Goal: Task Accomplishment & Management: Complete application form

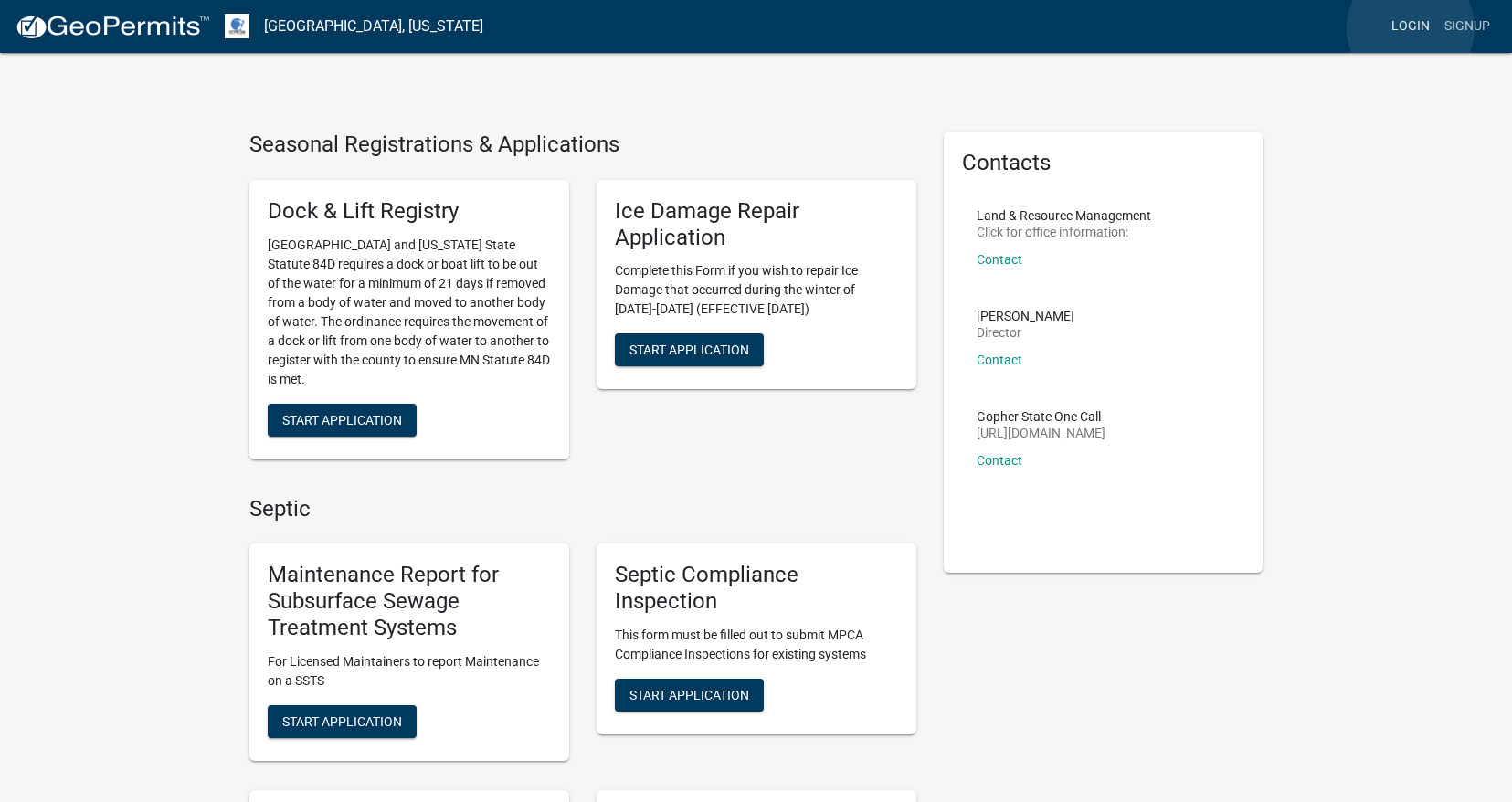
click at [1410, 28] on link "Login" at bounding box center [1410, 26] width 53 height 35
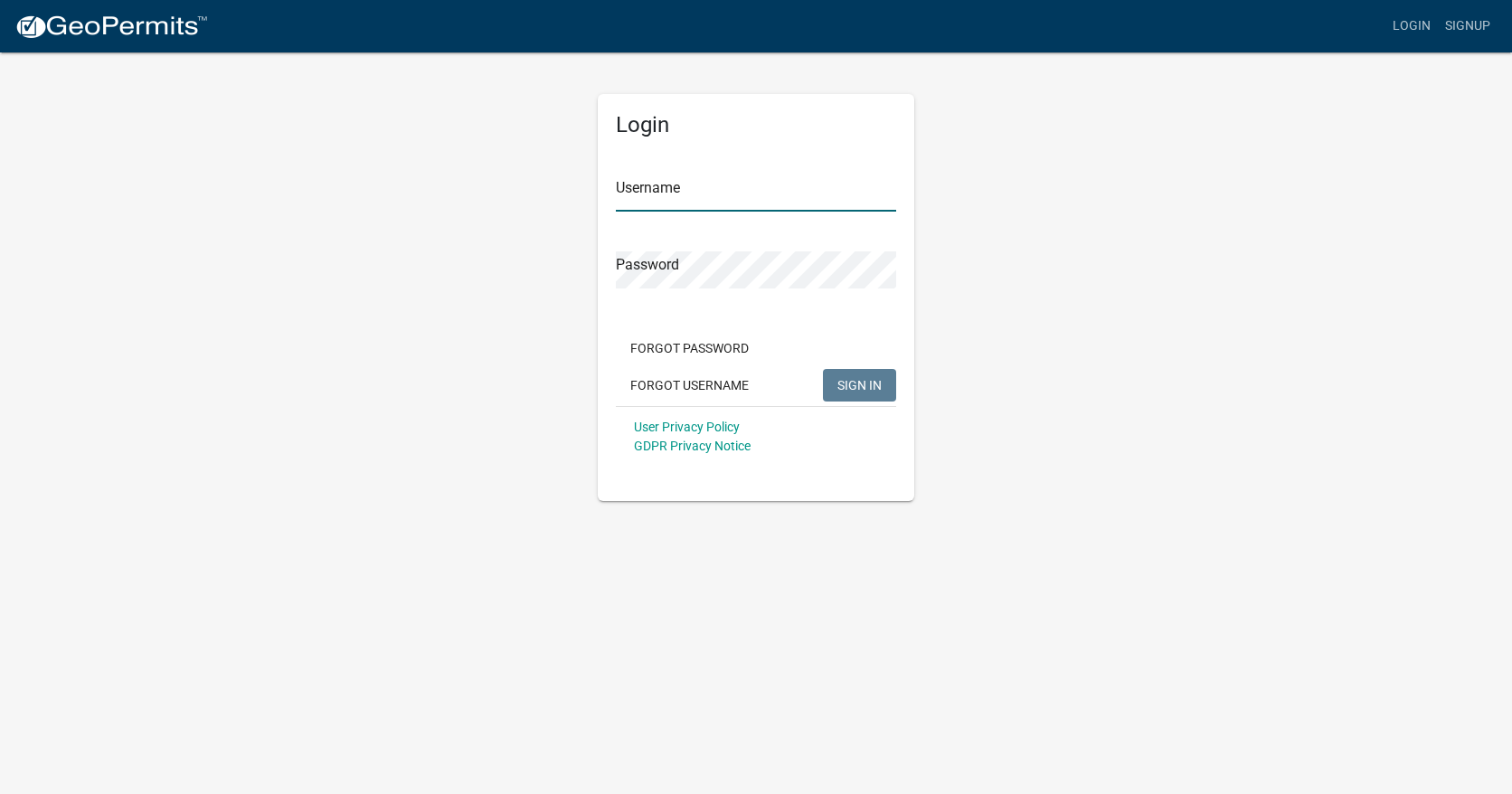
click at [820, 193] on input "Username" at bounding box center [756, 192] width 281 height 37
type input "[EMAIL_ADDRESS][PERSON_NAME][DOMAIN_NAME]"
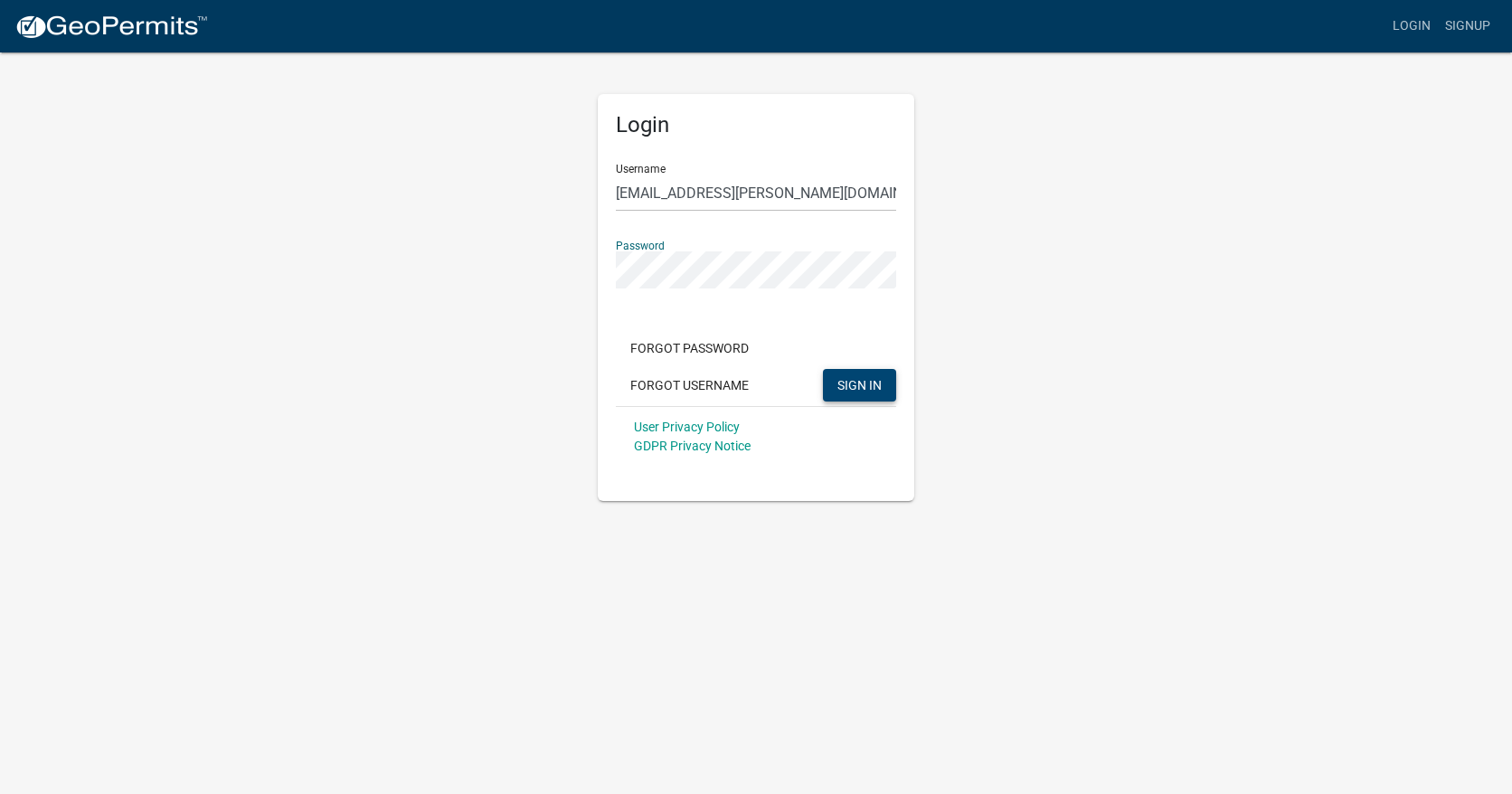
click at [864, 392] on span "SIGN IN" at bounding box center [859, 384] width 44 height 15
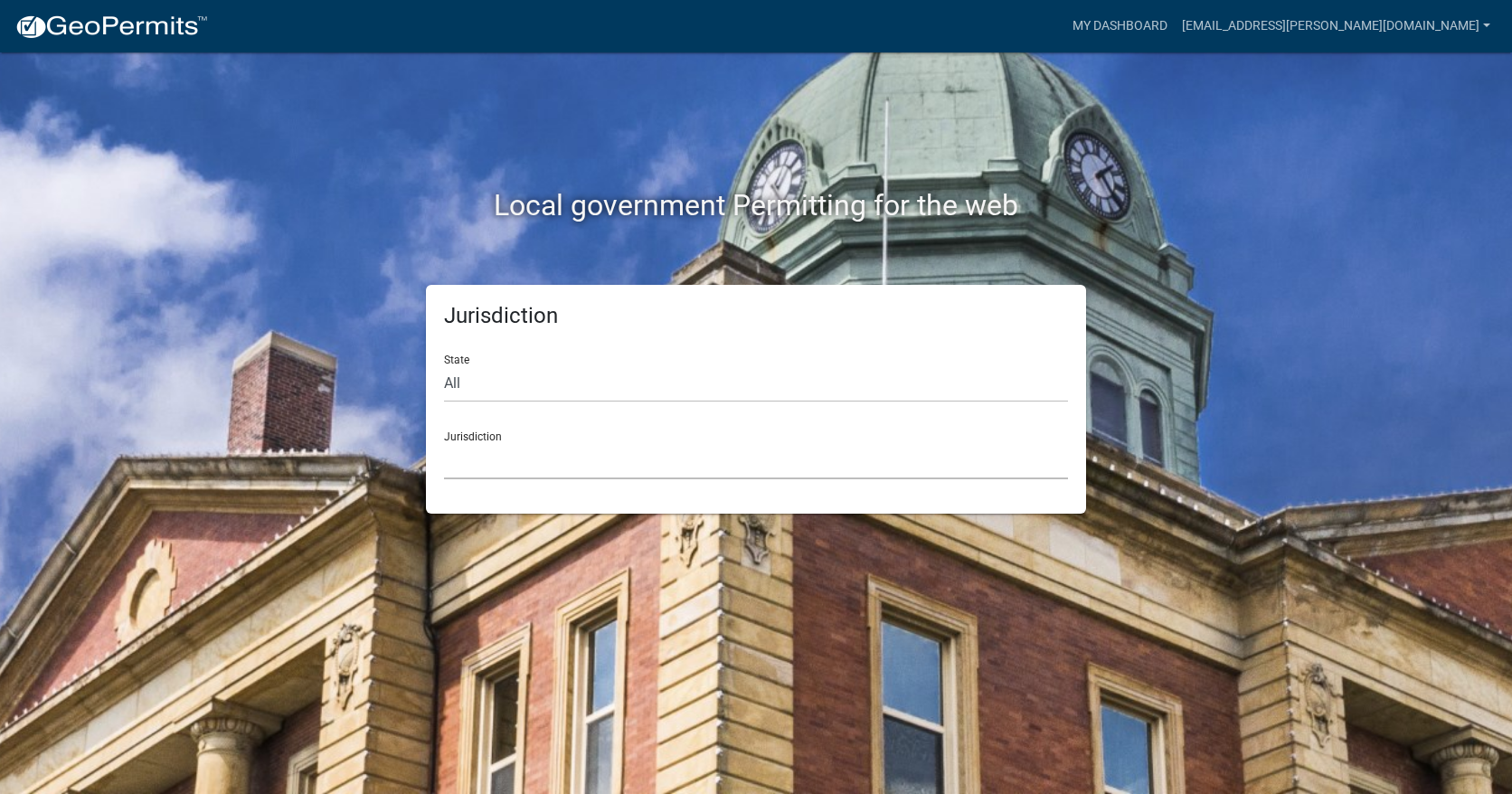
click at [715, 445] on select "[GEOGRAPHIC_DATA], [US_STATE] [GEOGRAPHIC_DATA], [US_STATE][PERSON_NAME][GEOGRA…" at bounding box center [756, 460] width 624 height 37
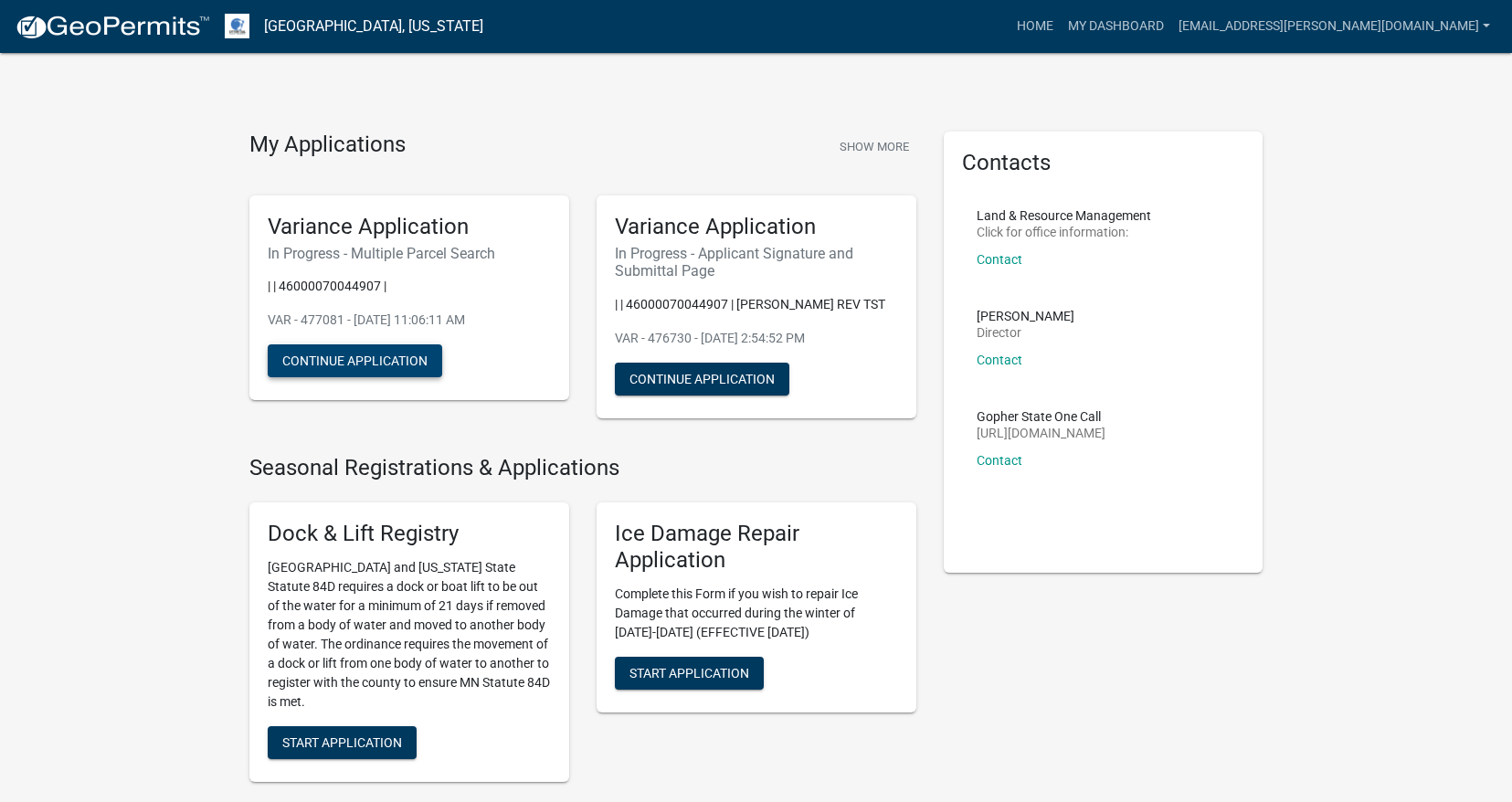
click at [370, 365] on button "Continue Application" at bounding box center [355, 360] width 175 height 33
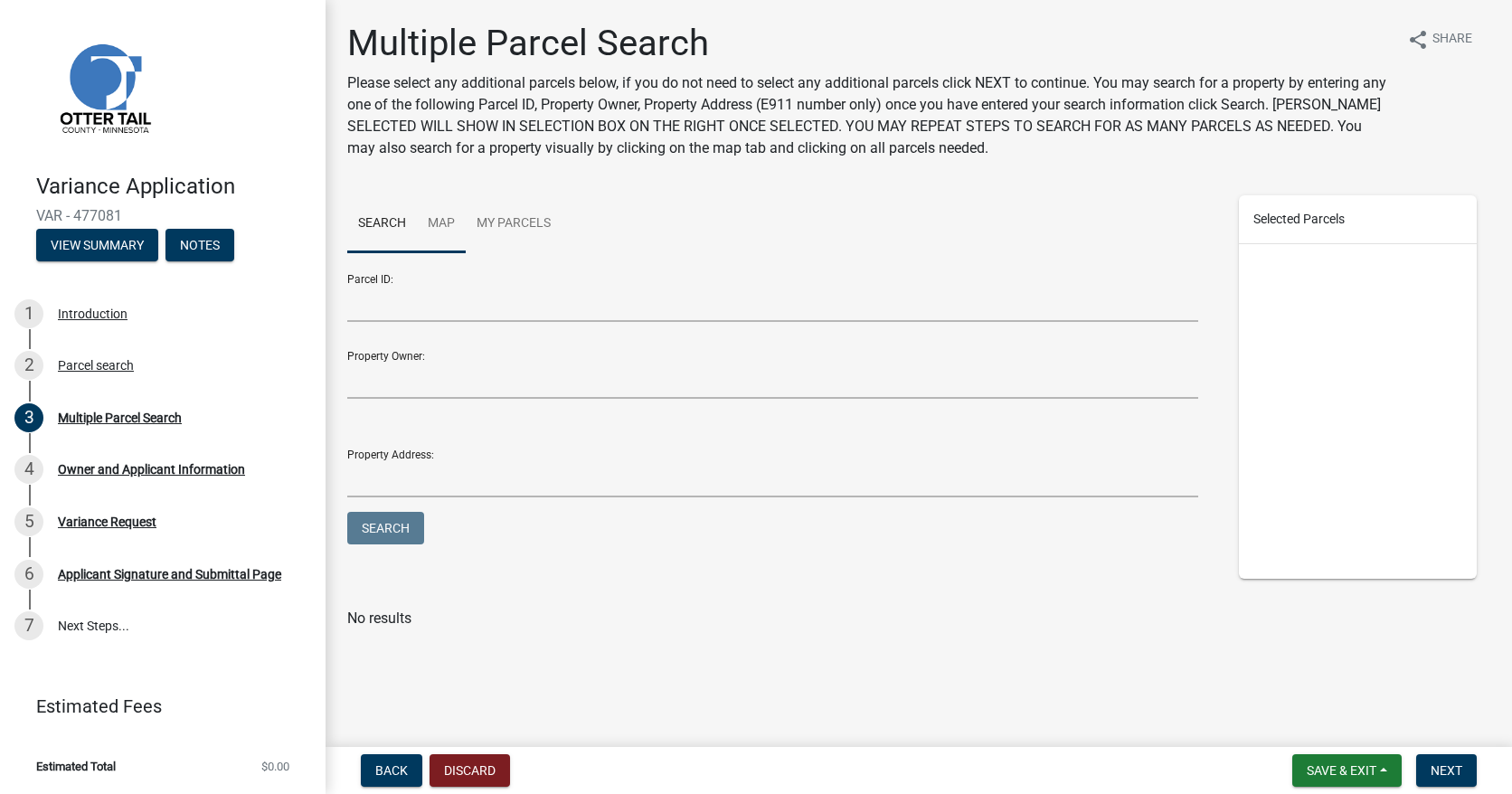
click at [448, 219] on link "Map" at bounding box center [441, 224] width 48 height 58
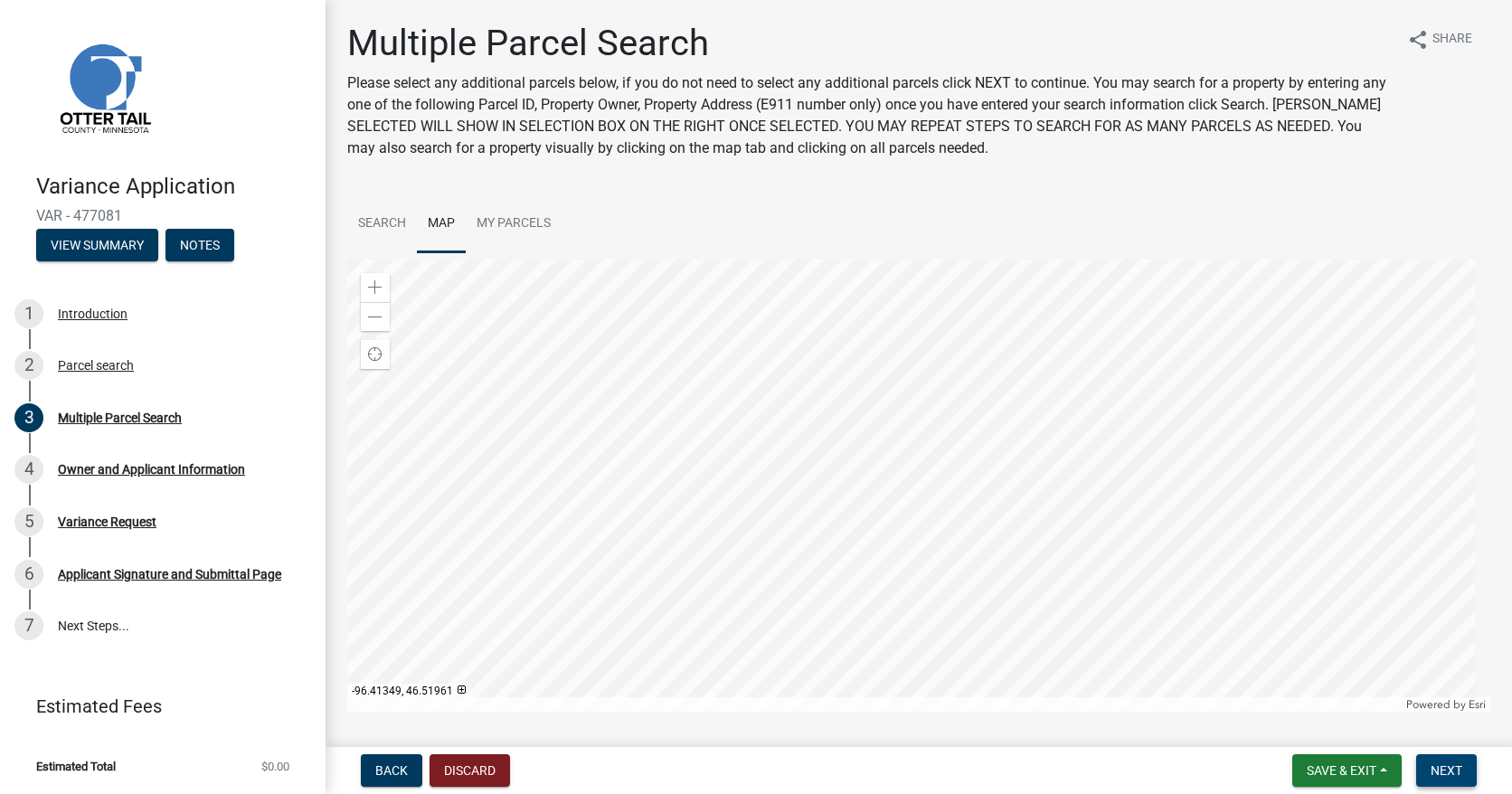
click at [1444, 769] on span "Next" at bounding box center [1446, 770] width 32 height 15
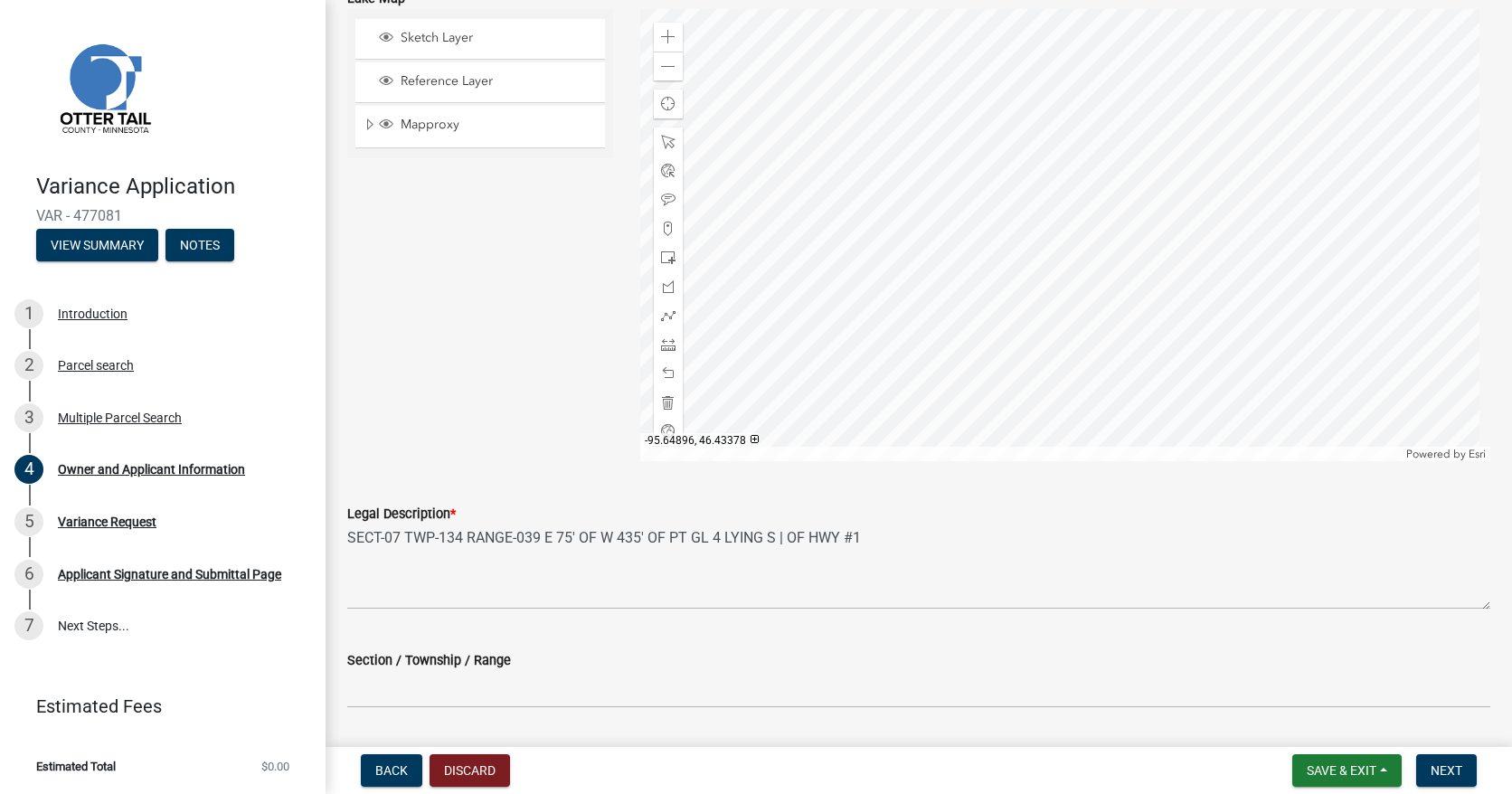
scroll to position [1681, 0]
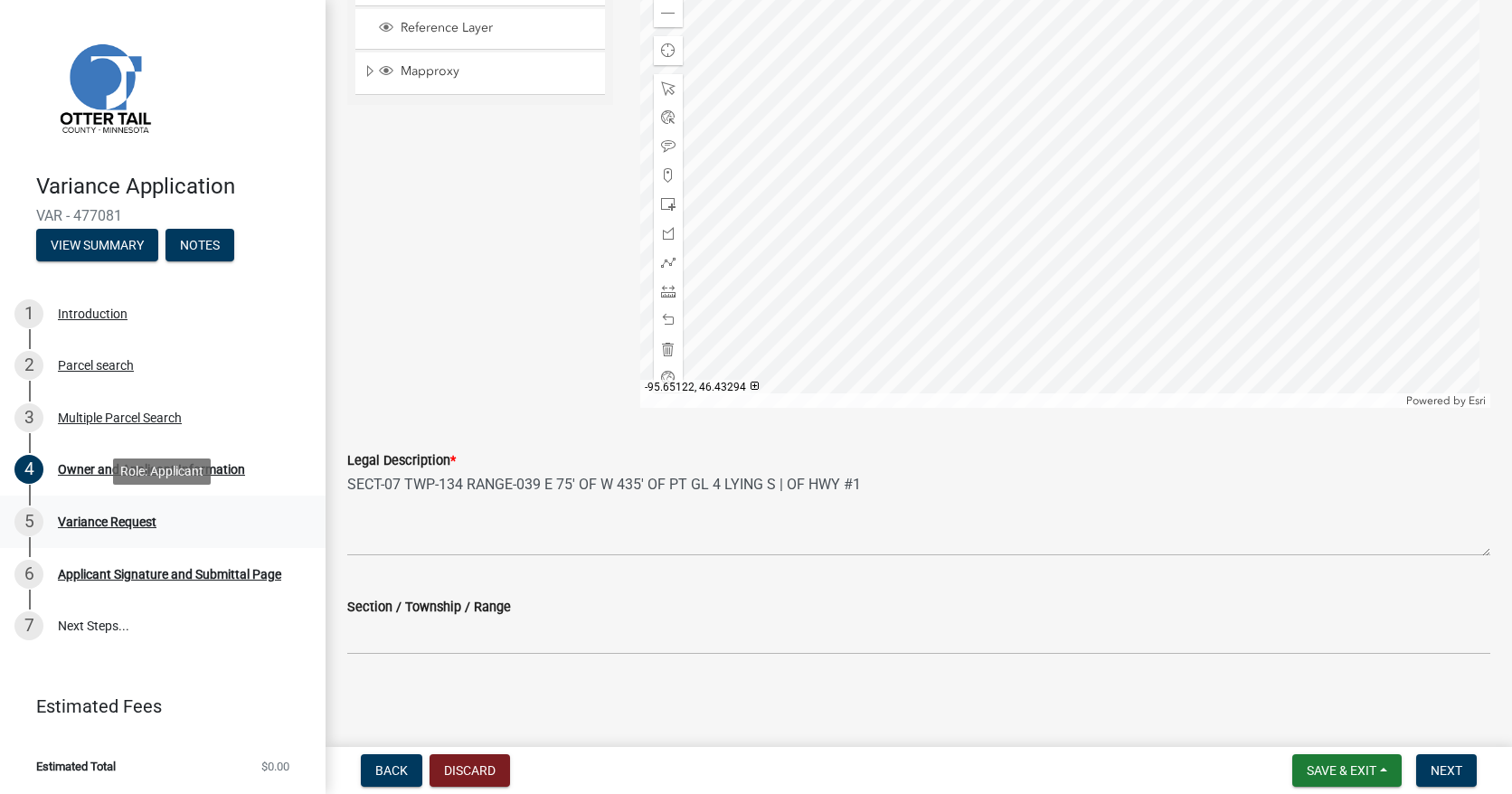
click at [133, 526] on div "Variance Request" at bounding box center [107, 521] width 99 height 13
click at [109, 523] on div "Variance Request" at bounding box center [107, 521] width 99 height 13
click at [86, 546] on link "5 Variance Request" at bounding box center [163, 521] width 325 height 52
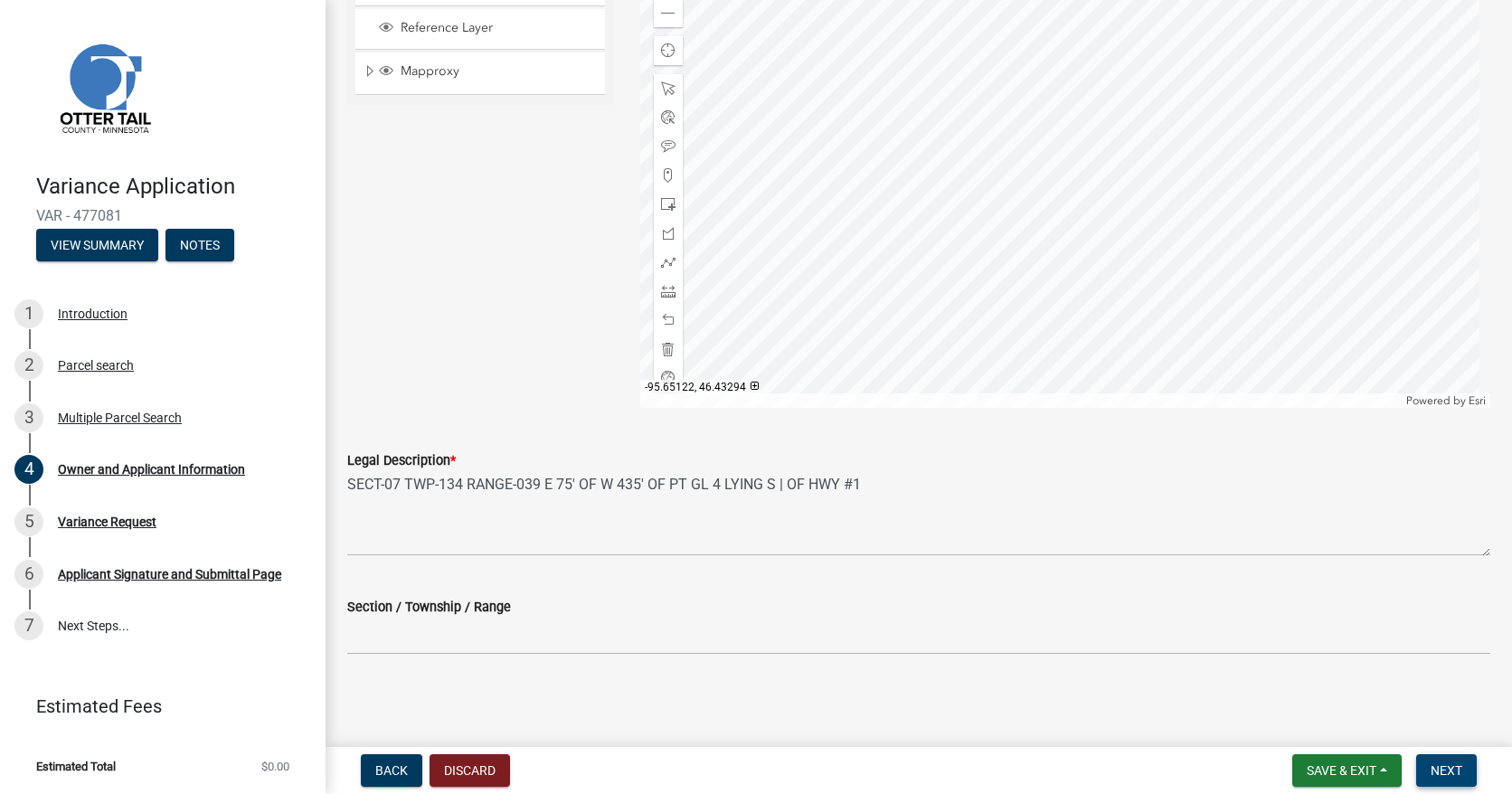
click at [1442, 770] on span "Next" at bounding box center [1446, 770] width 32 height 15
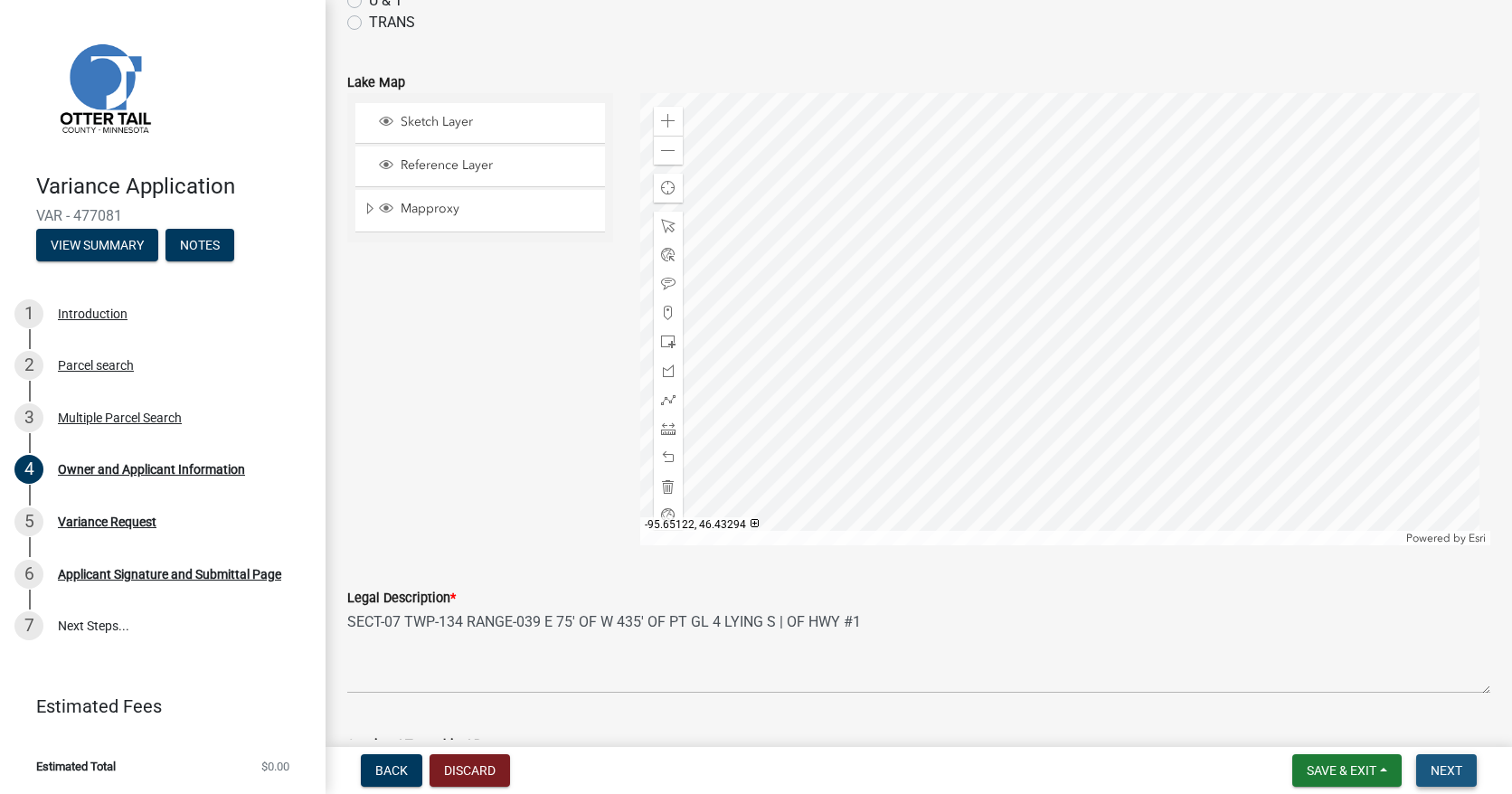
scroll to position [1818, 0]
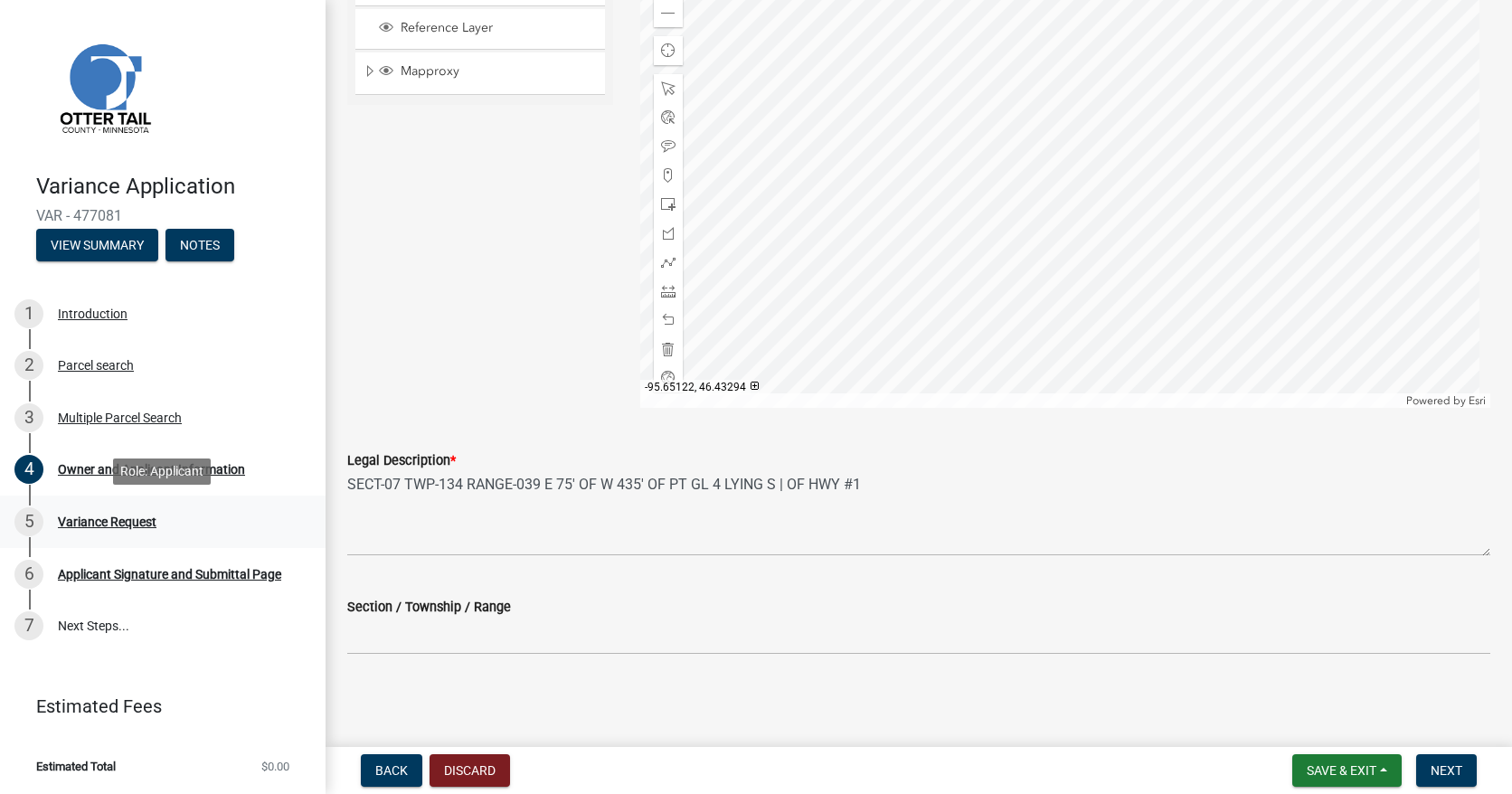
click at [85, 522] on div "Variance Request" at bounding box center [107, 521] width 99 height 13
click at [1440, 769] on span "Next" at bounding box center [1446, 770] width 32 height 15
click at [1439, 768] on span "Next" at bounding box center [1446, 770] width 32 height 15
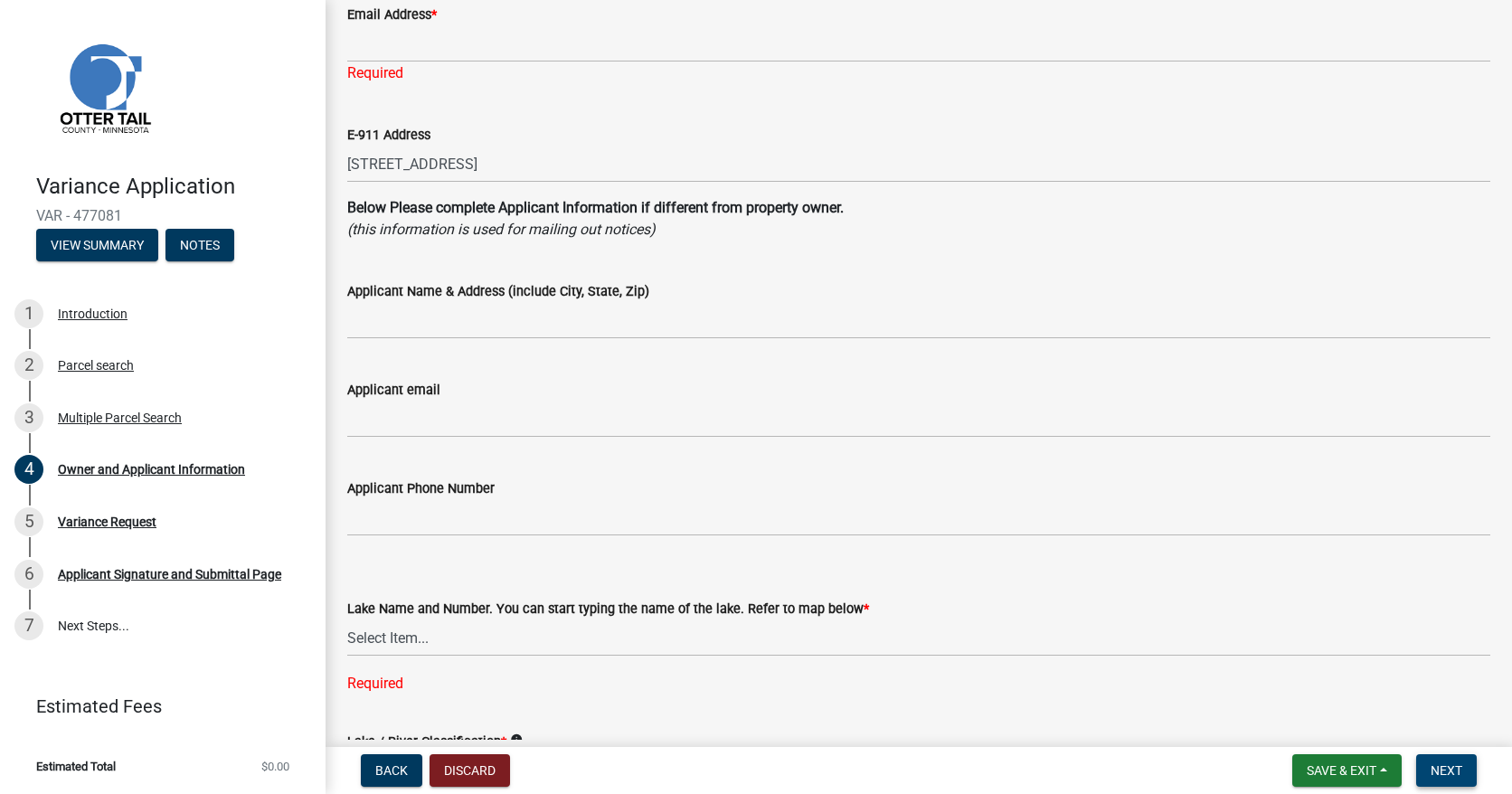
scroll to position [0, 0]
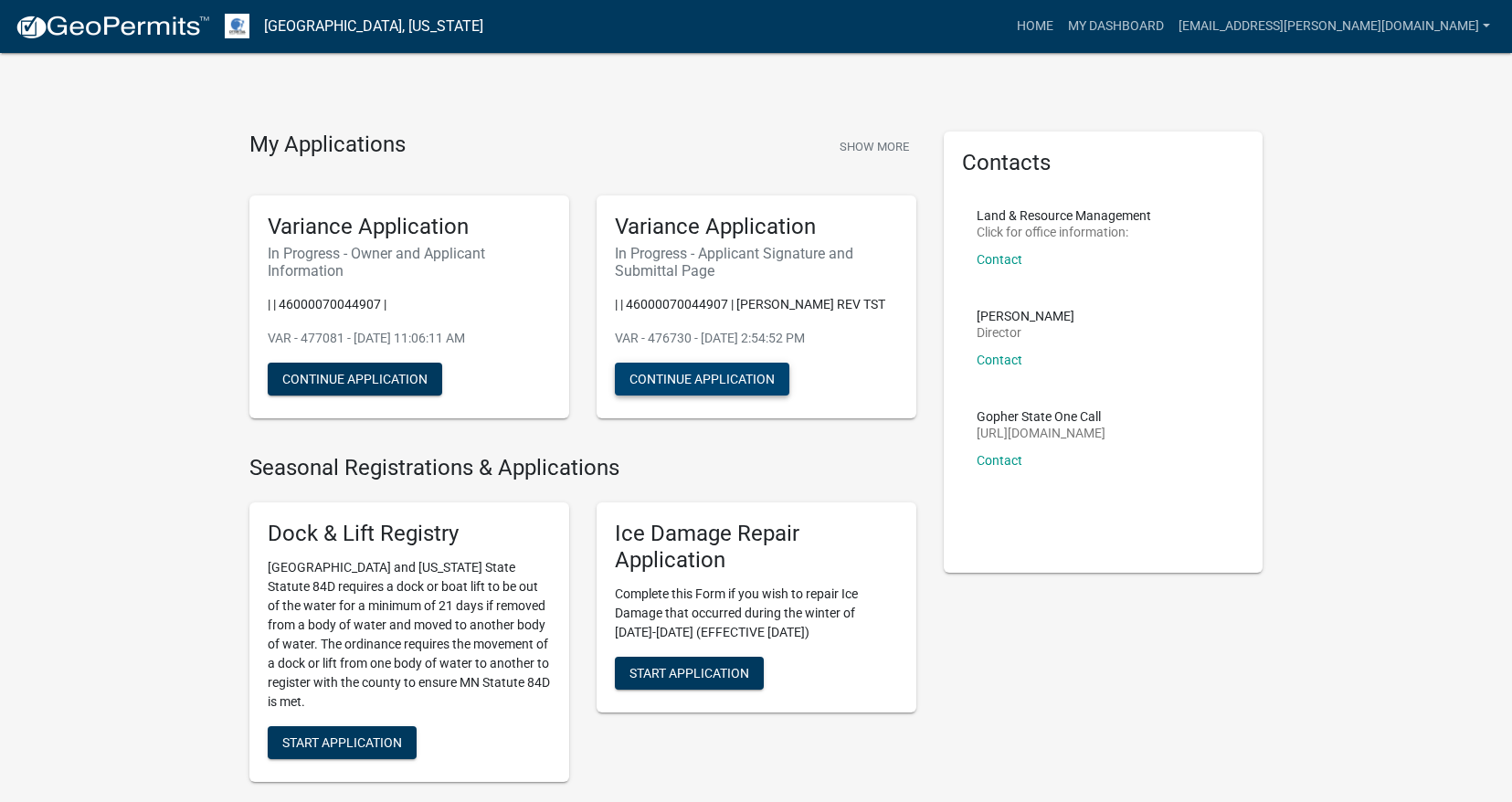
click at [715, 396] on button "Continue Application" at bounding box center [702, 379] width 175 height 33
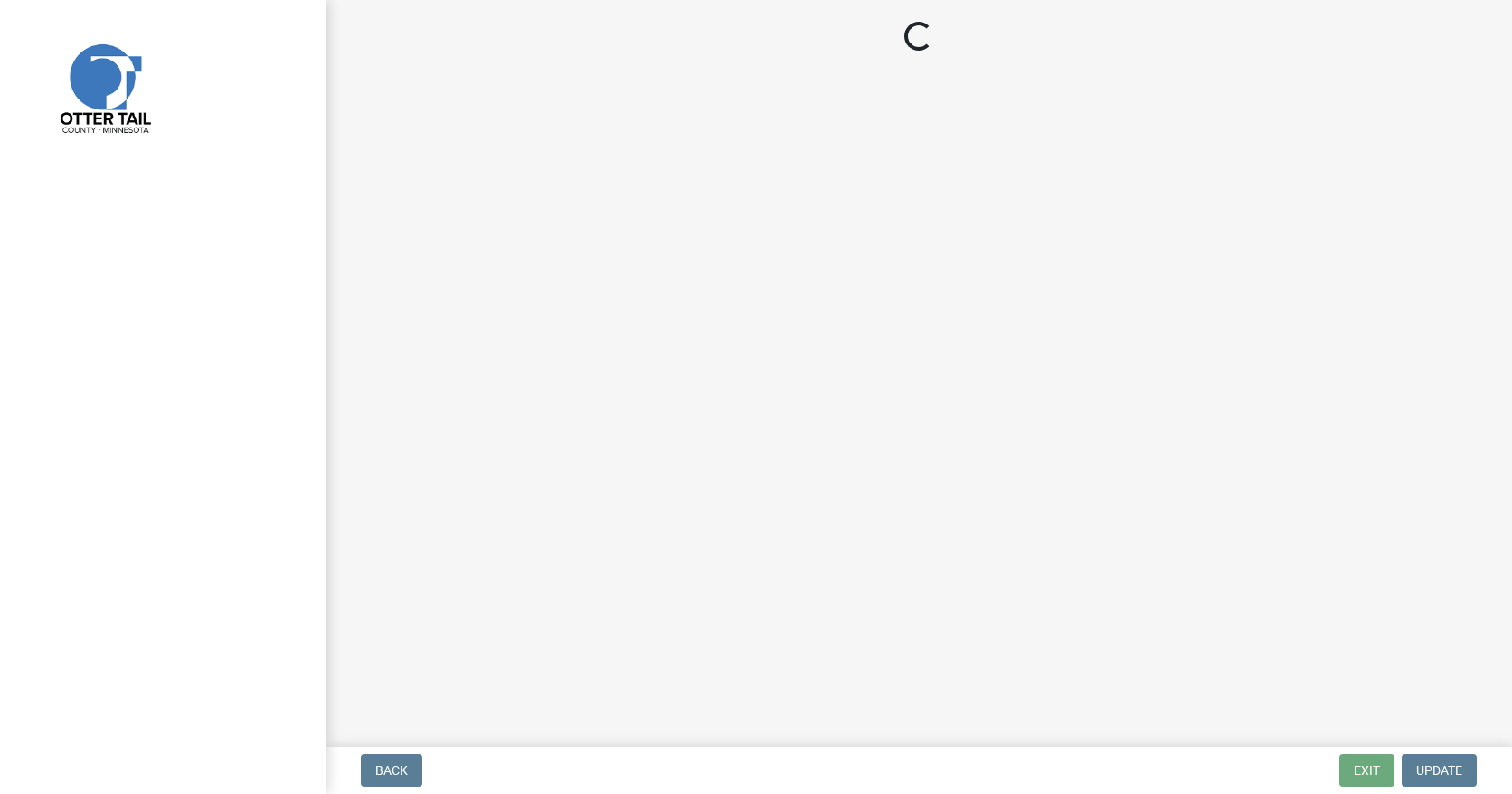
click at [708, 395] on main "Loading..." at bounding box center [918, 369] width 1186 height 740
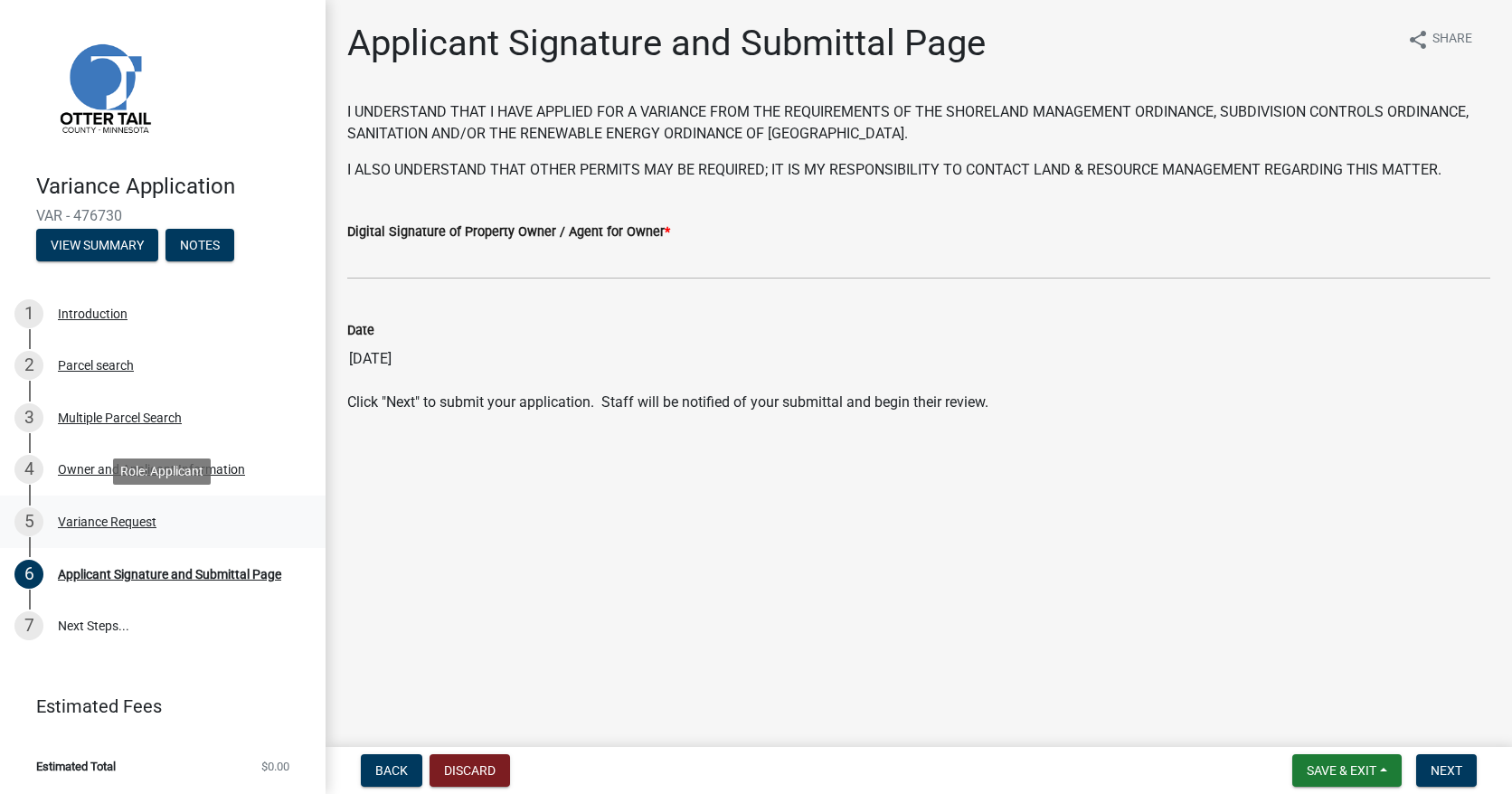
click at [107, 522] on div "Variance Request" at bounding box center [107, 521] width 99 height 13
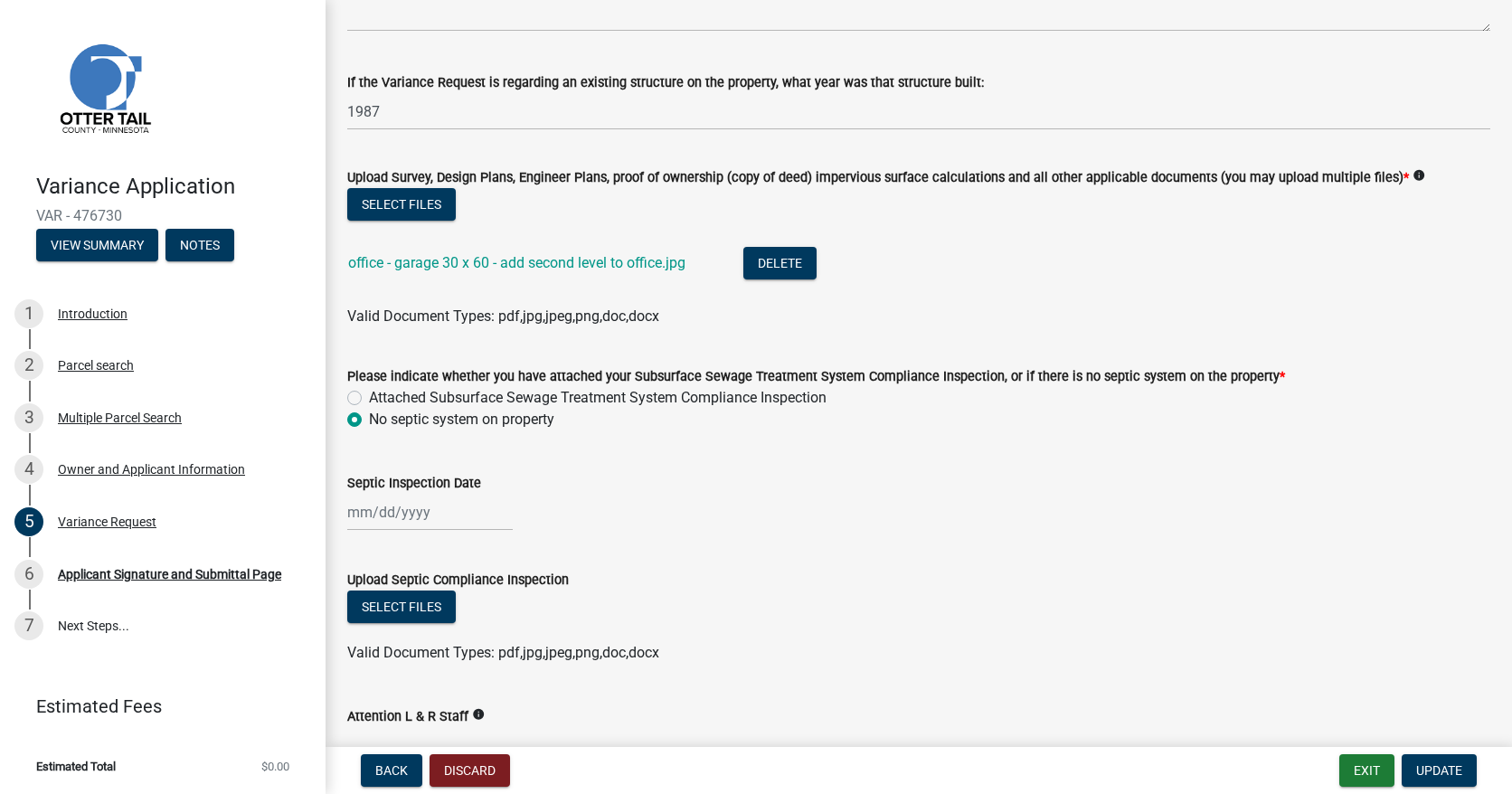
scroll to position [543, 0]
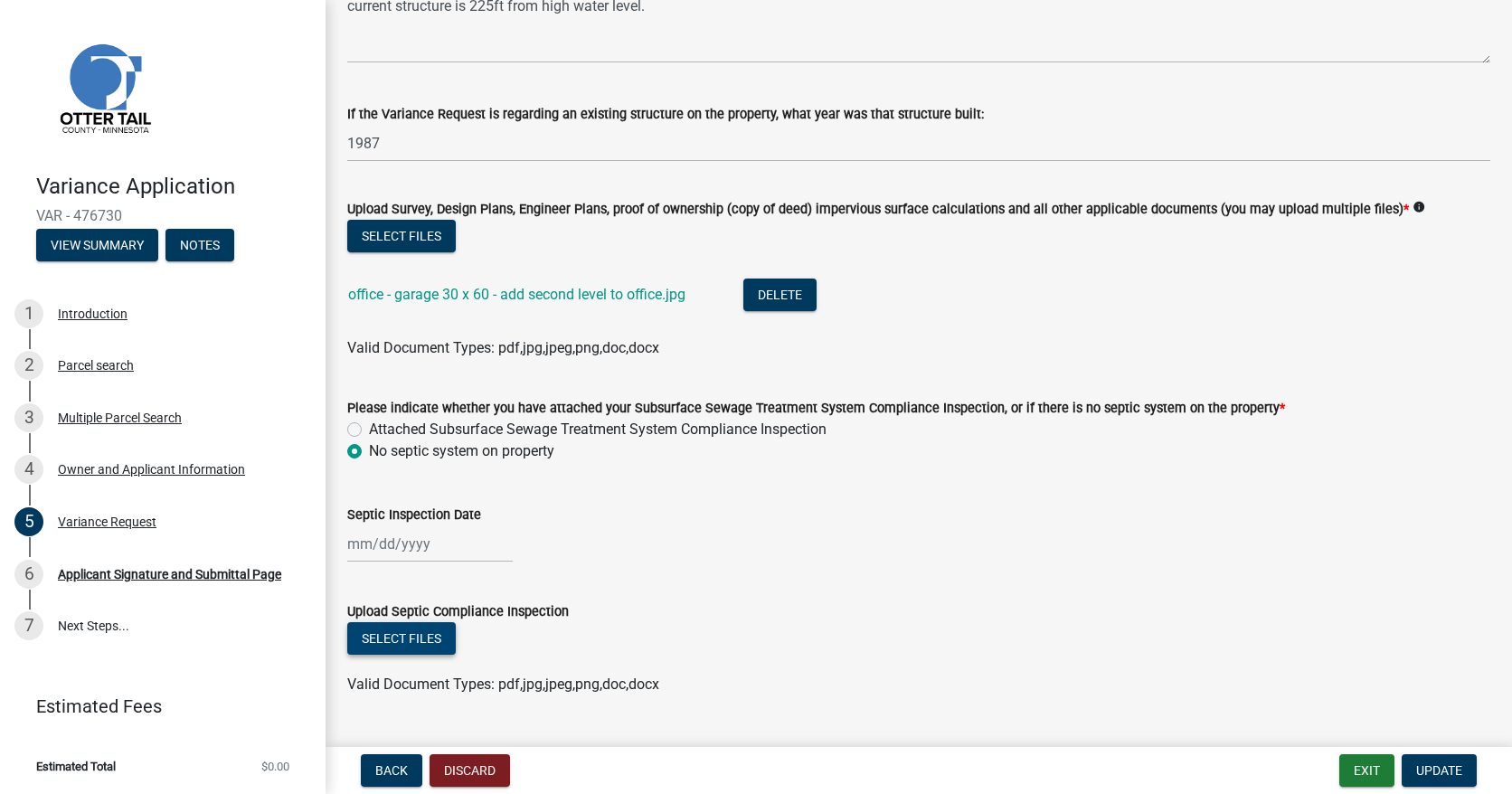
click at [426, 637] on button "Select files" at bounding box center [401, 638] width 108 height 33
click at [413, 239] on button "Select files" at bounding box center [401, 236] width 108 height 33
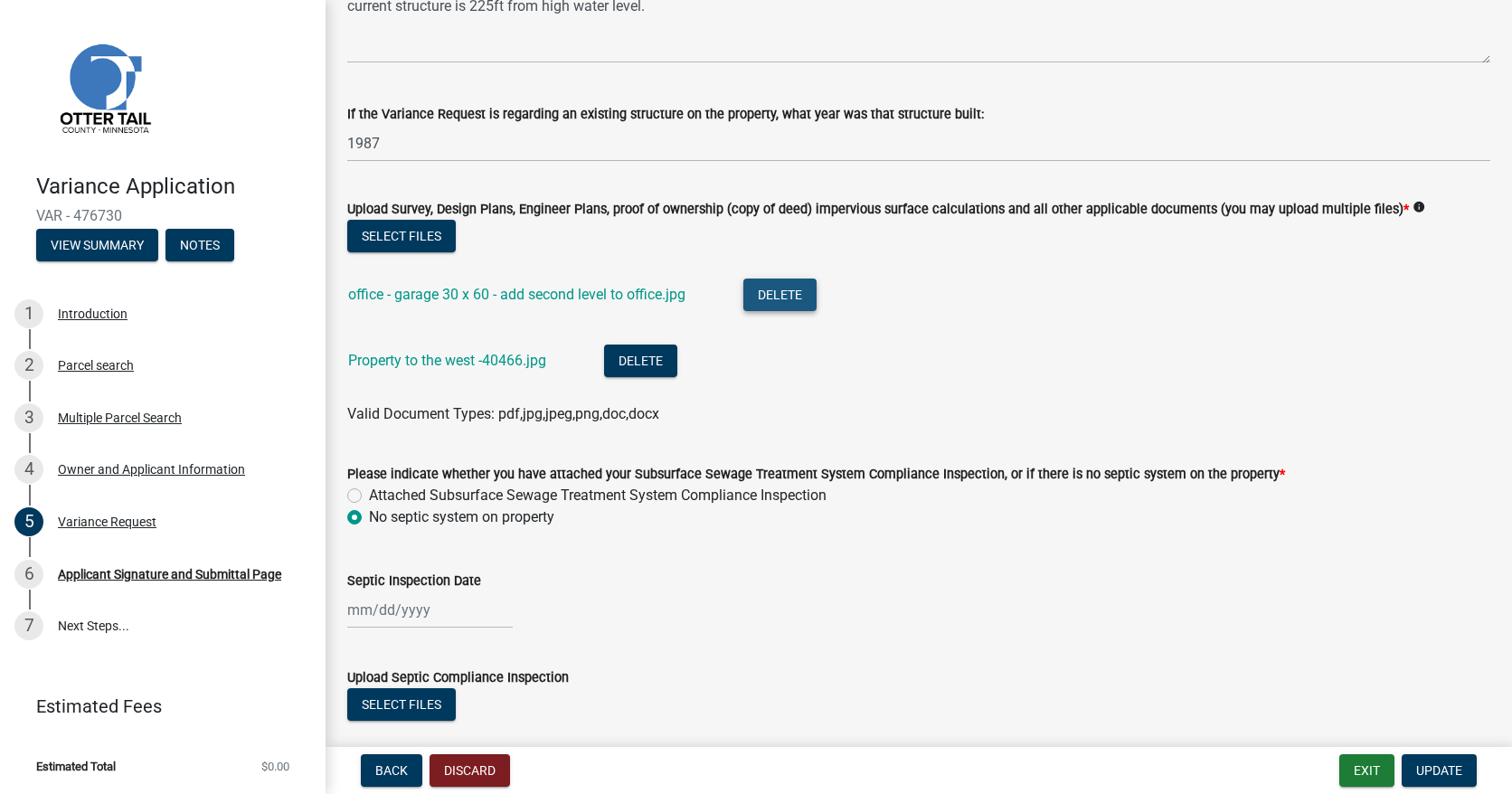
click at [771, 298] on button "Delete" at bounding box center [780, 295] width 74 height 33
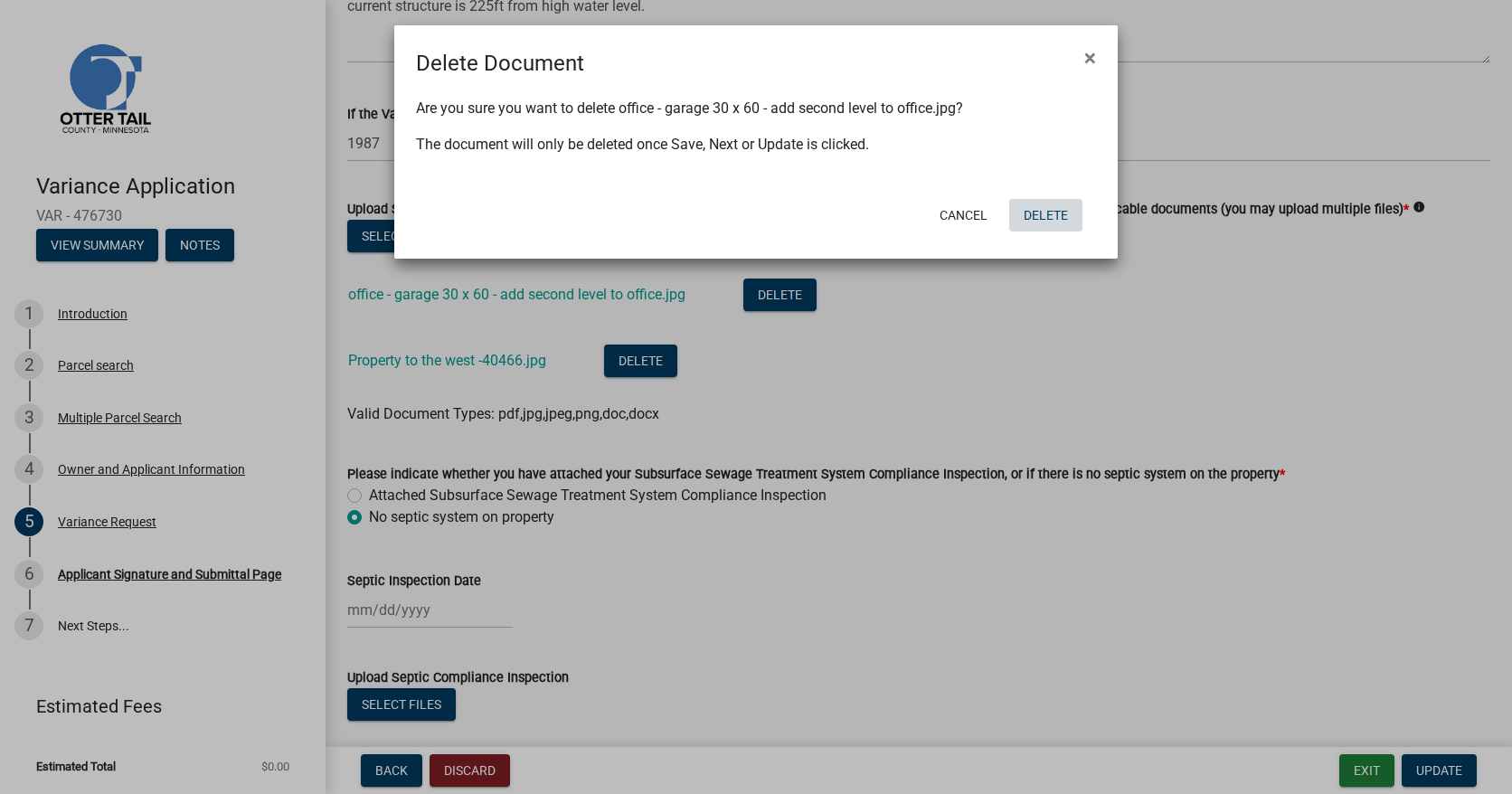
click at [1050, 215] on button "Delete" at bounding box center [1046, 216] width 74 height 33
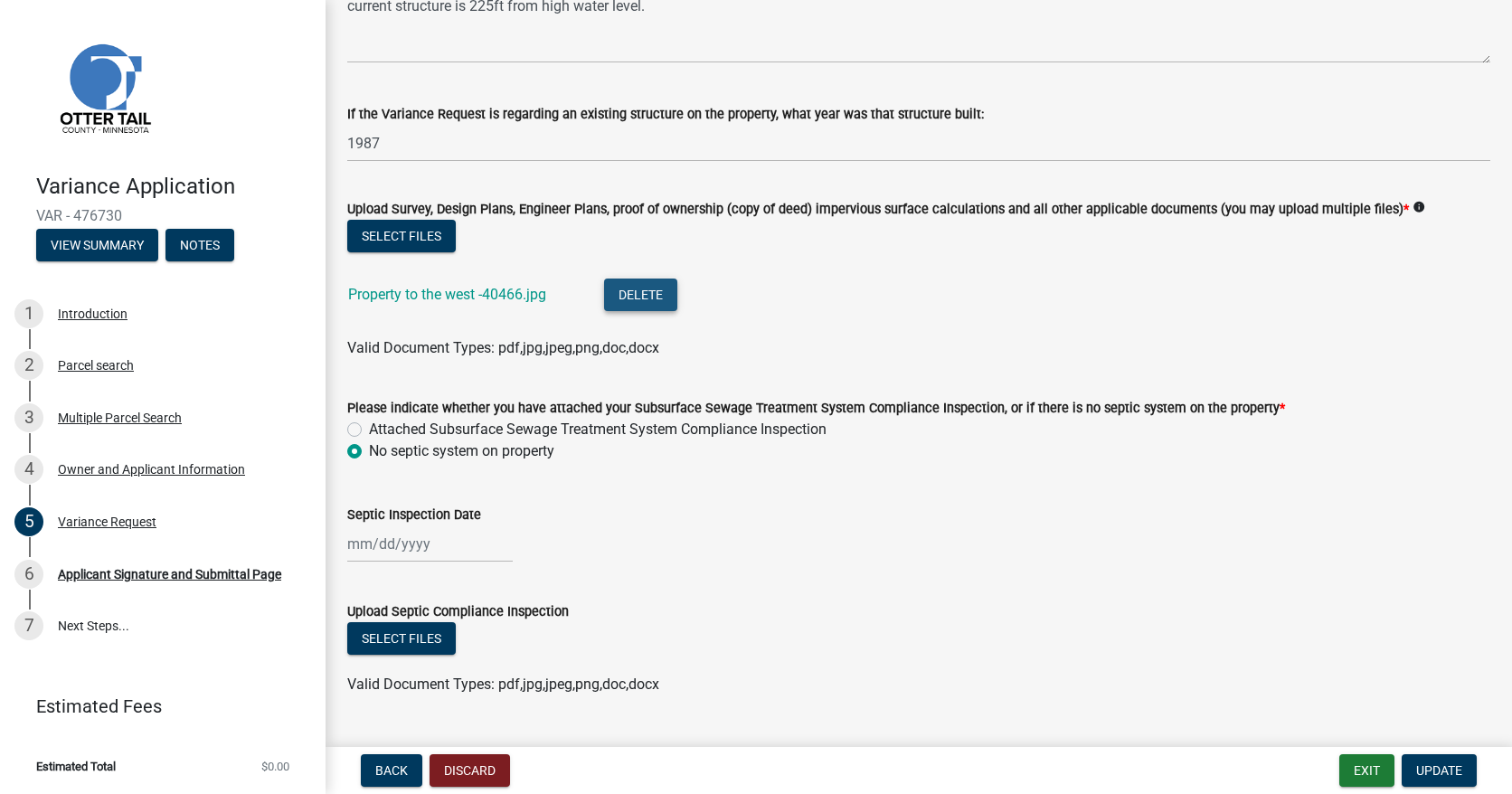
click at [639, 299] on button "Delete" at bounding box center [640, 295] width 74 height 33
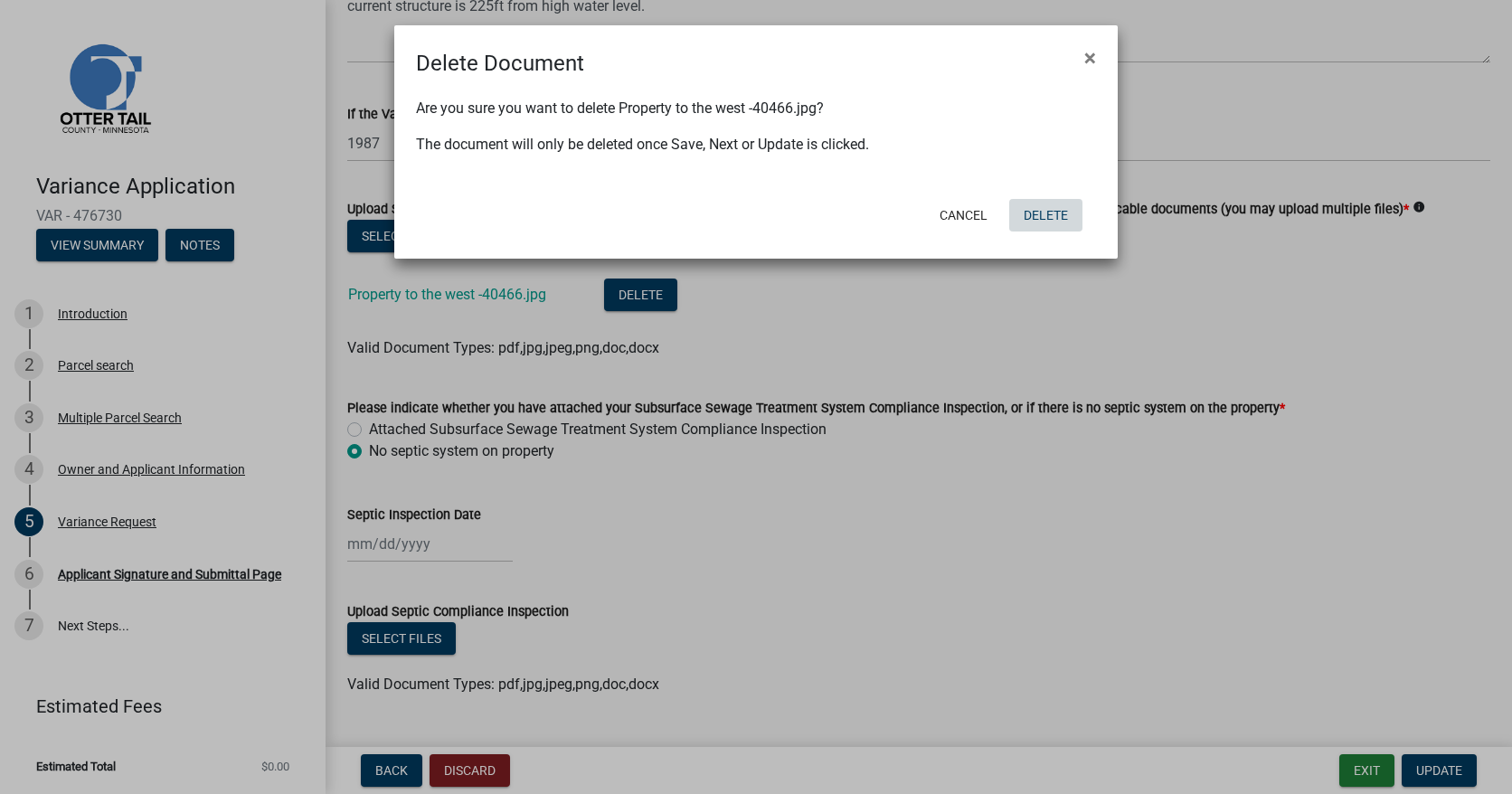
click at [1048, 219] on button "Delete" at bounding box center [1046, 216] width 74 height 33
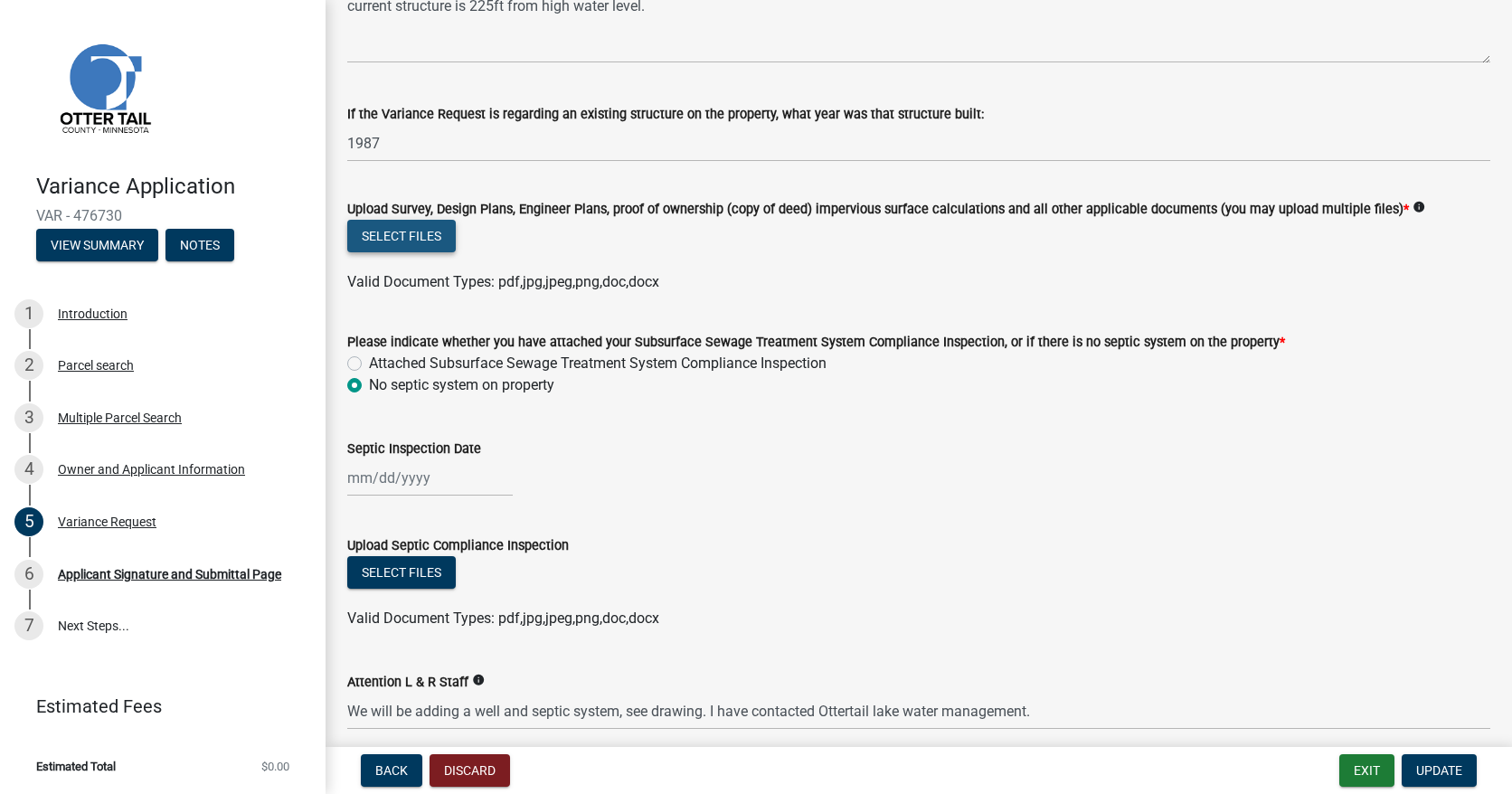
click at [441, 233] on button "Select files" at bounding box center [401, 236] width 108 height 33
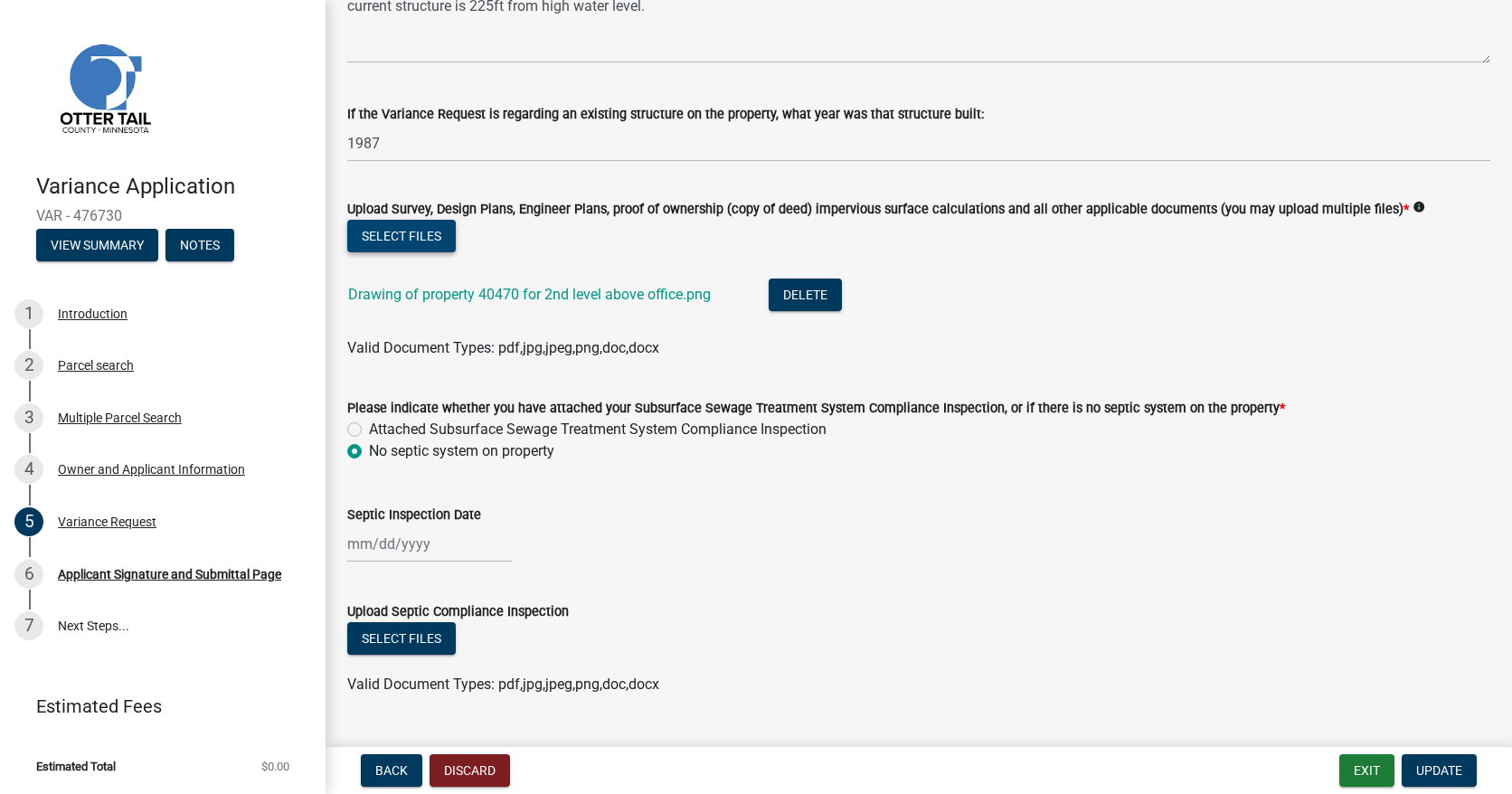
click at [425, 239] on button "Select files" at bounding box center [401, 236] width 108 height 33
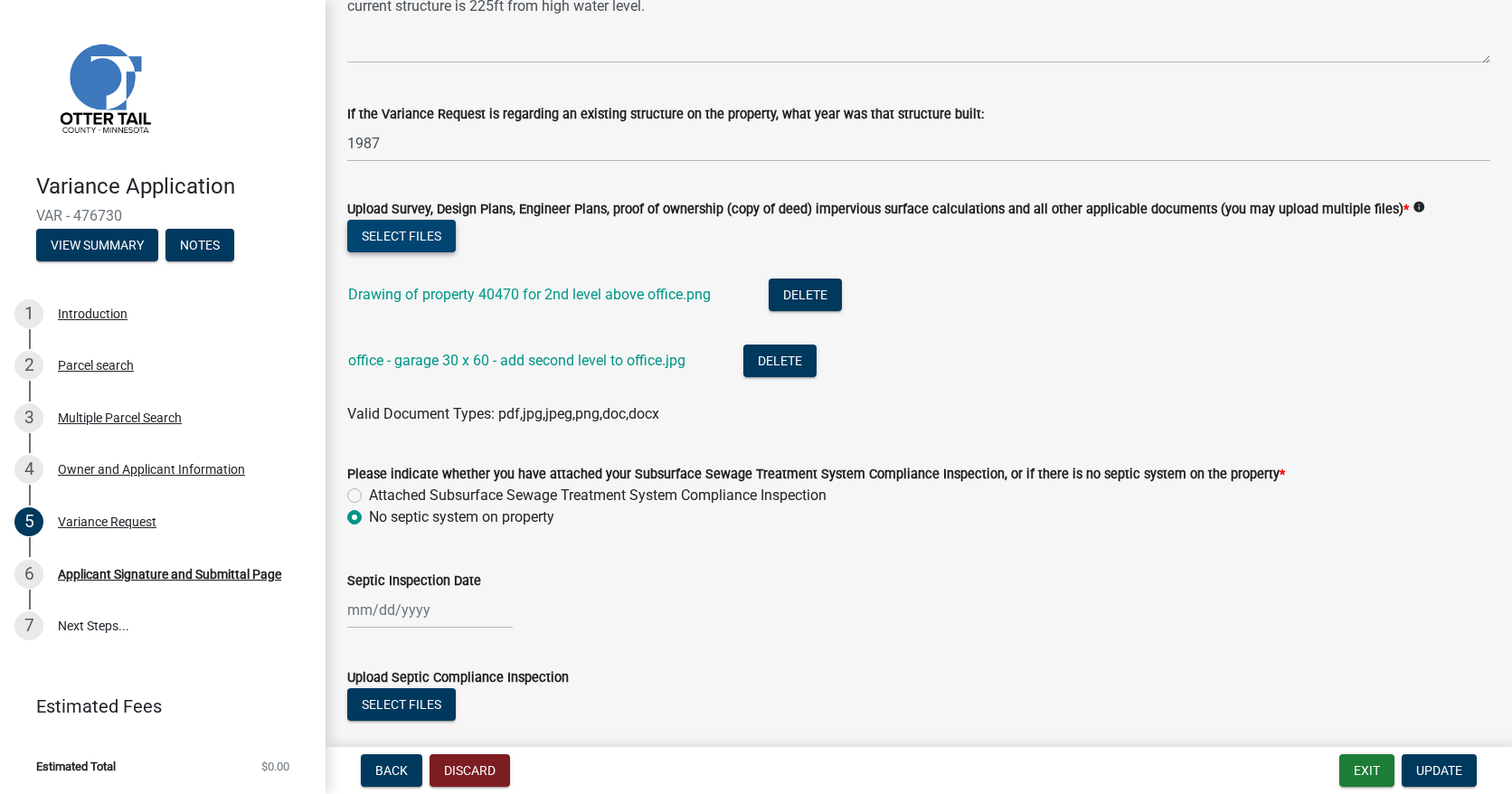
click at [411, 237] on button "Select files" at bounding box center [401, 236] width 108 height 33
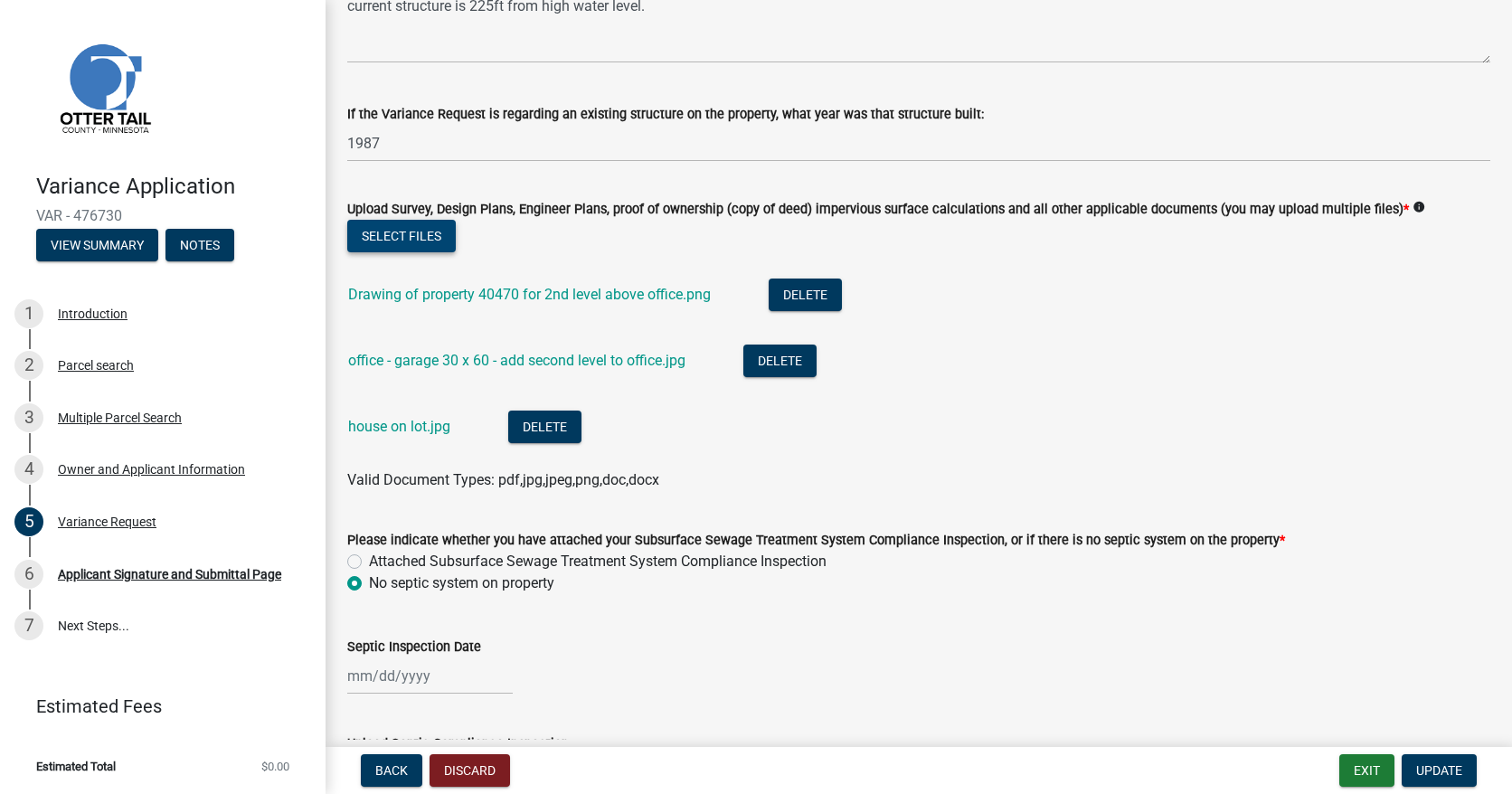
click at [423, 230] on button "Select files" at bounding box center [401, 236] width 108 height 33
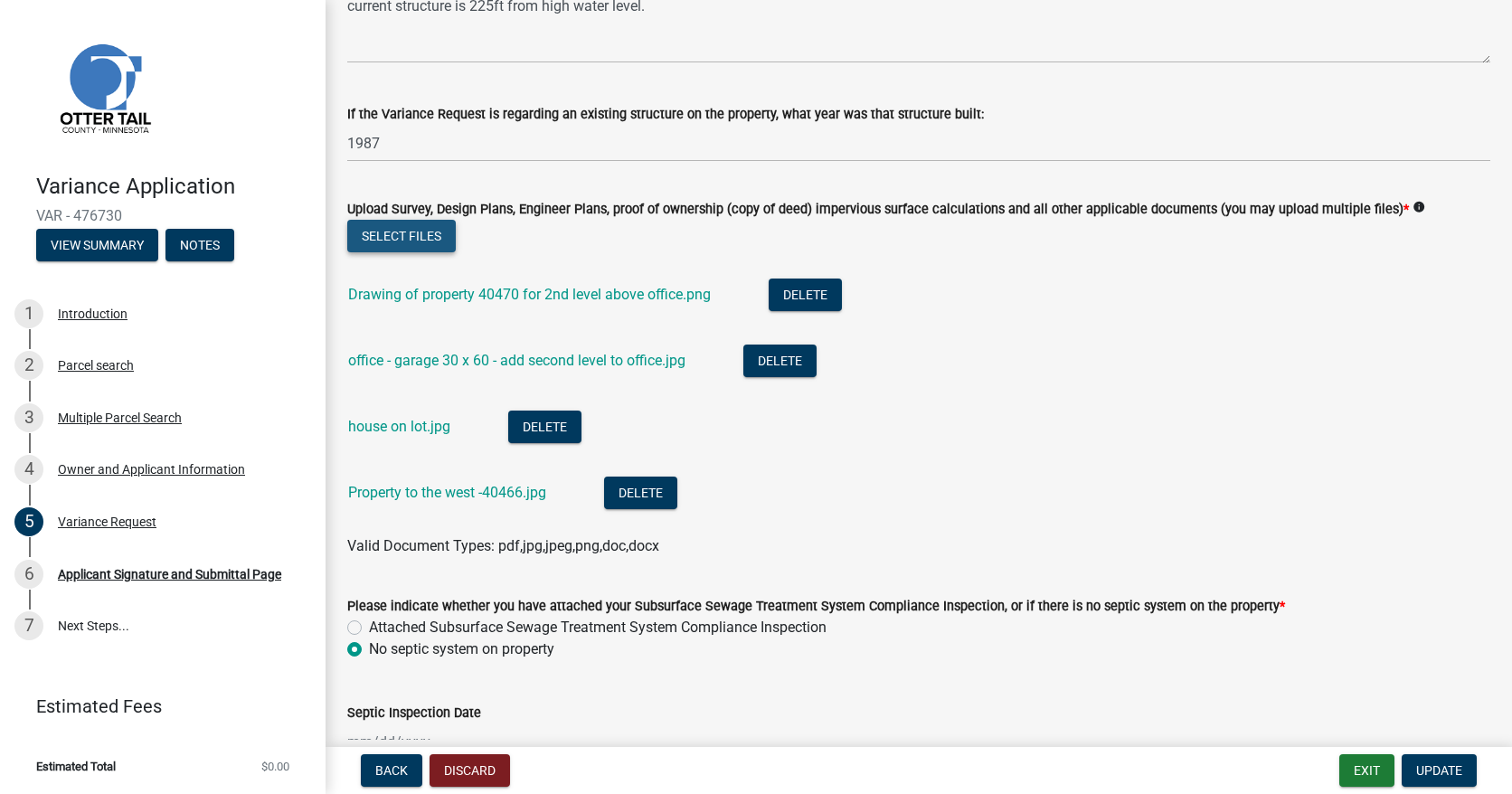
click at [424, 238] on button "Select files" at bounding box center [401, 236] width 108 height 33
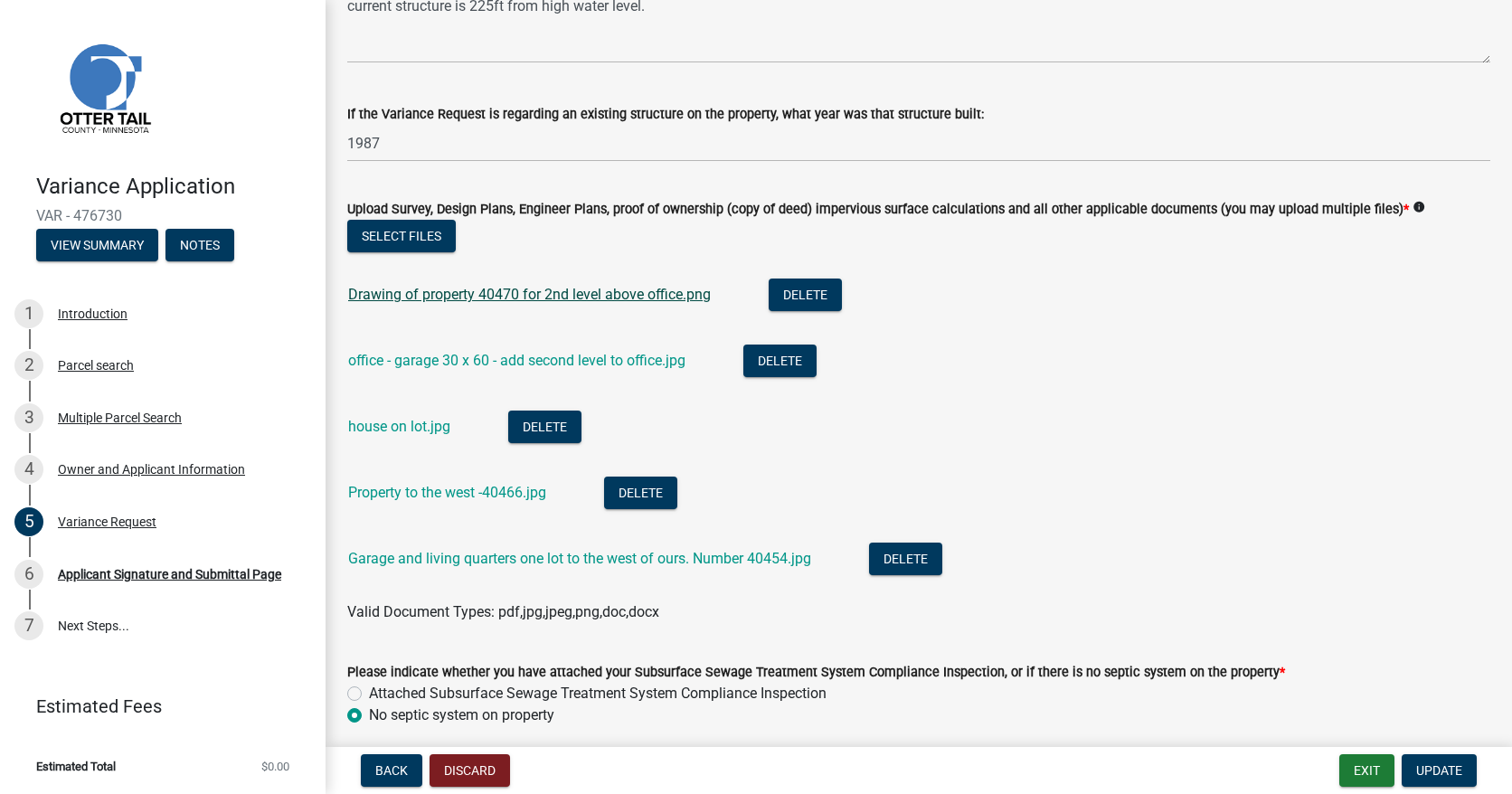
click at [522, 297] on link "Drawing of property 40470 for 2nd level above office.png" at bounding box center [529, 294] width 363 height 17
click at [509, 363] on link "office - garage 30 x 60 - add second level to office.jpg" at bounding box center [517, 361] width 338 height 17
click at [410, 431] on link "house on lot.jpg" at bounding box center [400, 426] width 103 height 17
click at [454, 491] on link "Property to the west -40466.jpg" at bounding box center [447, 492] width 198 height 17
click at [572, 562] on link "Garage and living quarters one lot to the west of ours. Number 40454.jpg" at bounding box center [579, 558] width 463 height 17
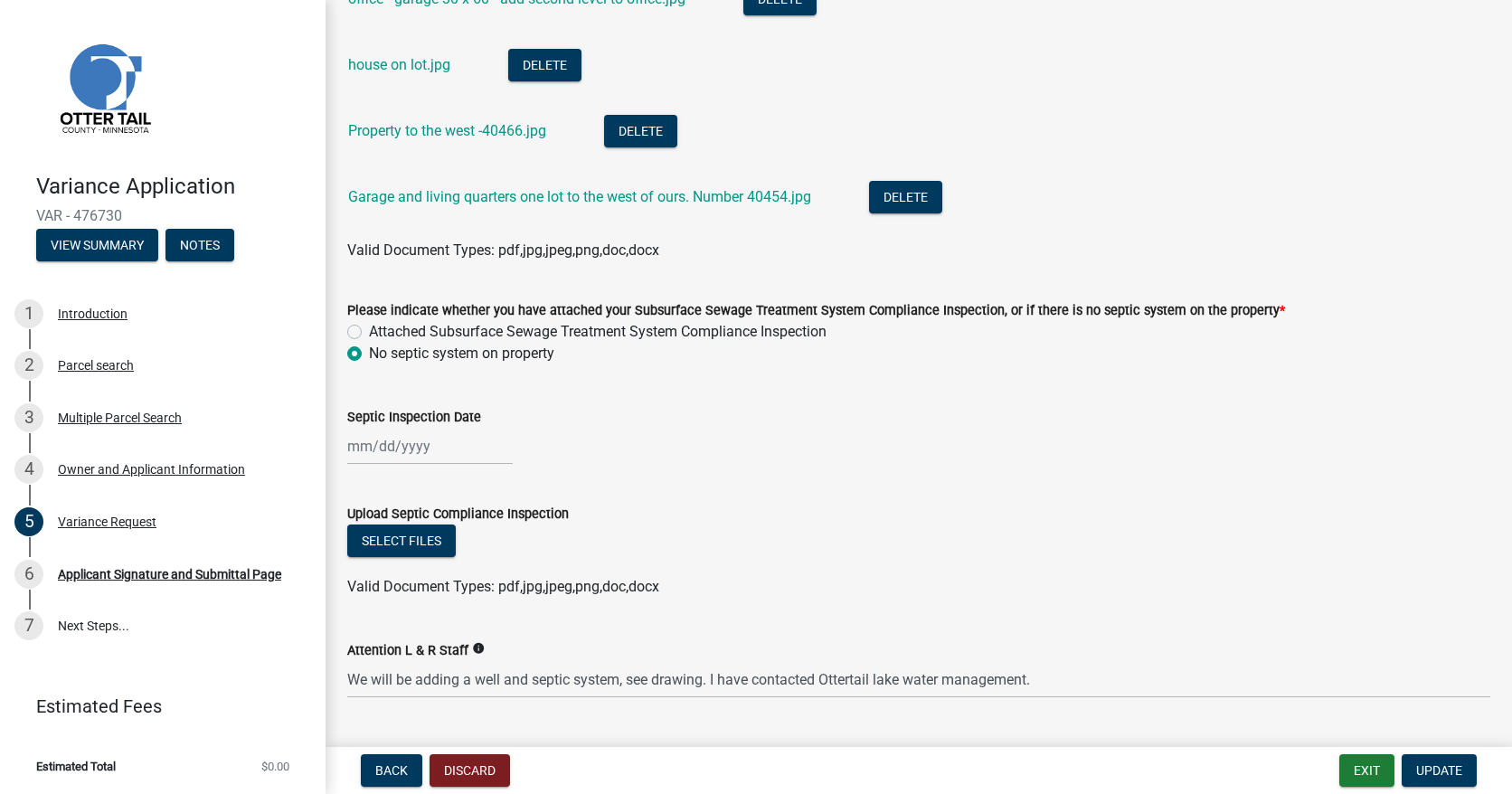
scroll to position [948, 0]
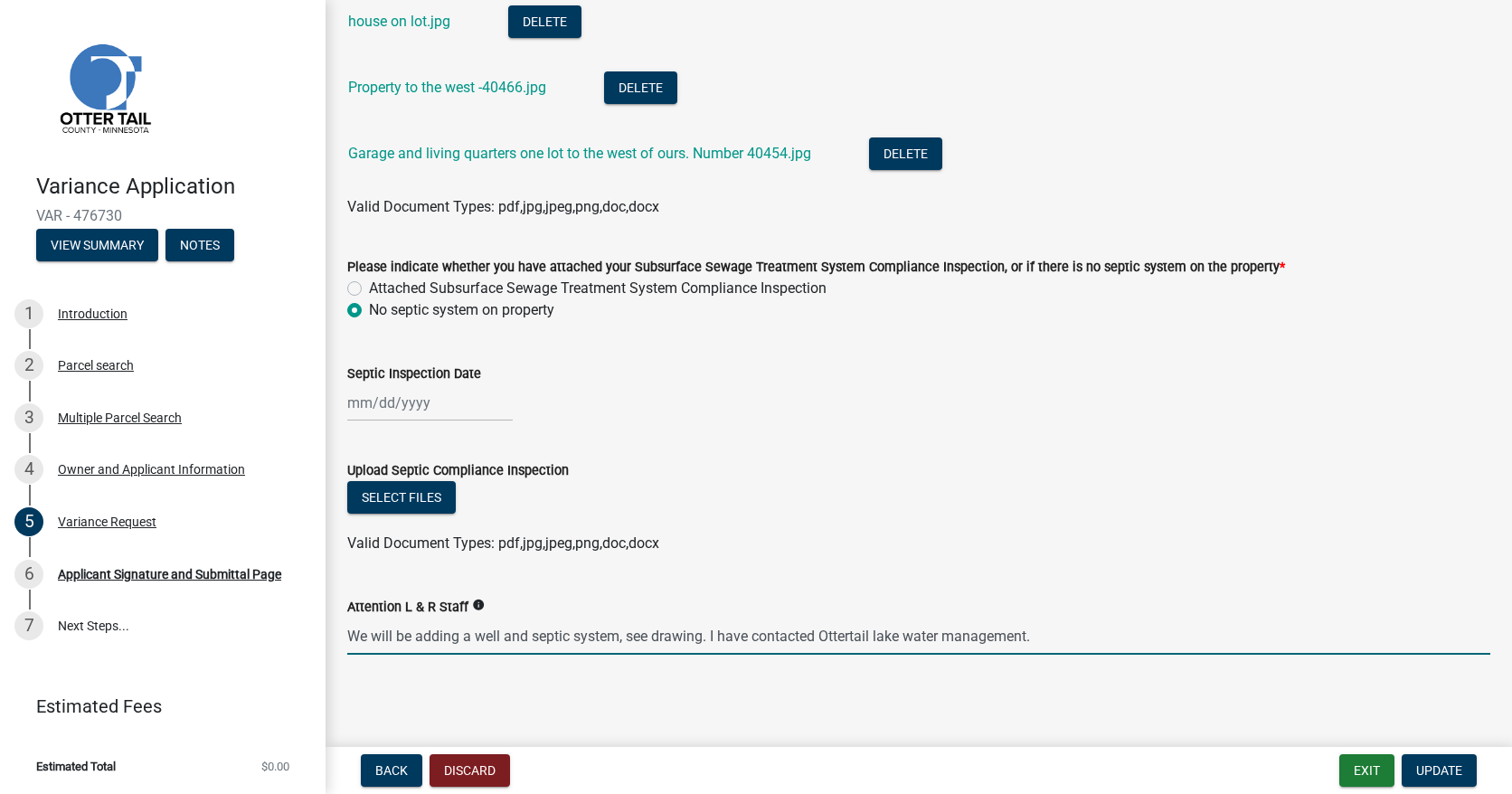
click at [700, 637] on input "We will be adding a well and septic system, see drawing. I have contacted Otter…" at bounding box center [918, 635] width 1142 height 37
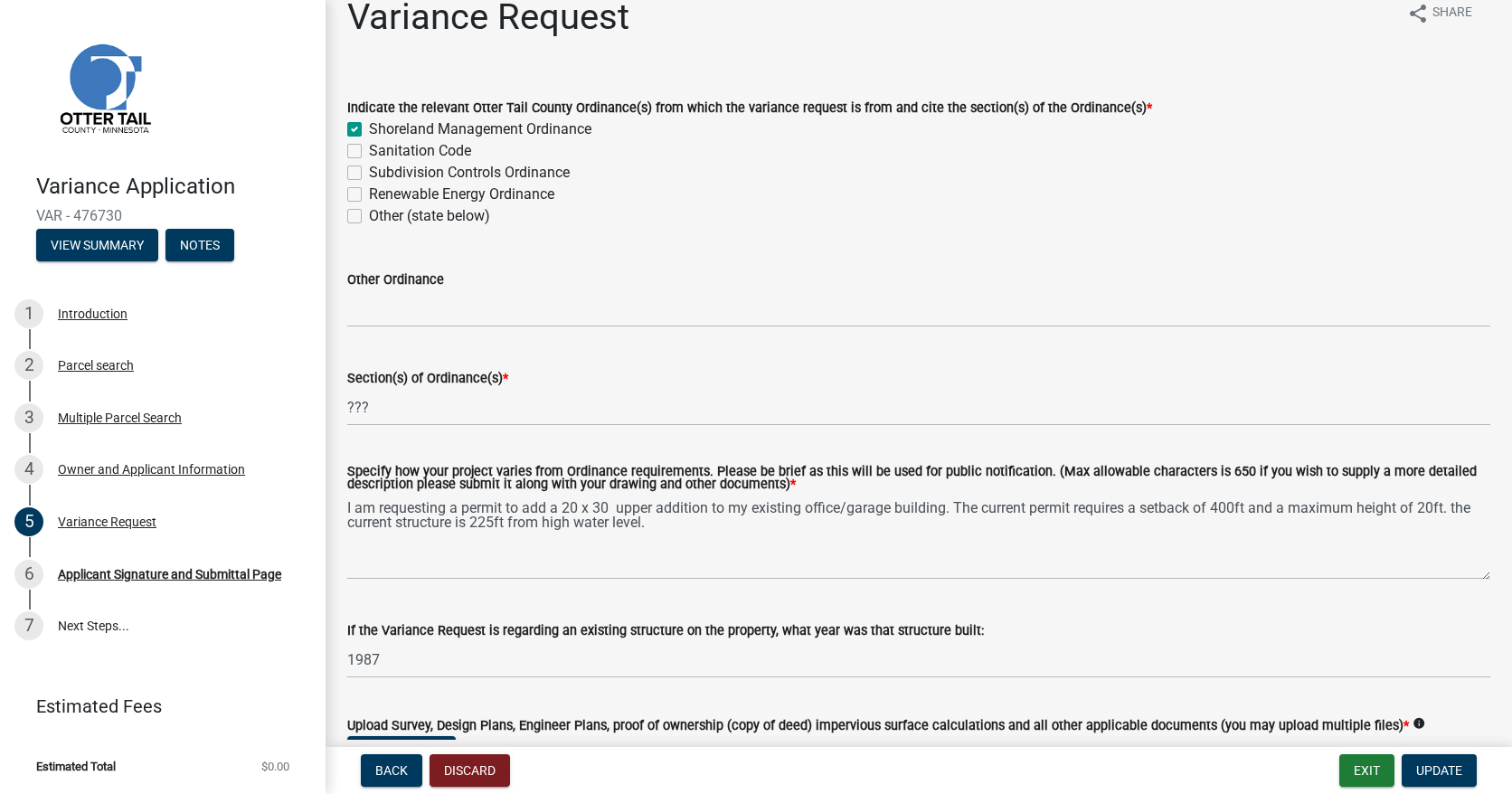
scroll to position [0, 0]
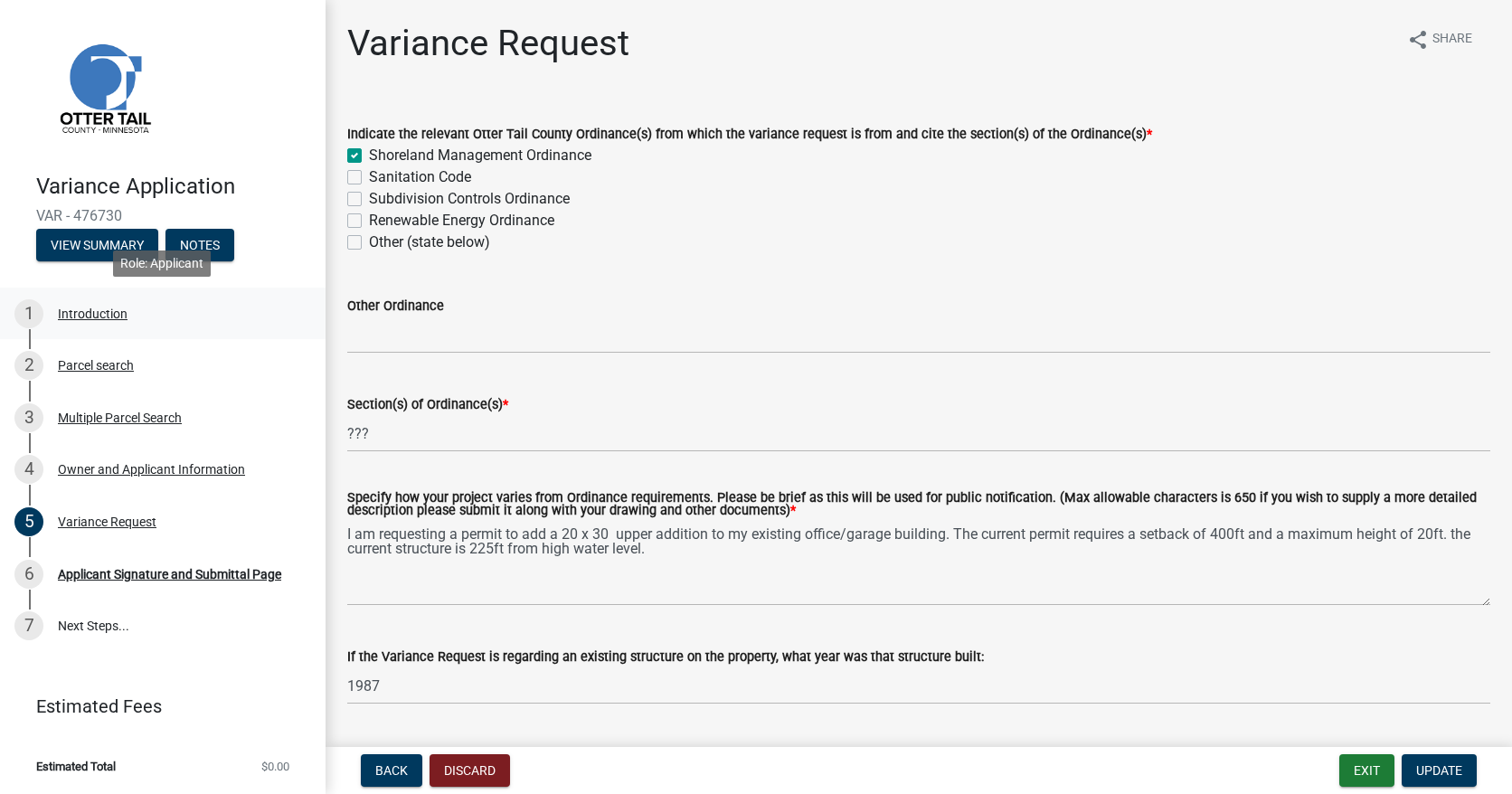
type input "We will be adding a well and septic system to the property. I have contacted Ot…"
click at [93, 315] on div "Introduction" at bounding box center [93, 313] width 70 height 13
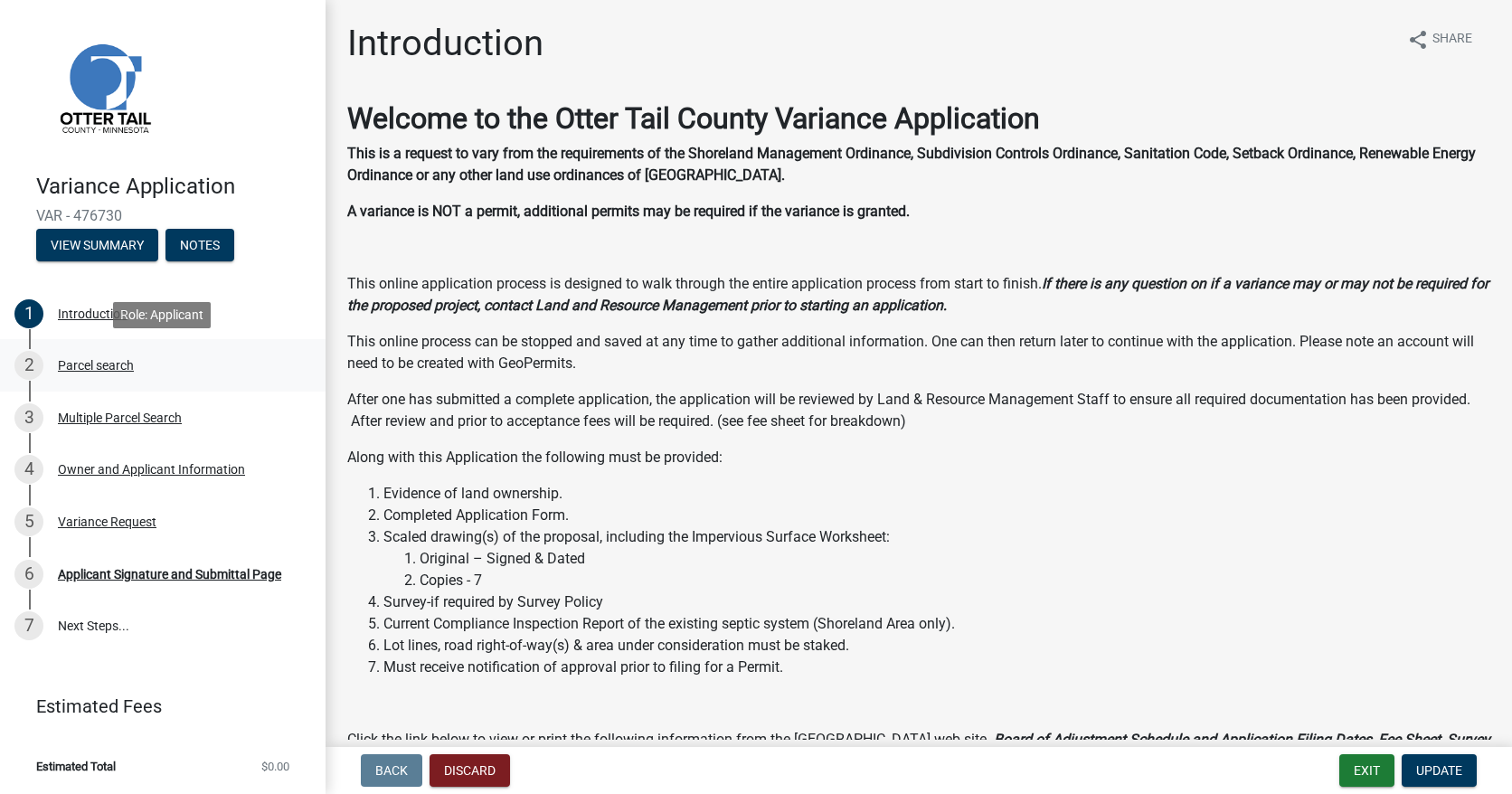
click at [96, 368] on div "Parcel search" at bounding box center [96, 365] width 76 height 13
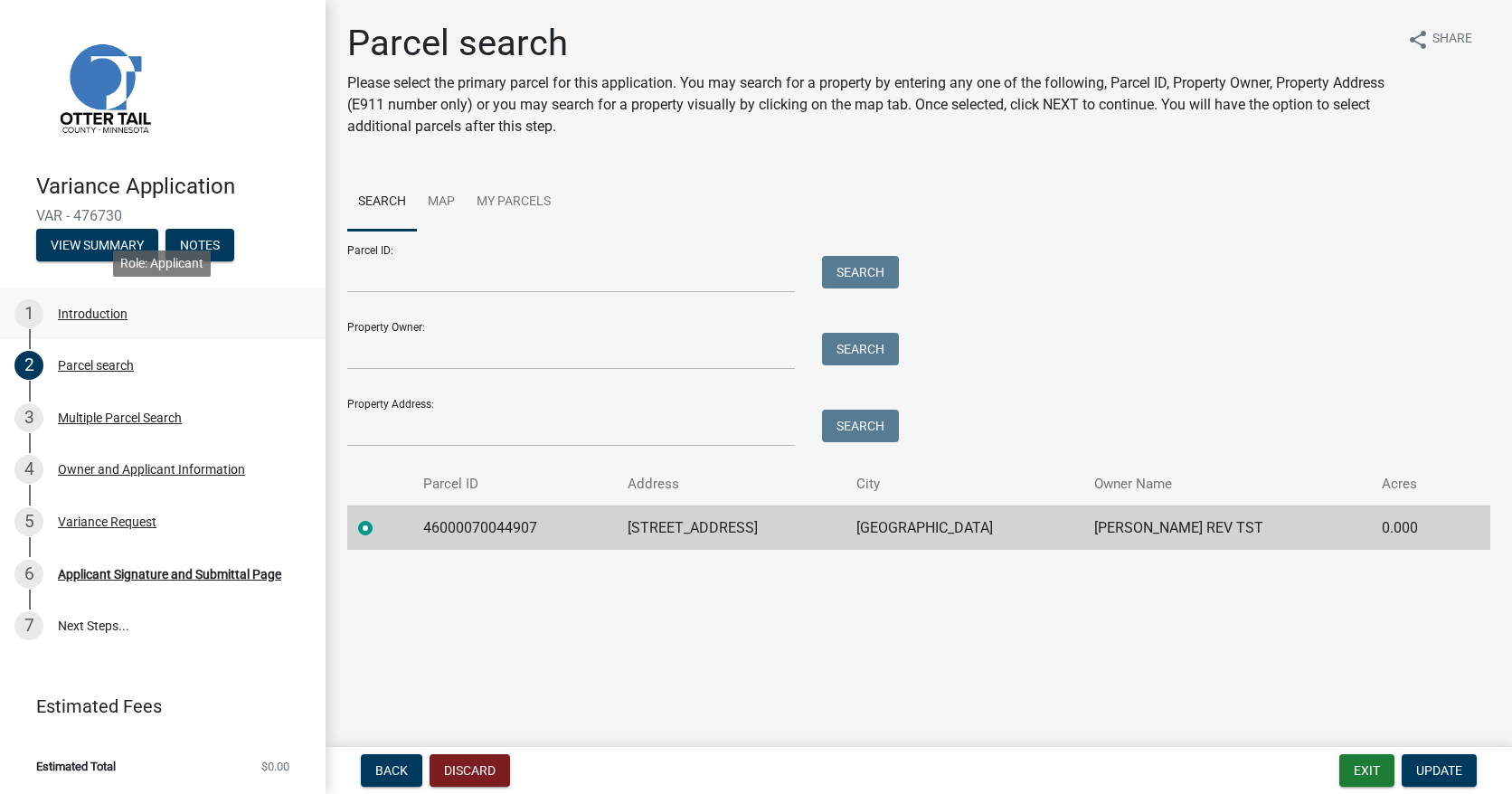
click at [104, 310] on div "Introduction" at bounding box center [93, 313] width 70 height 13
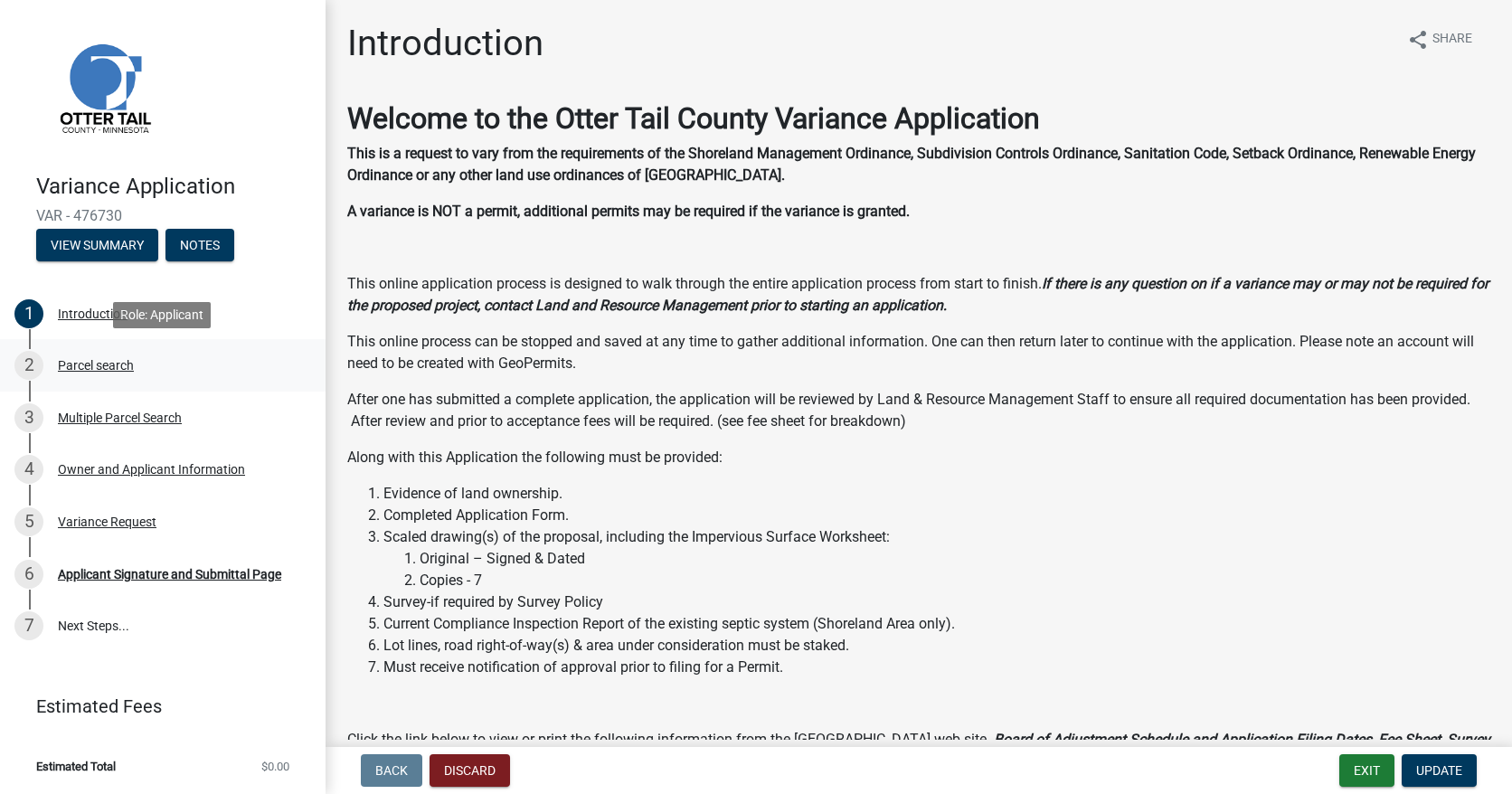
click at [96, 367] on div "Parcel search" at bounding box center [96, 365] width 76 height 13
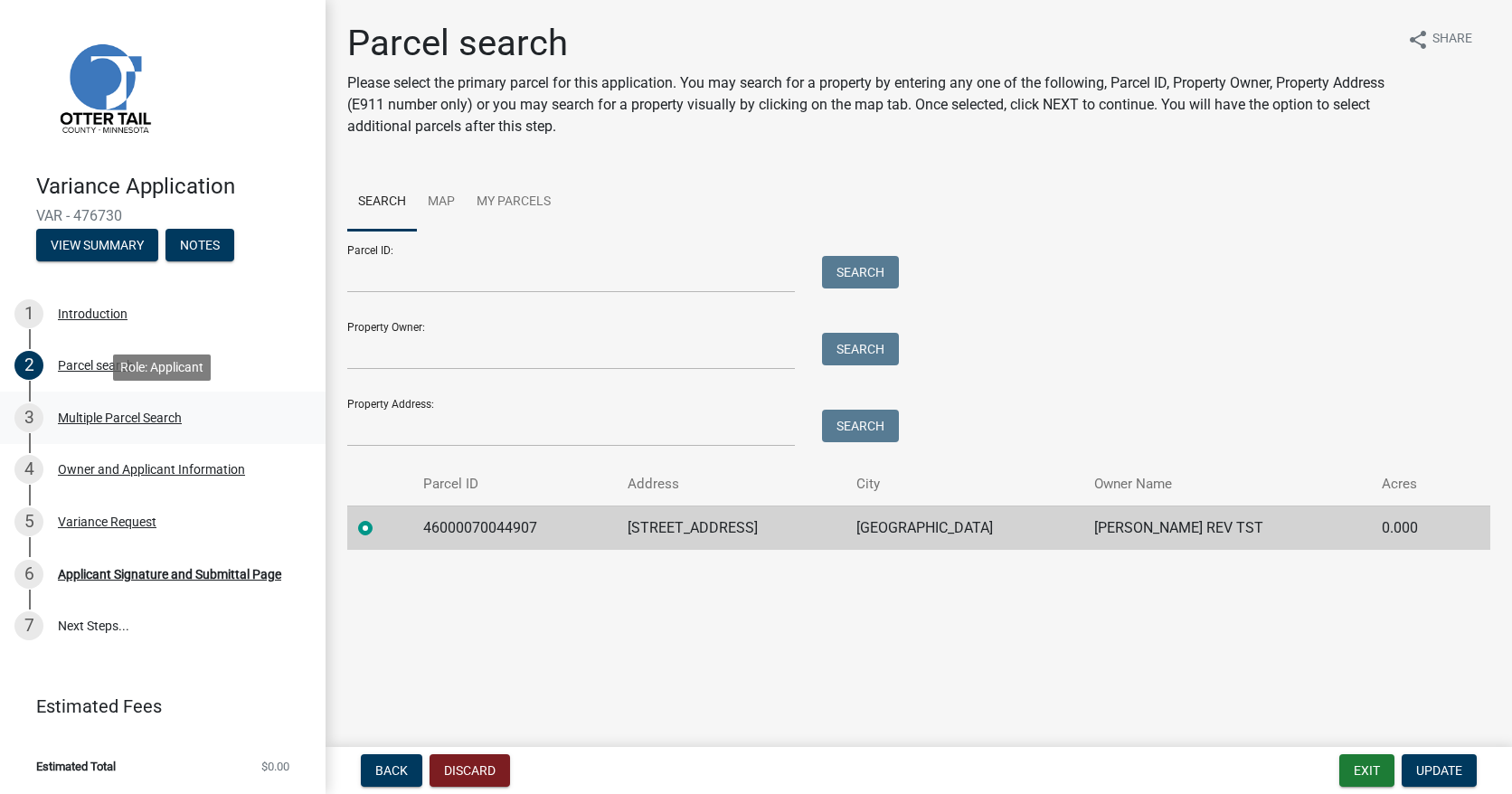
click at [113, 412] on div "Multiple Parcel Search" at bounding box center [120, 417] width 124 height 13
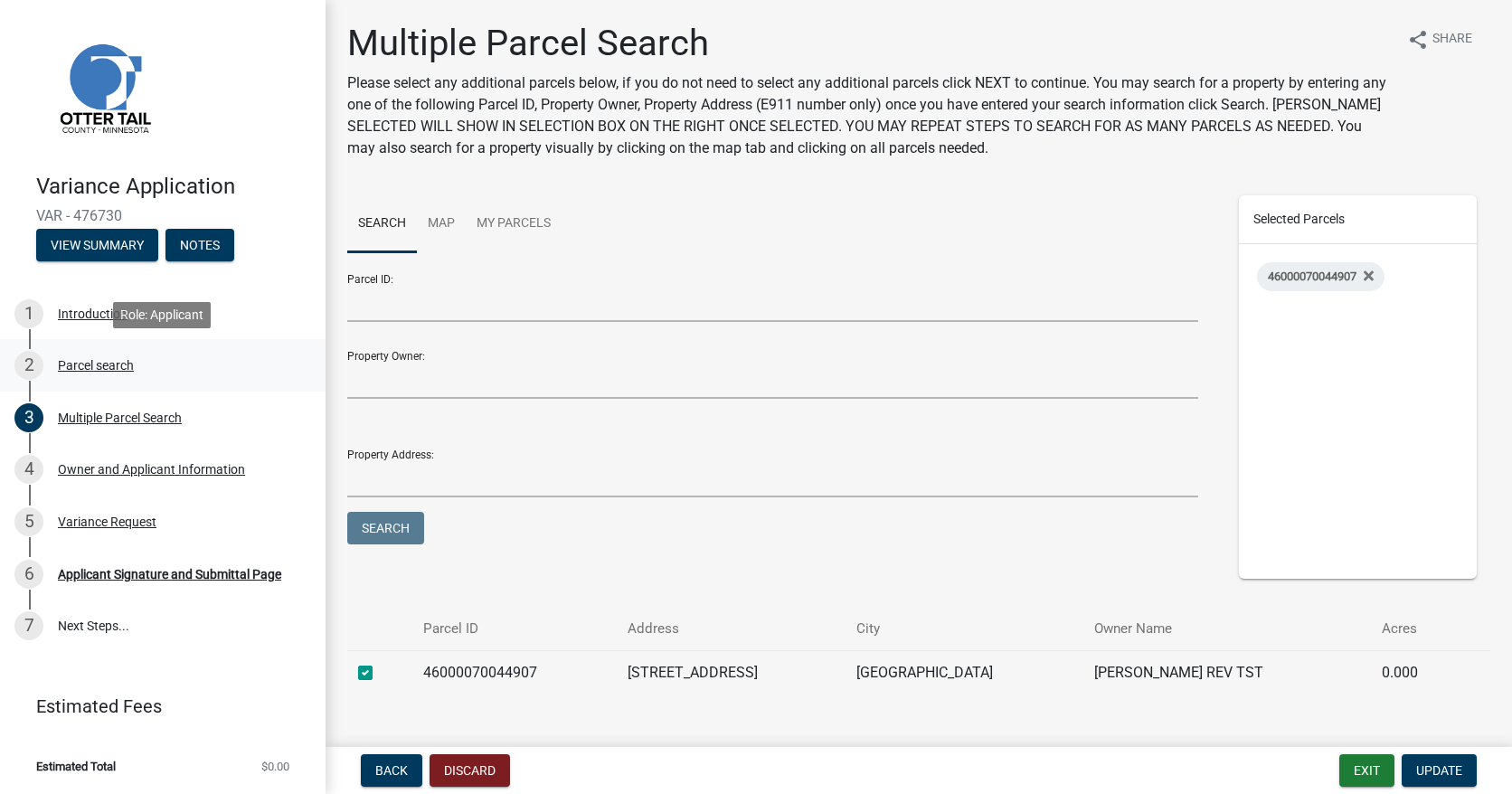
click at [123, 368] on div "Parcel search" at bounding box center [96, 365] width 76 height 13
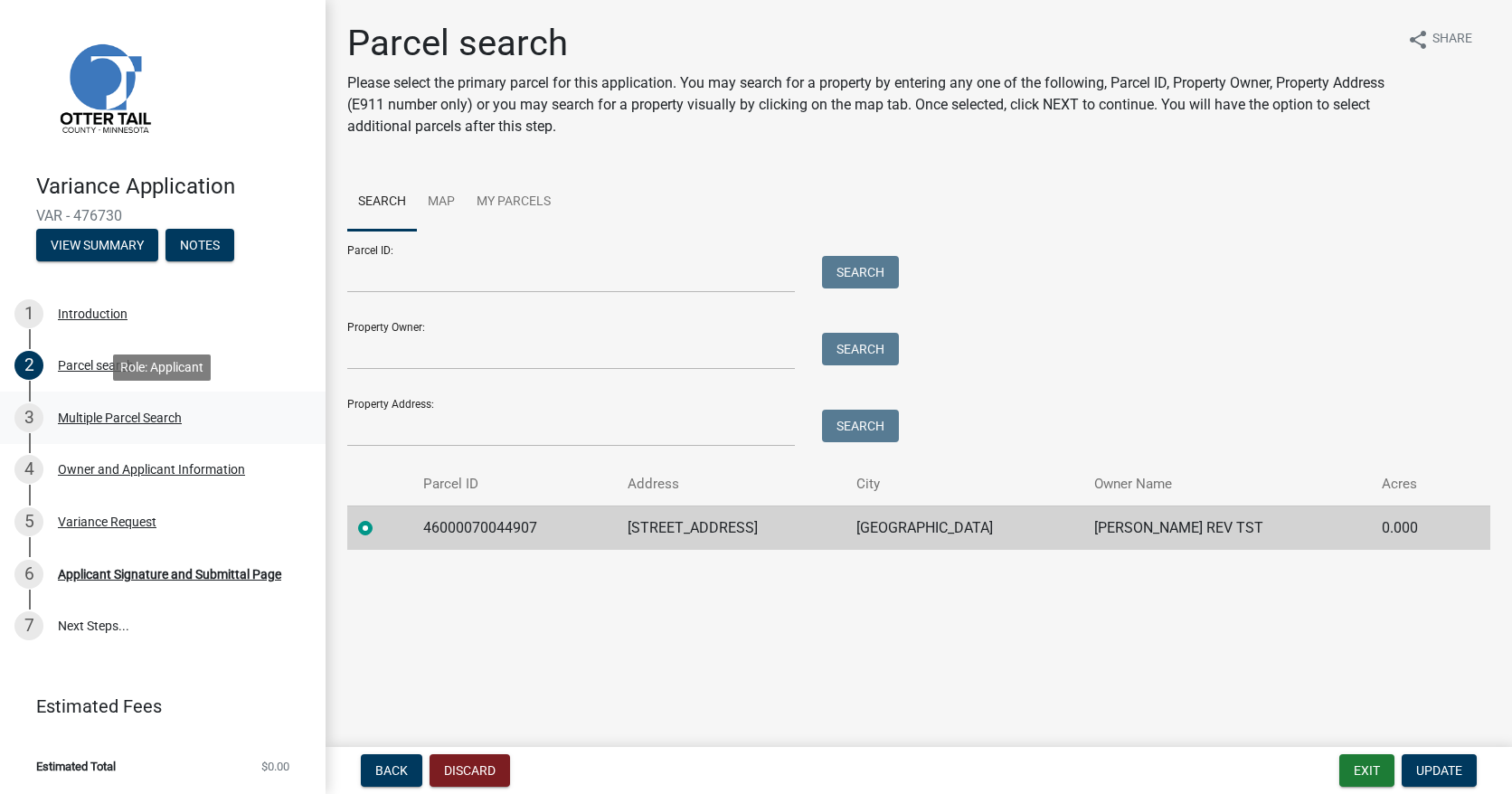
click at [134, 417] on div "Multiple Parcel Search" at bounding box center [120, 417] width 124 height 13
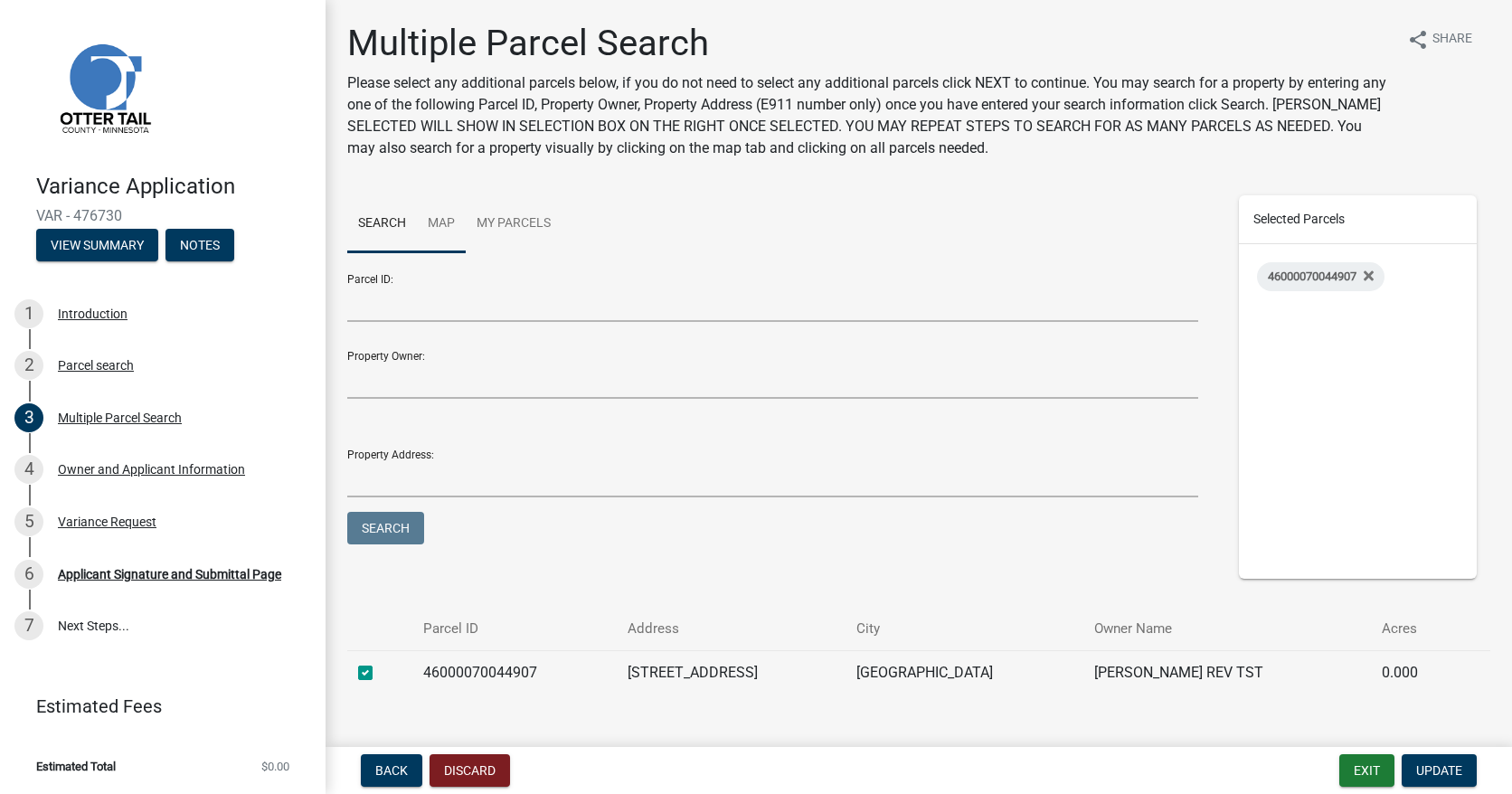
click at [448, 226] on link "Map" at bounding box center [441, 224] width 48 height 58
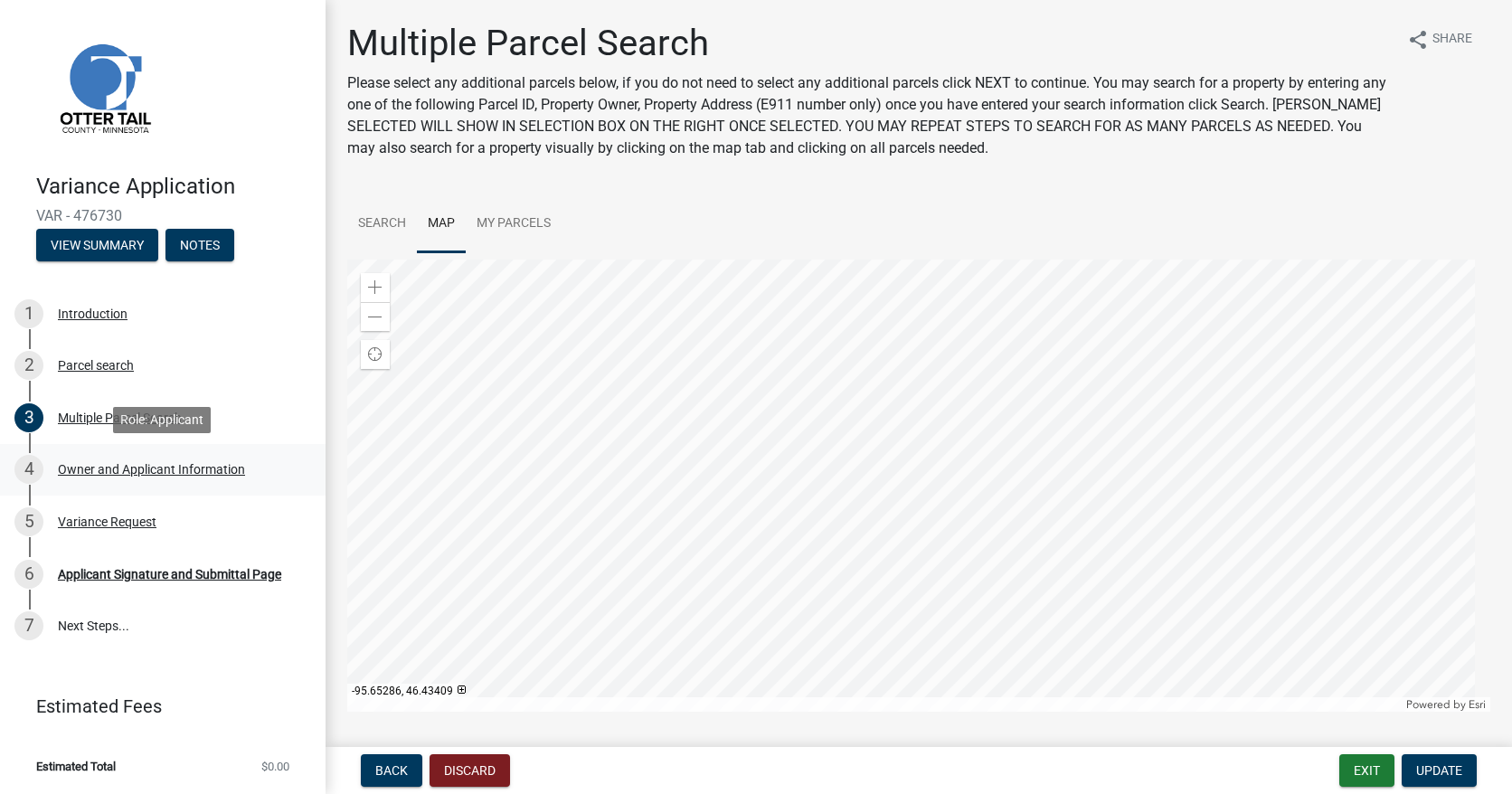
click at [117, 473] on div "Owner and Applicant Information" at bounding box center [151, 469] width 187 height 13
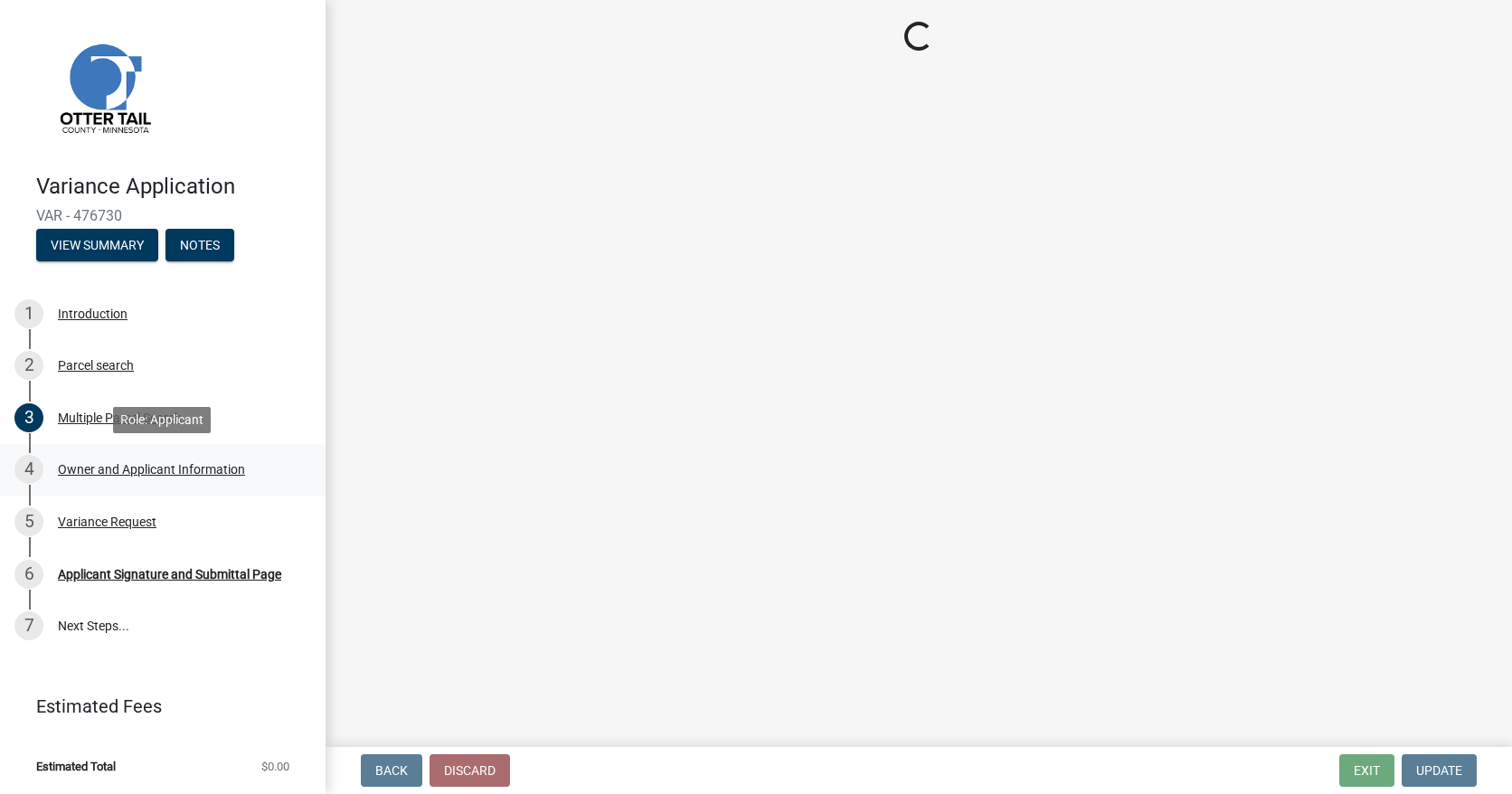
select select "ebef668c-e666-4f0f-b24a-d79aaee39ebe"
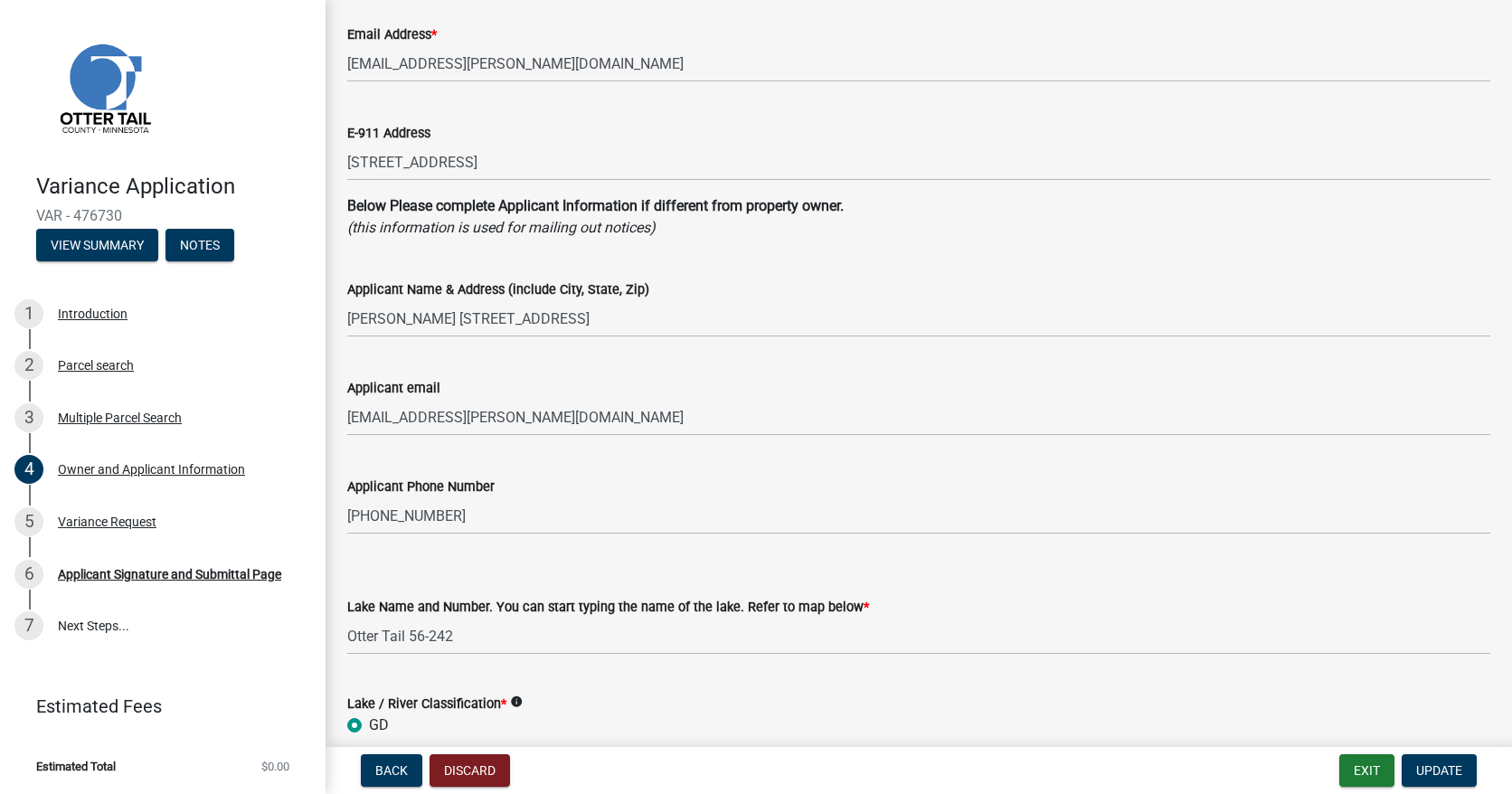
scroll to position [362, 0]
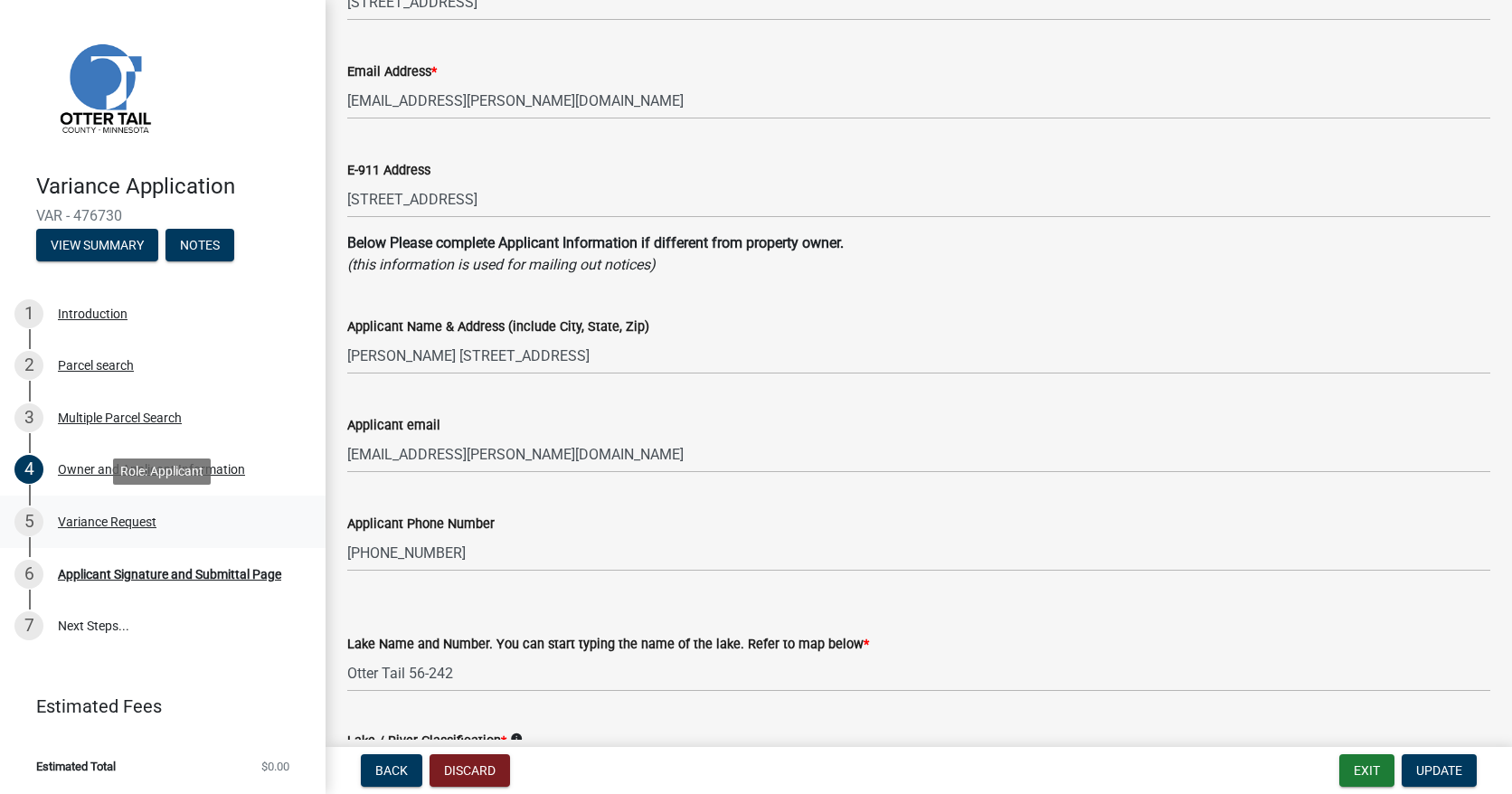
click at [142, 524] on div "Variance Request" at bounding box center [107, 521] width 99 height 13
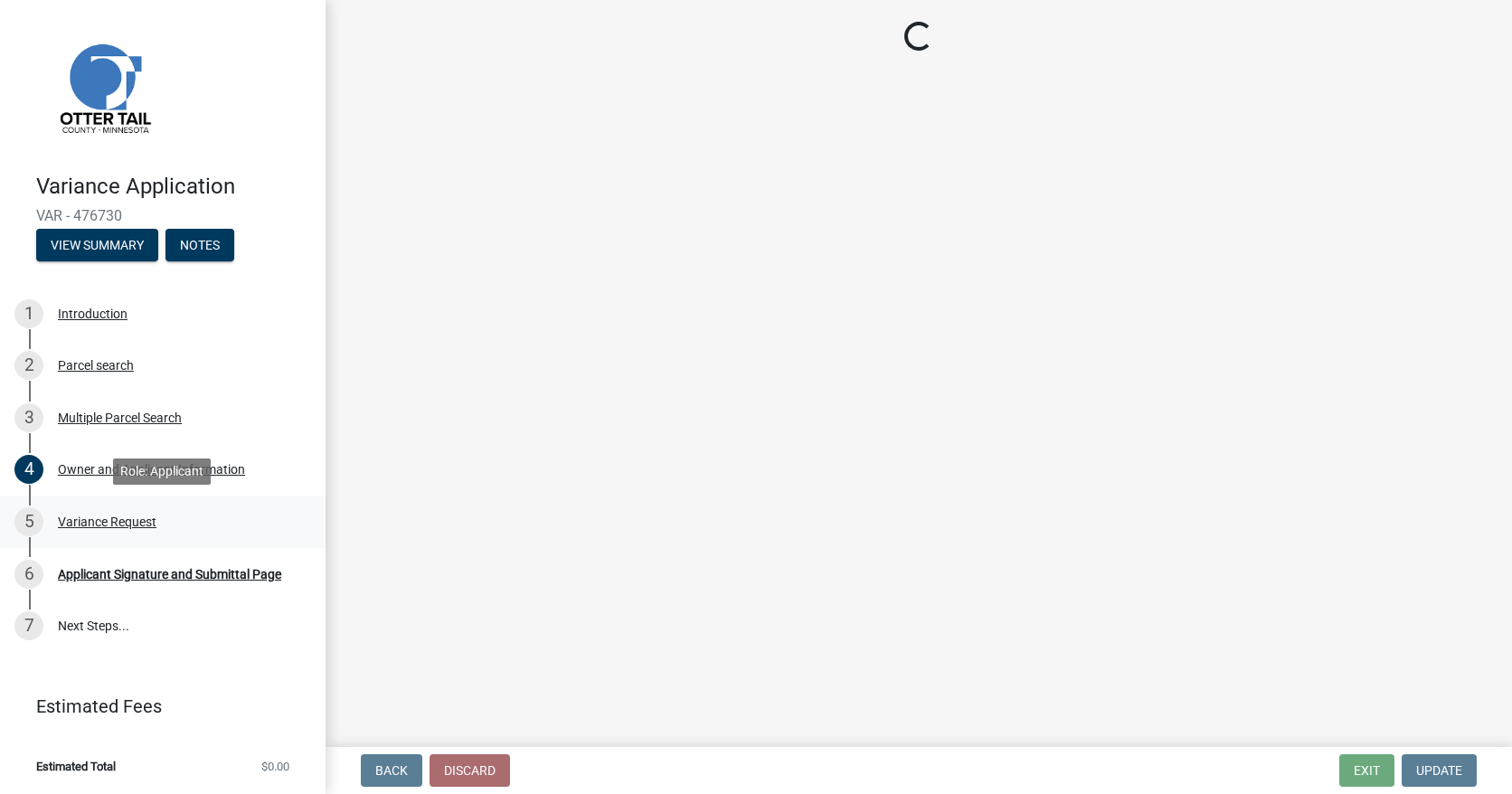
scroll to position [0, 0]
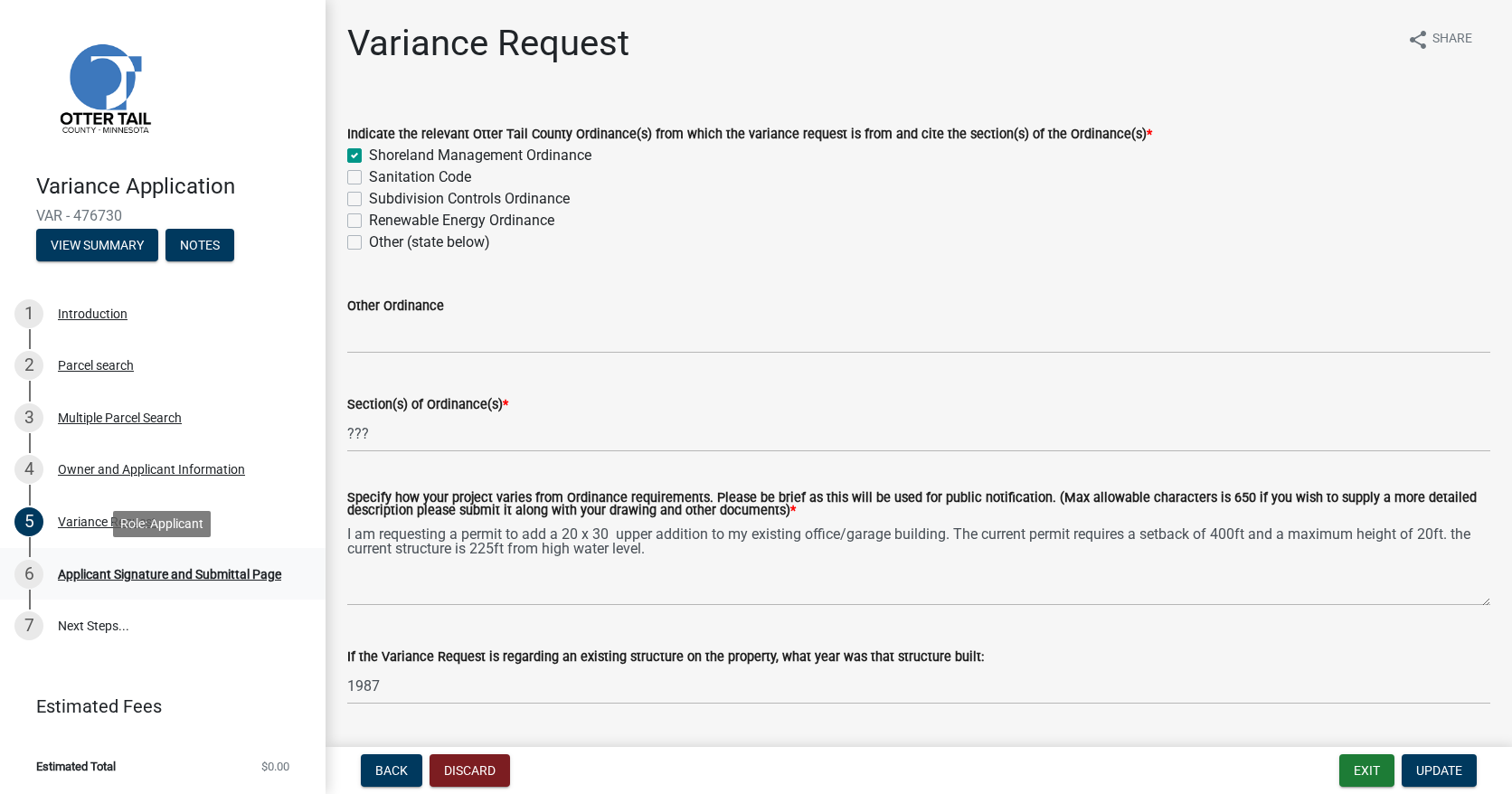
click at [187, 571] on div "Applicant Signature and Submittal Page" at bounding box center [169, 573] width 223 height 13
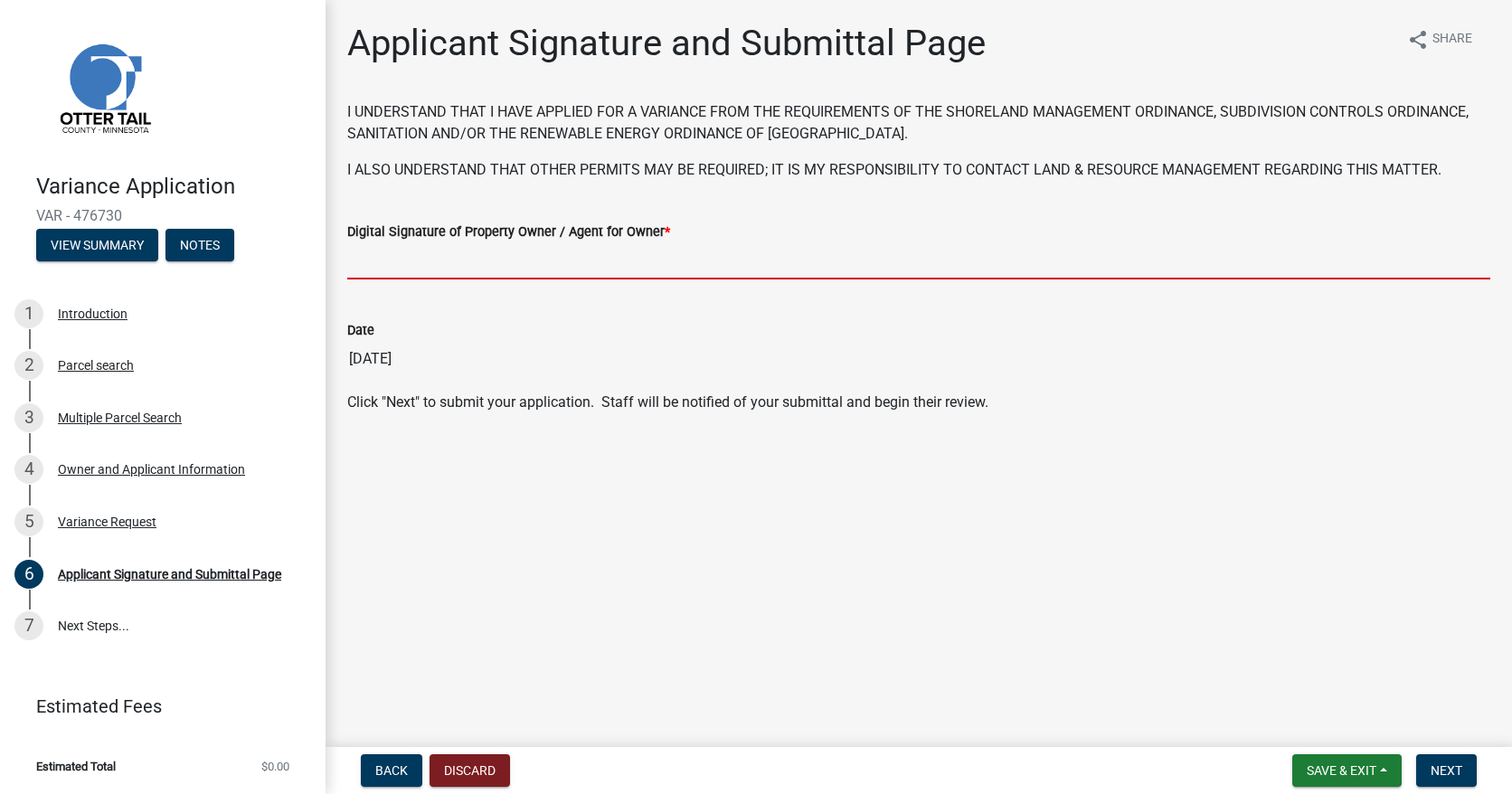
click at [424, 268] on input "Digital Signature of Property Owner / Agent for Owner *" at bounding box center [918, 260] width 1142 height 37
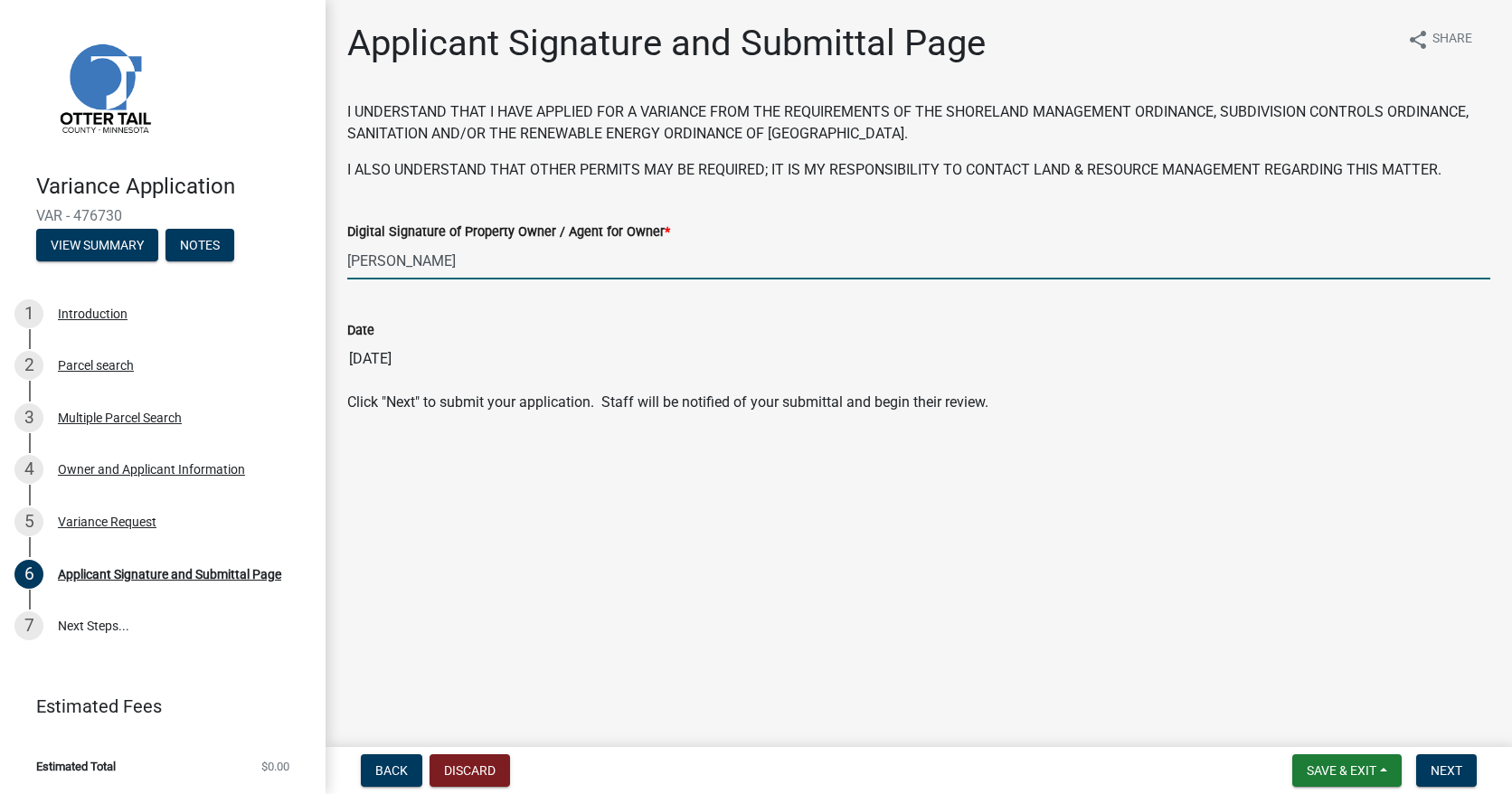
type input "[PERSON_NAME]"
click at [494, 311] on div "Date [DATE]" at bounding box center [918, 336] width 1142 height 83
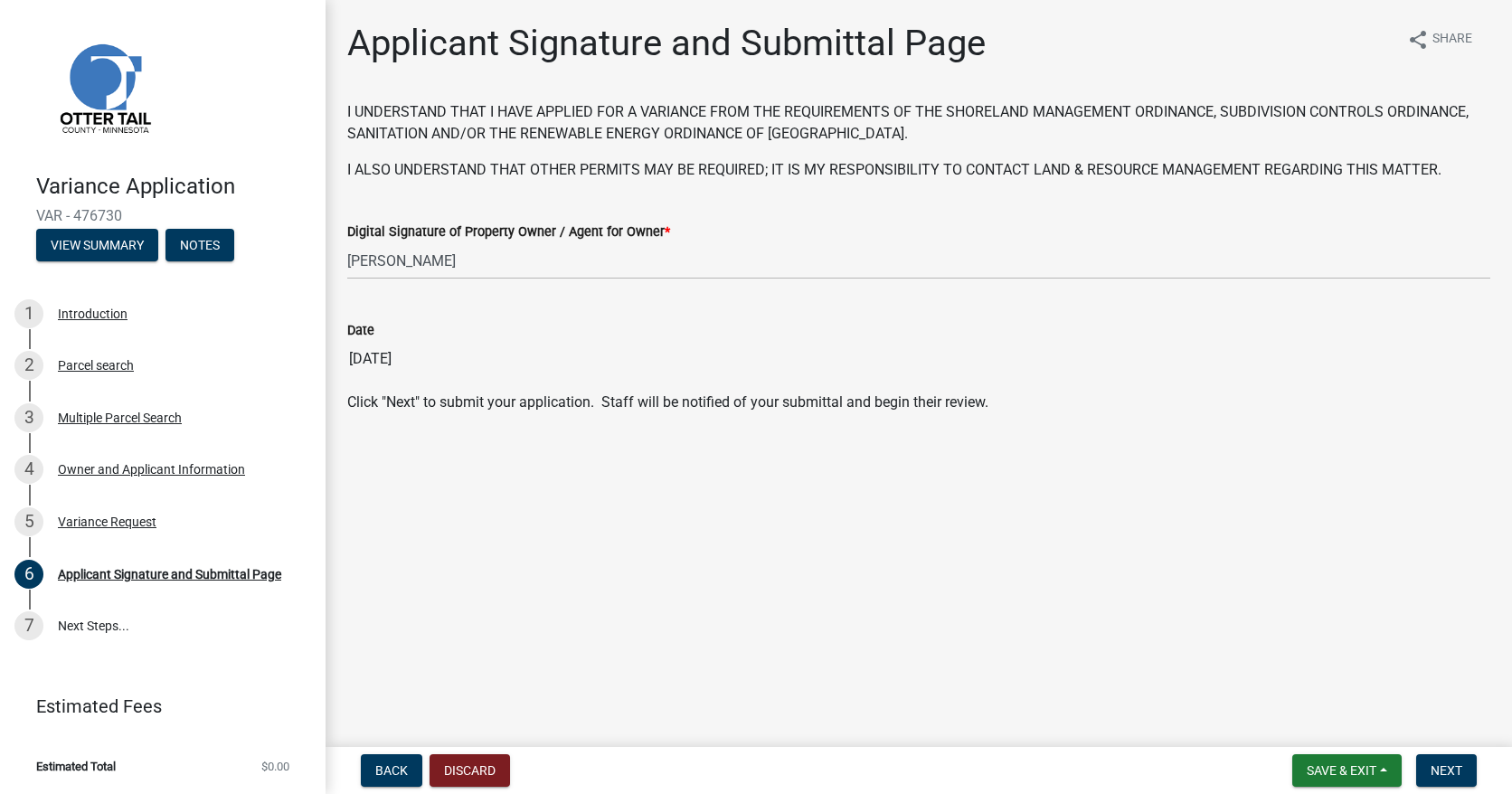
click at [433, 354] on input "[DATE]" at bounding box center [918, 358] width 1142 height 36
click at [388, 353] on input "[DATE]" at bounding box center [918, 358] width 1142 height 36
click at [436, 351] on input "[DATE]" at bounding box center [918, 358] width 1142 height 36
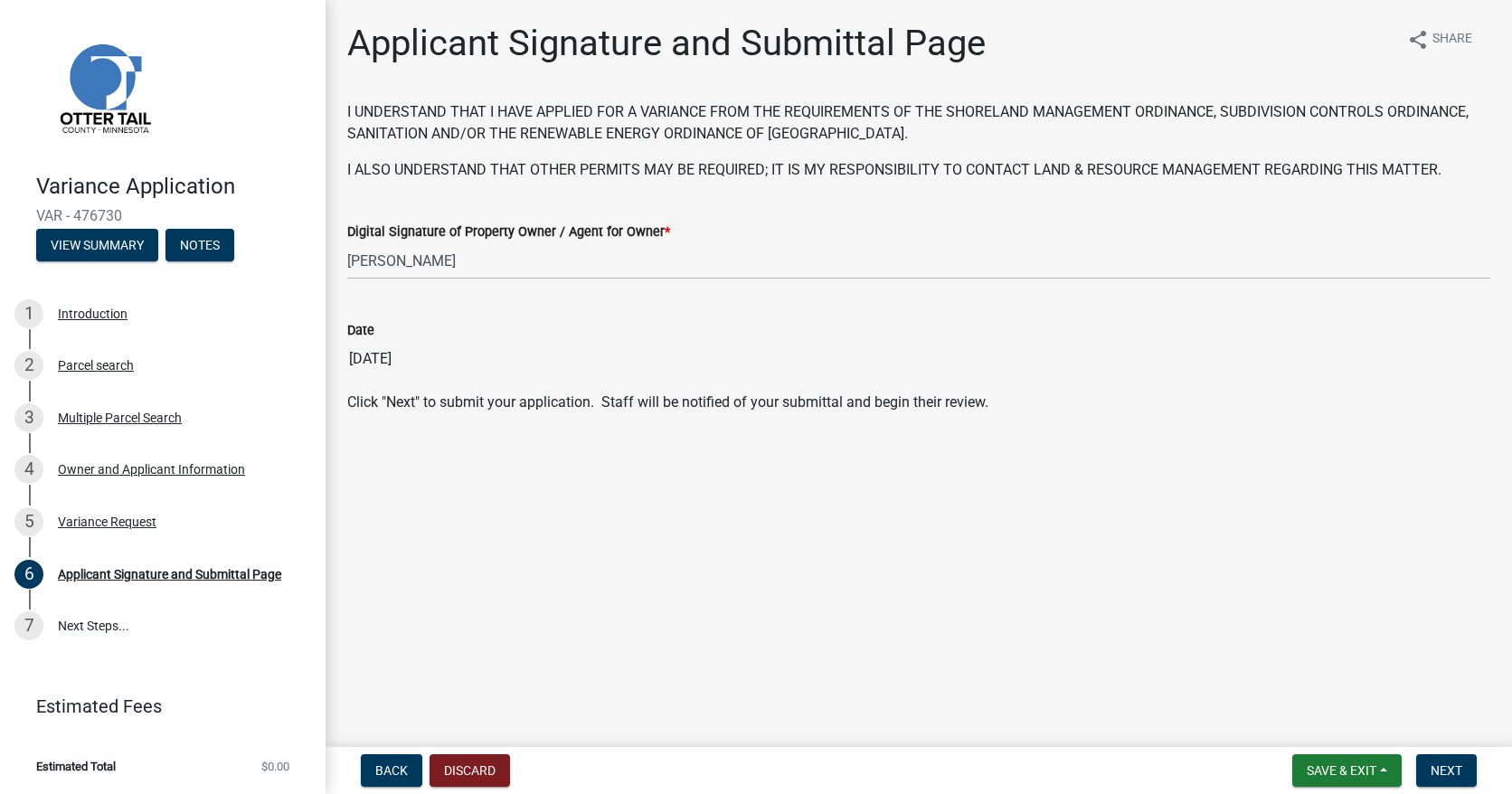
click at [440, 358] on input "[DATE]" at bounding box center [918, 358] width 1142 height 36
click at [386, 357] on input "[DATE]" at bounding box center [918, 358] width 1142 height 36
drag, startPoint x: 616, startPoint y: 259, endPoint x: 937, endPoint y: 223, distance: 323.0
click at [1448, 761] on button "Next" at bounding box center [1446, 771] width 61 height 33
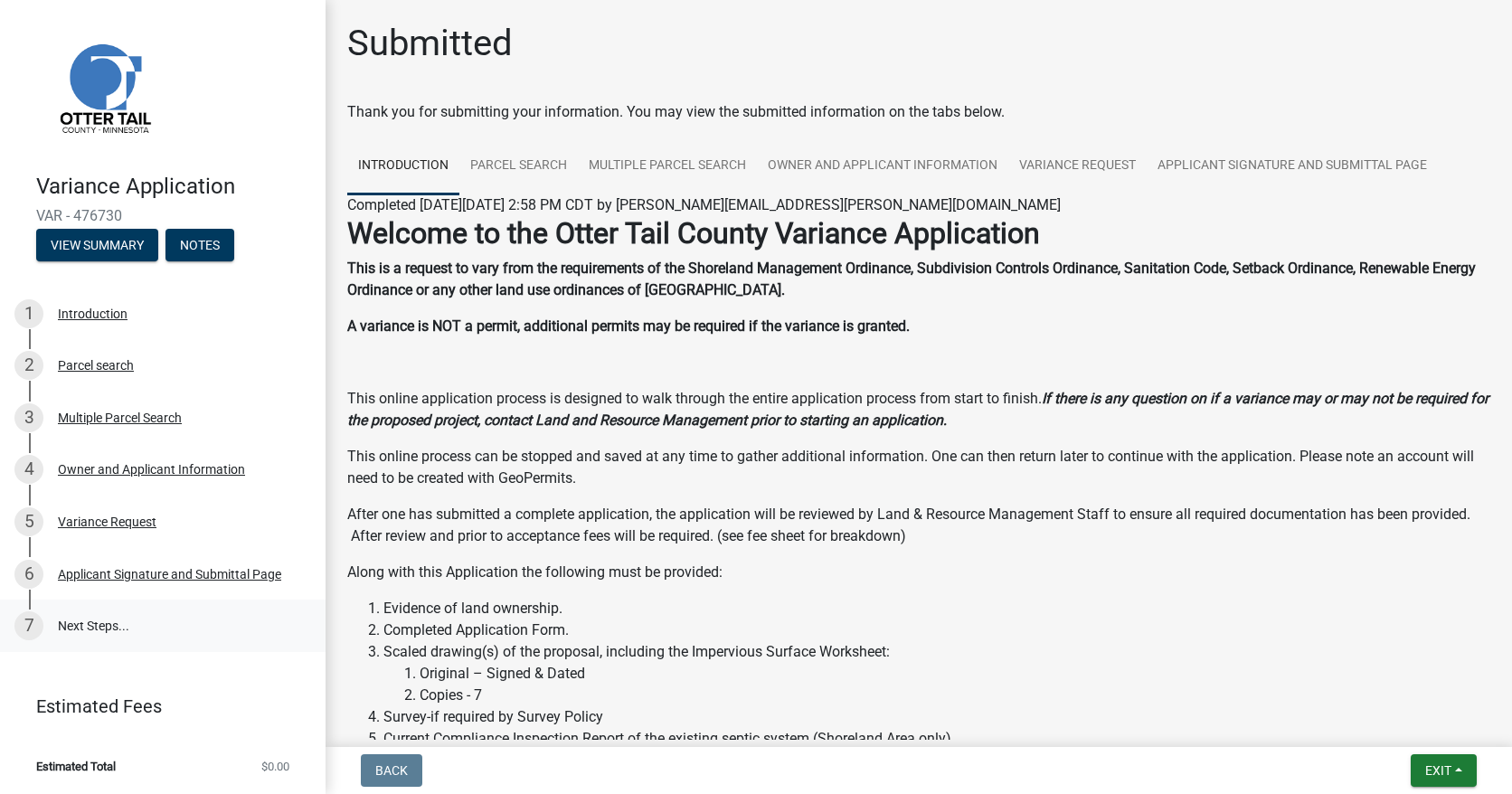
click at [87, 622] on link "7 Next Steps..." at bounding box center [163, 626] width 325 height 52
click at [109, 573] on div "Applicant Signature and Submittal Page" at bounding box center [169, 573] width 223 height 13
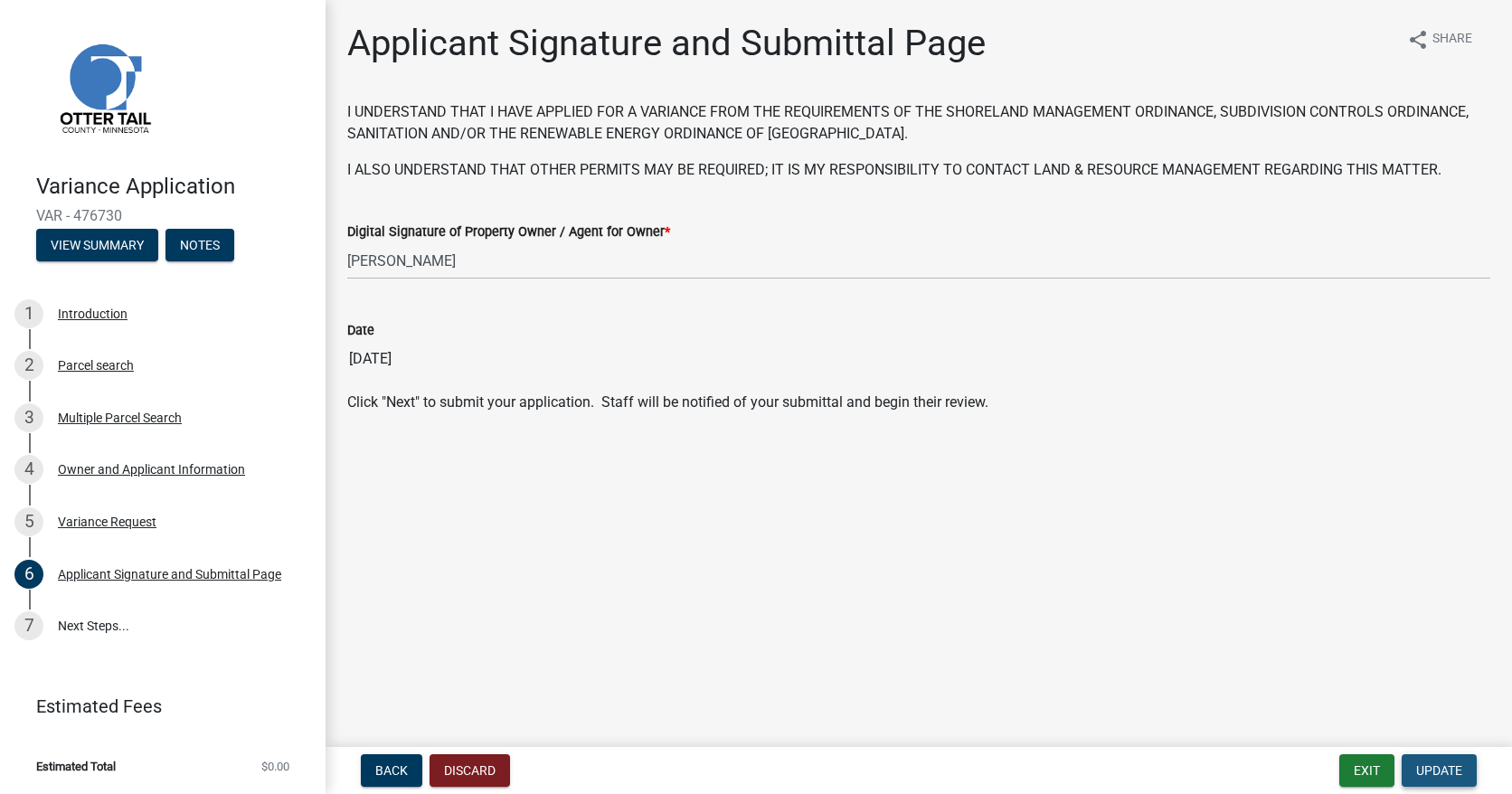
click at [1449, 770] on span "Update" at bounding box center [1439, 770] width 46 height 15
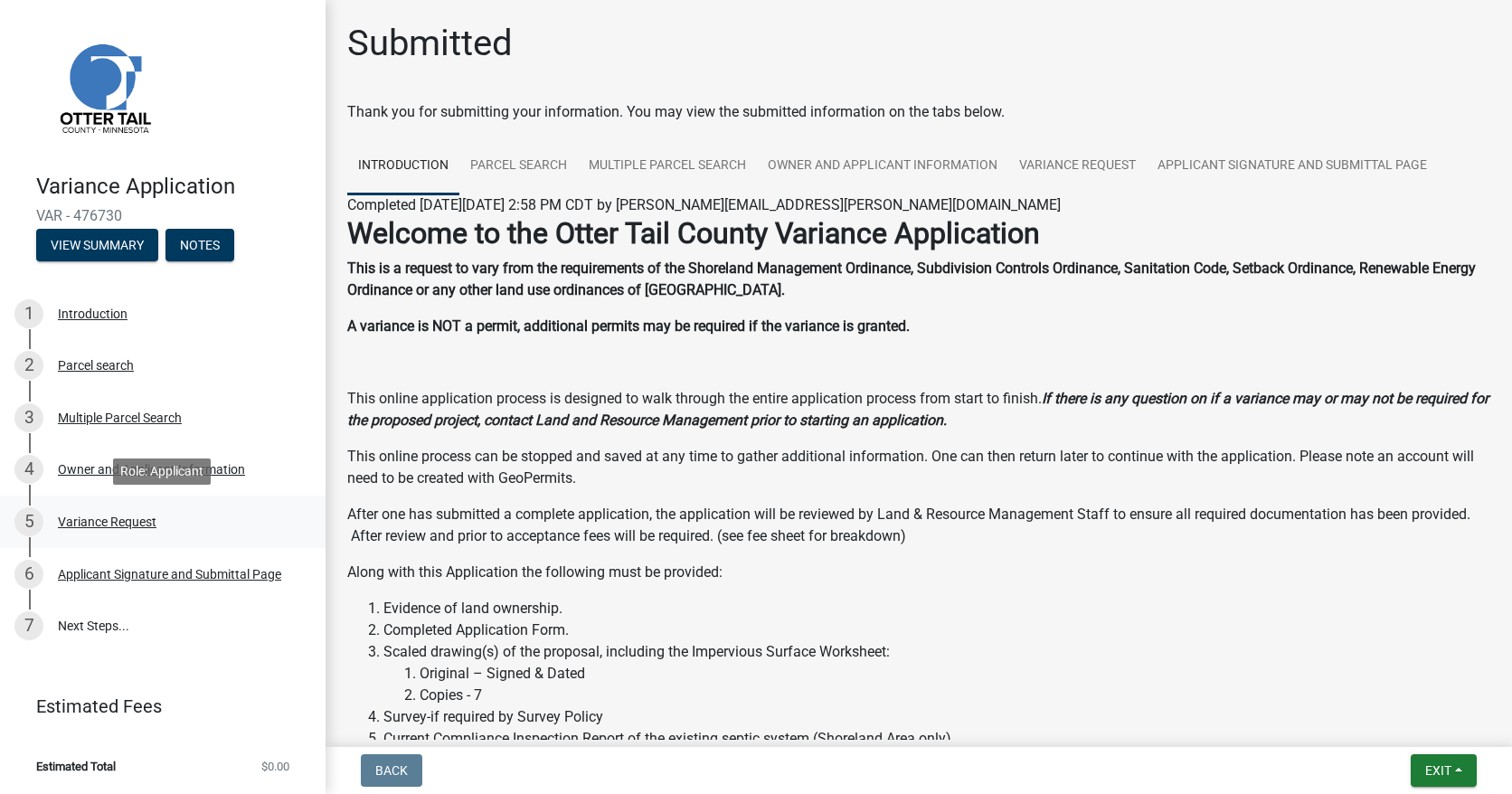
click at [125, 525] on div "Variance Request" at bounding box center [107, 521] width 99 height 13
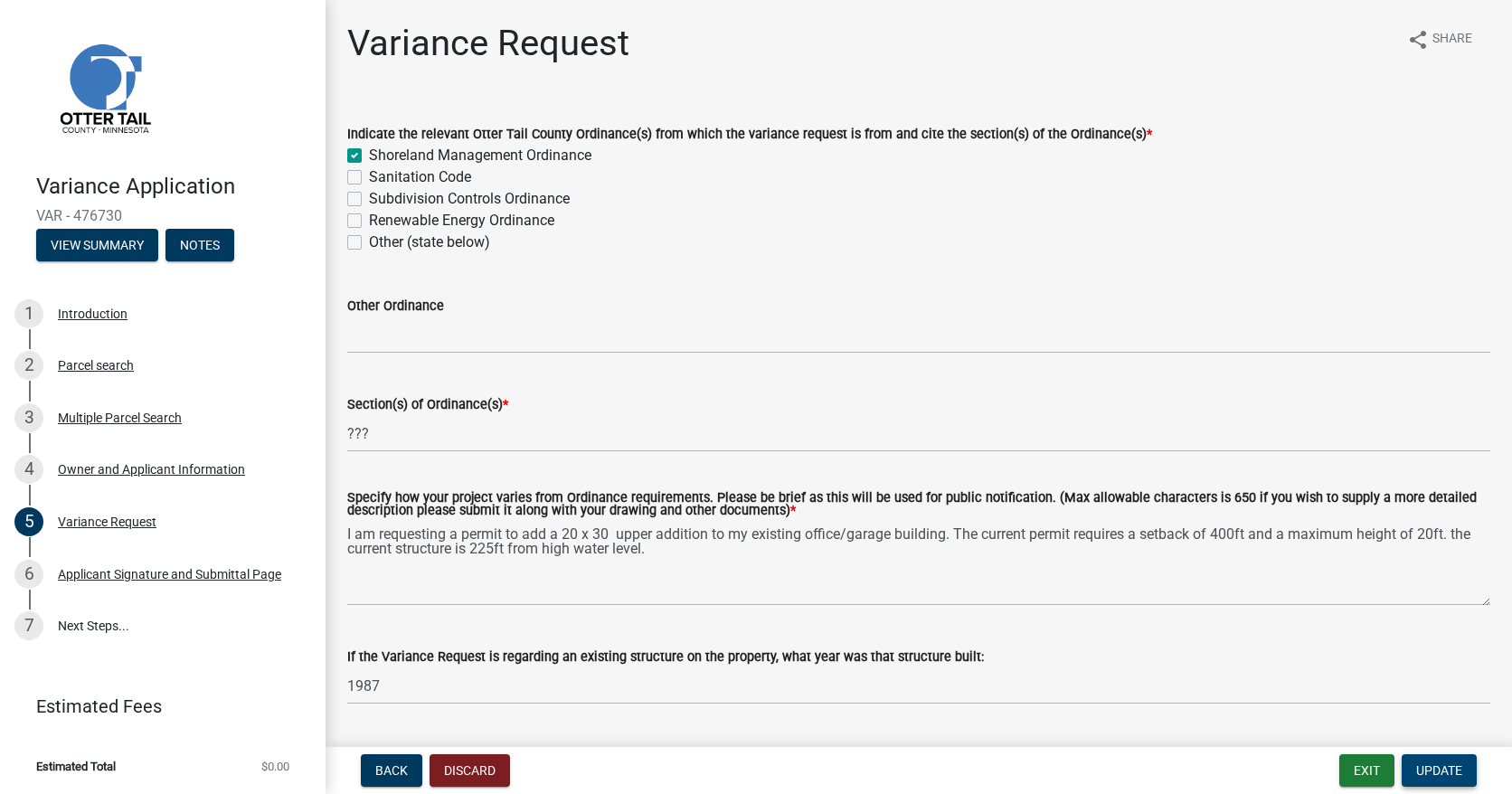
click at [1445, 773] on span "Update" at bounding box center [1439, 770] width 46 height 15
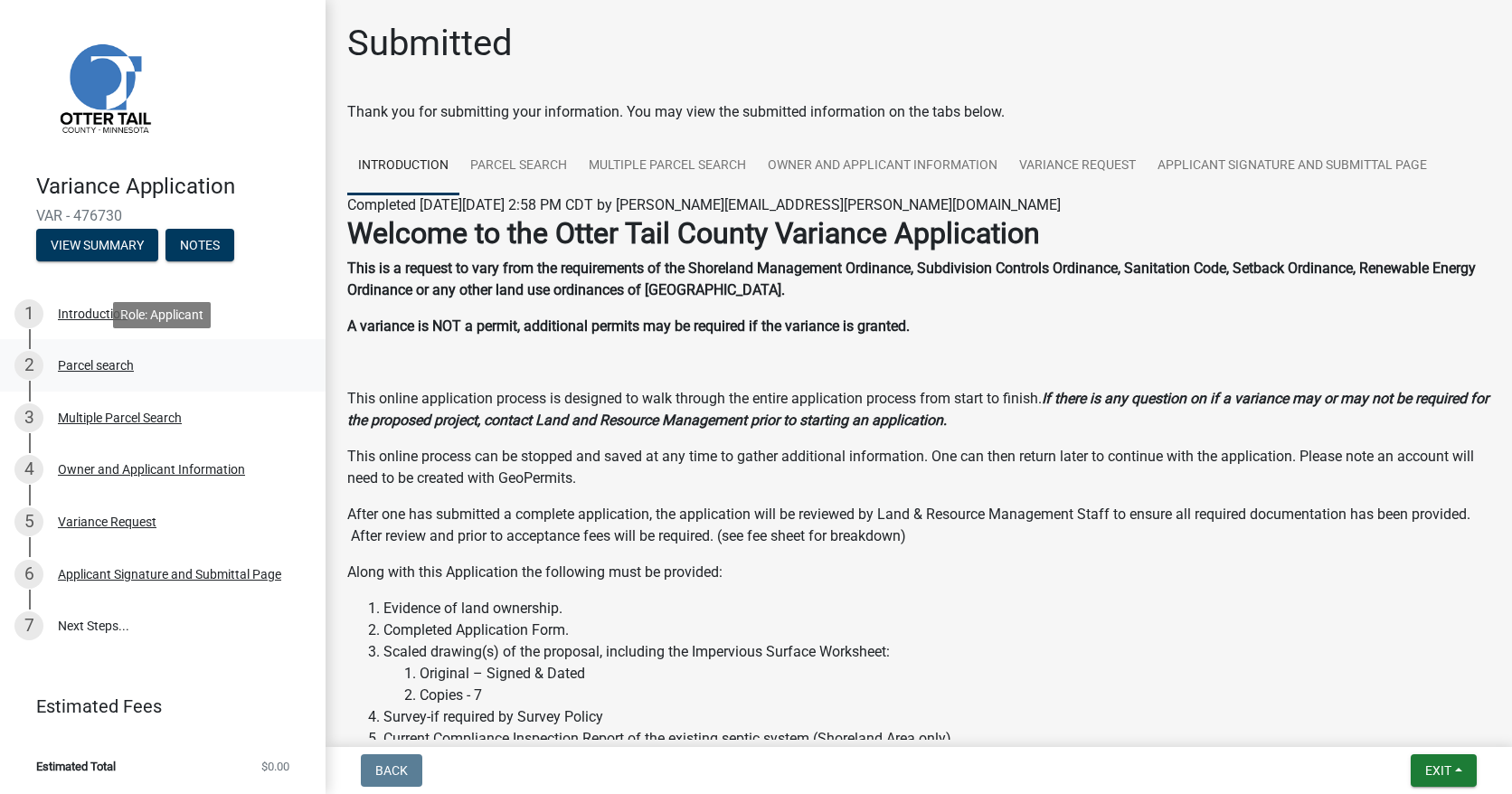
click at [91, 362] on div "Parcel search" at bounding box center [96, 365] width 76 height 13
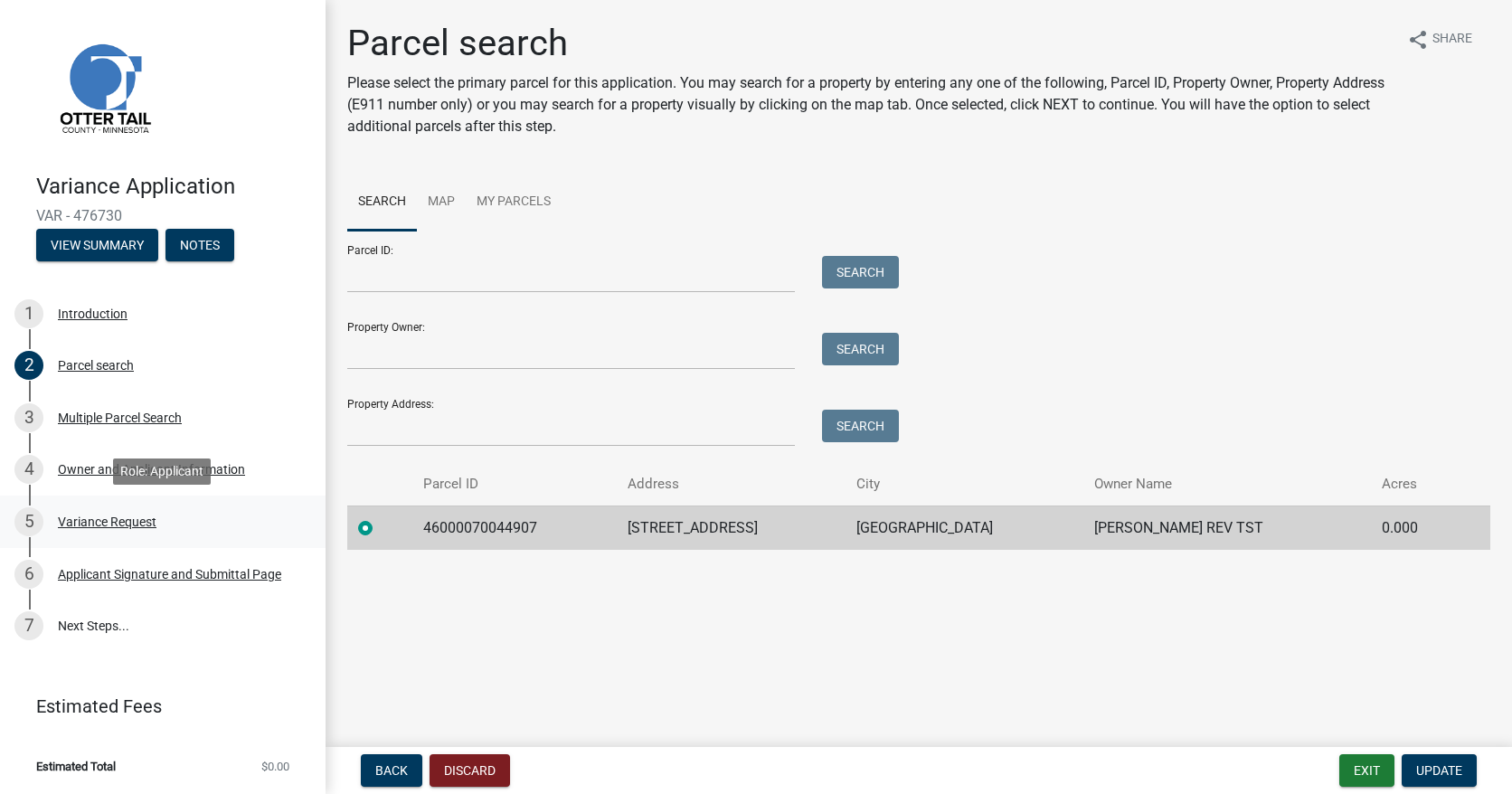
click at [135, 526] on div "Variance Request" at bounding box center [107, 521] width 99 height 13
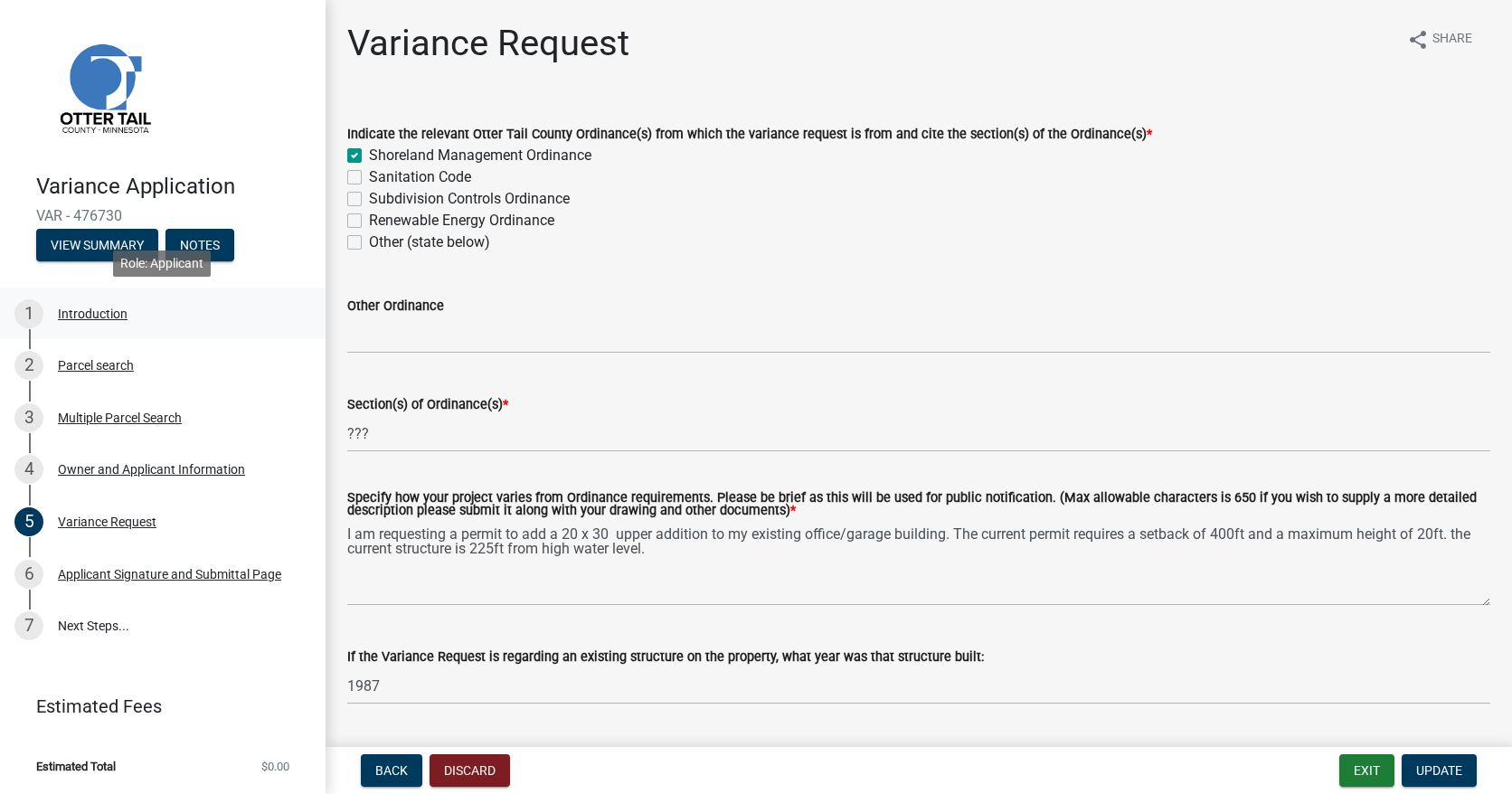
click at [123, 310] on div "Introduction" at bounding box center [93, 313] width 70 height 13
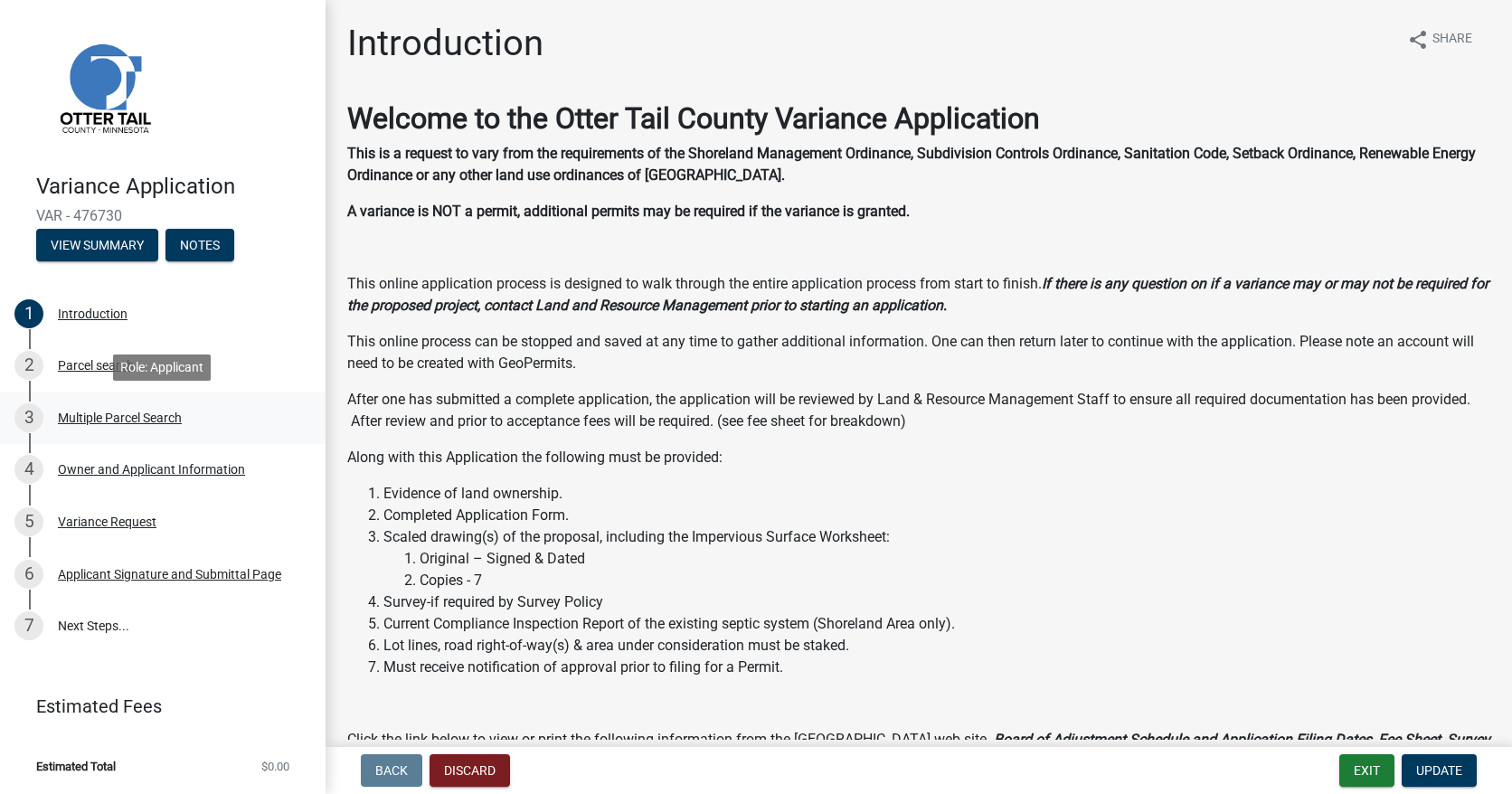
click at [132, 417] on div "Multiple Parcel Search" at bounding box center [120, 417] width 124 height 13
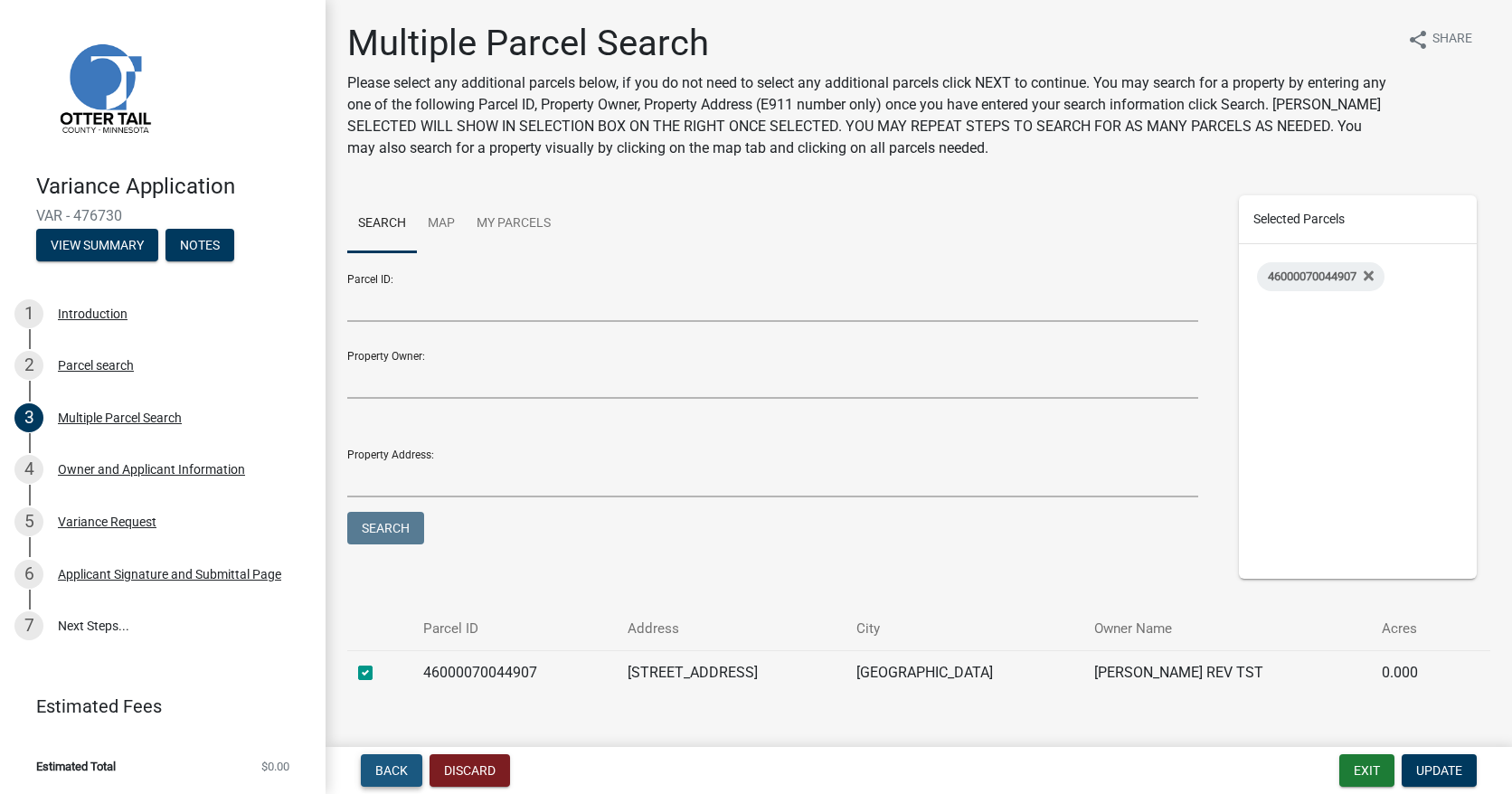
click at [389, 774] on span "Back" at bounding box center [392, 770] width 33 height 15
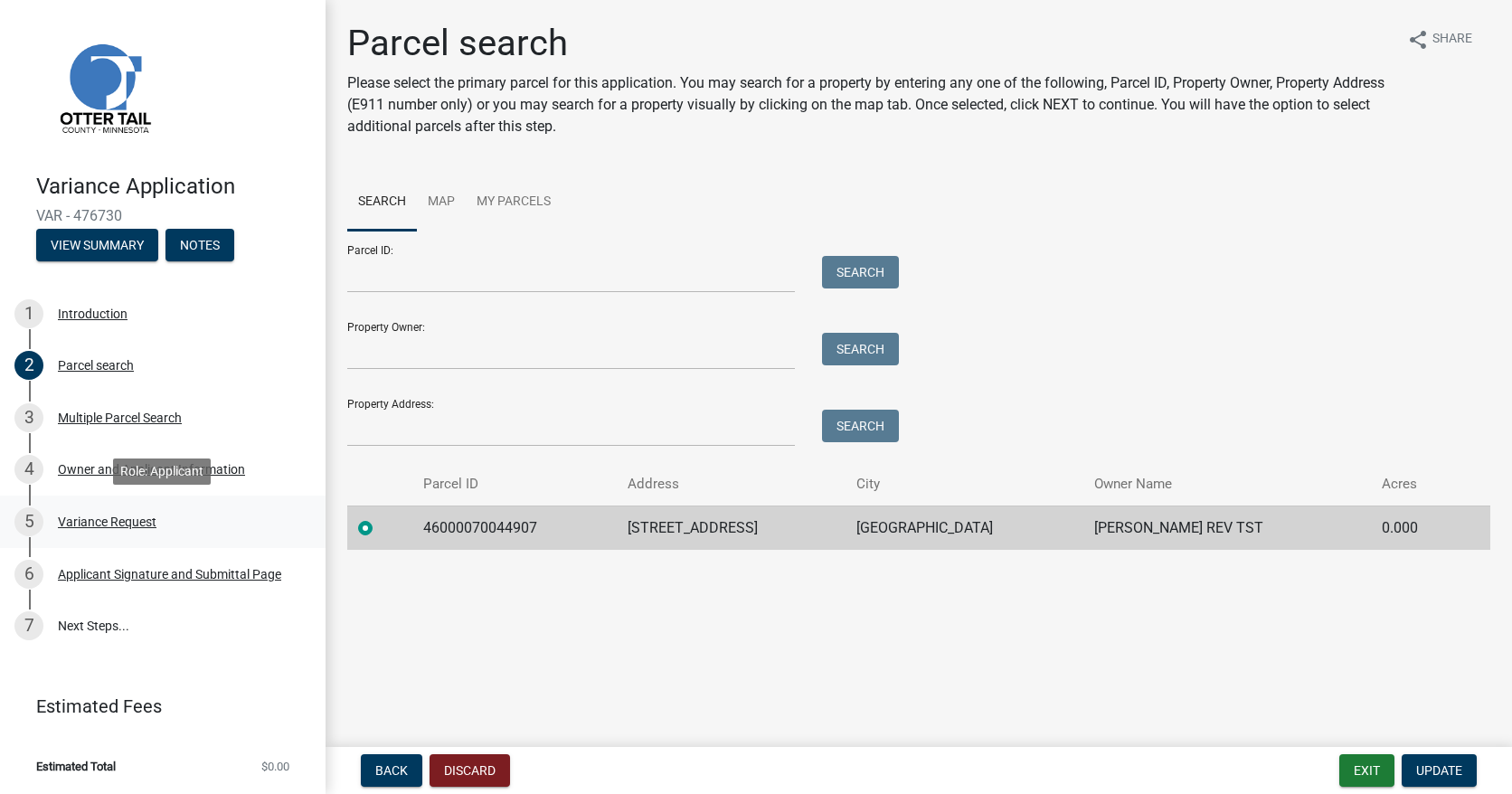
click at [141, 516] on div "Variance Request" at bounding box center [107, 521] width 99 height 13
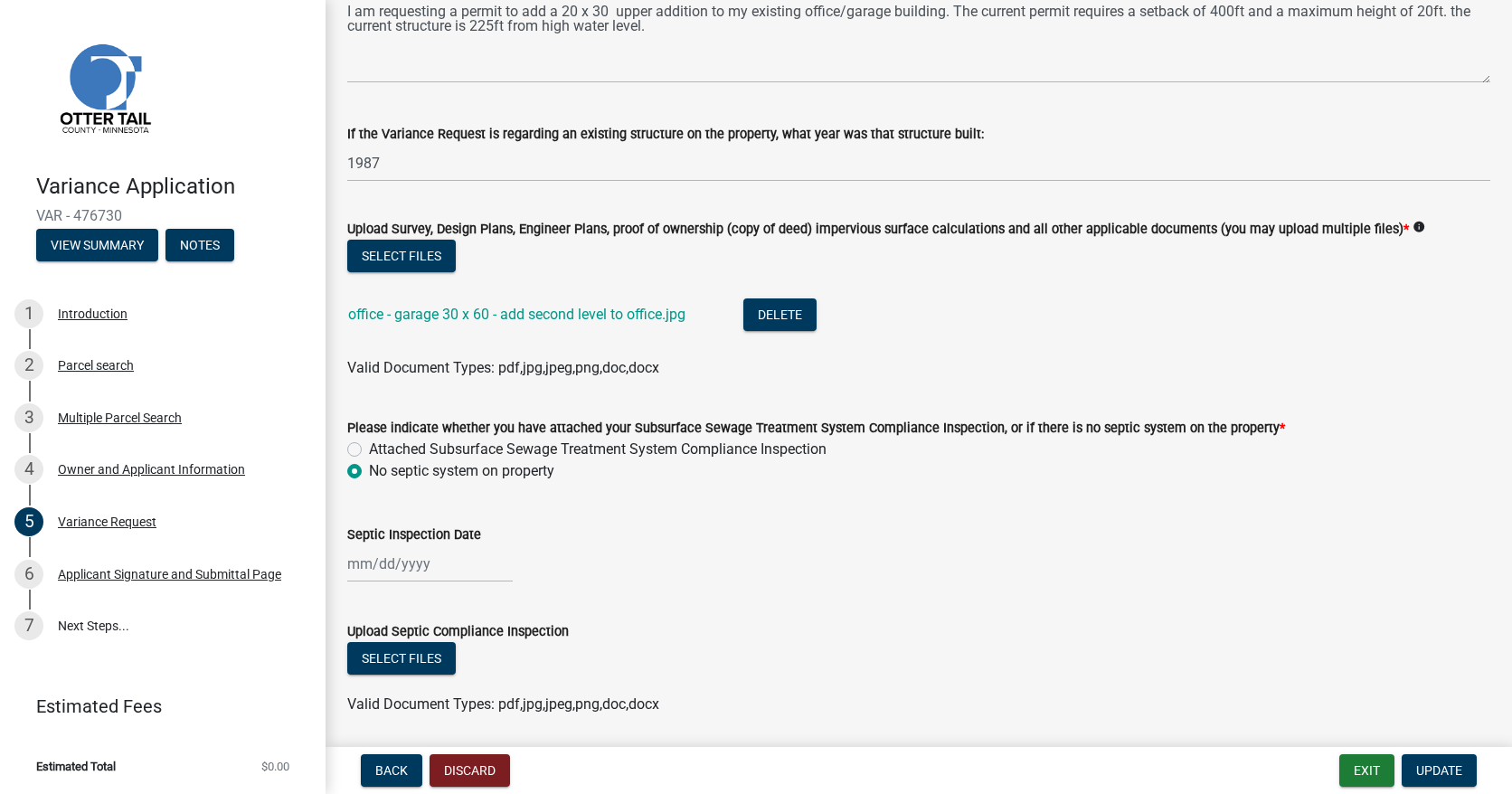
scroll to position [685, 0]
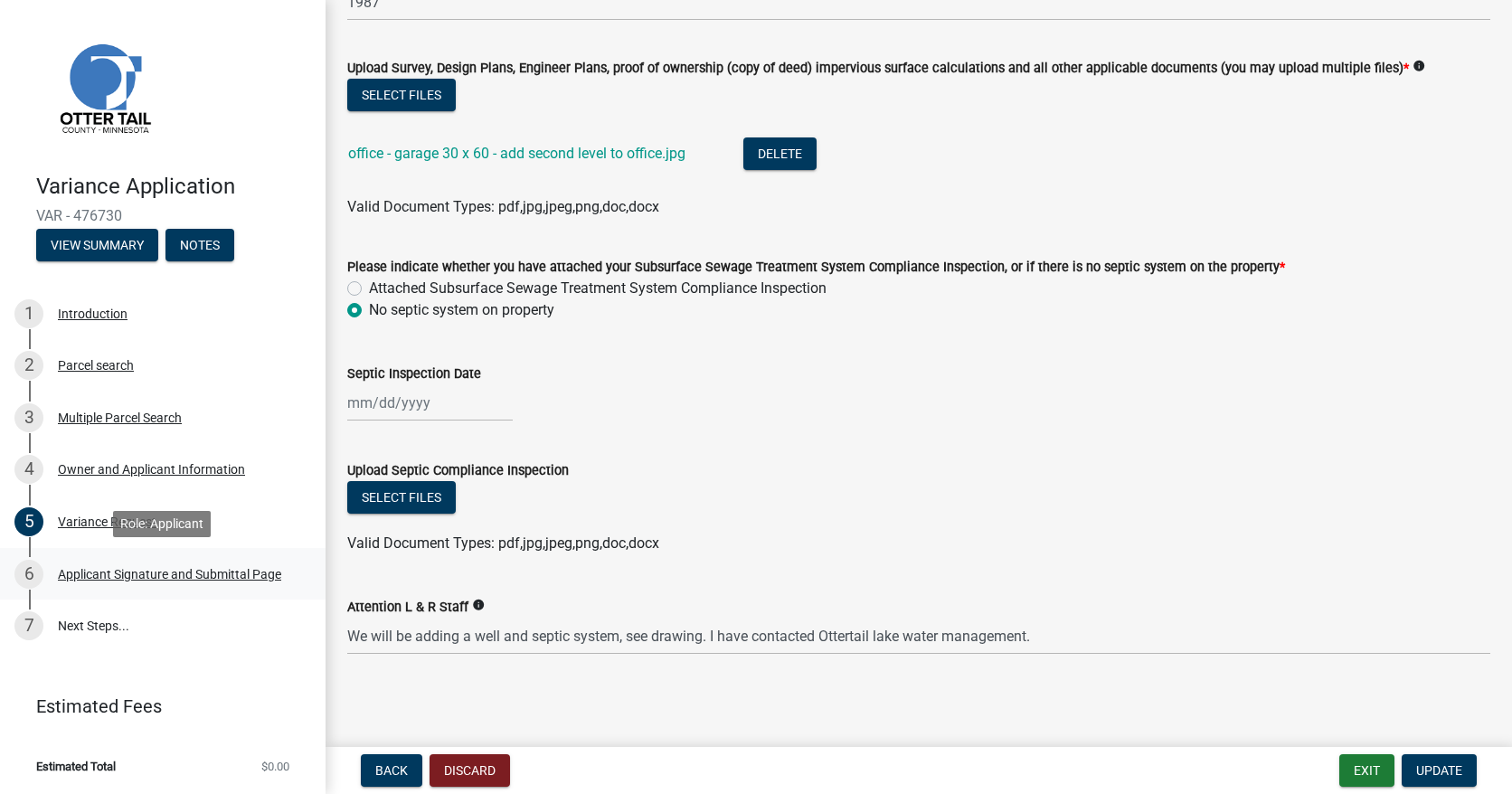
click at [162, 573] on div "Applicant Signature and Submittal Page" at bounding box center [169, 573] width 223 height 13
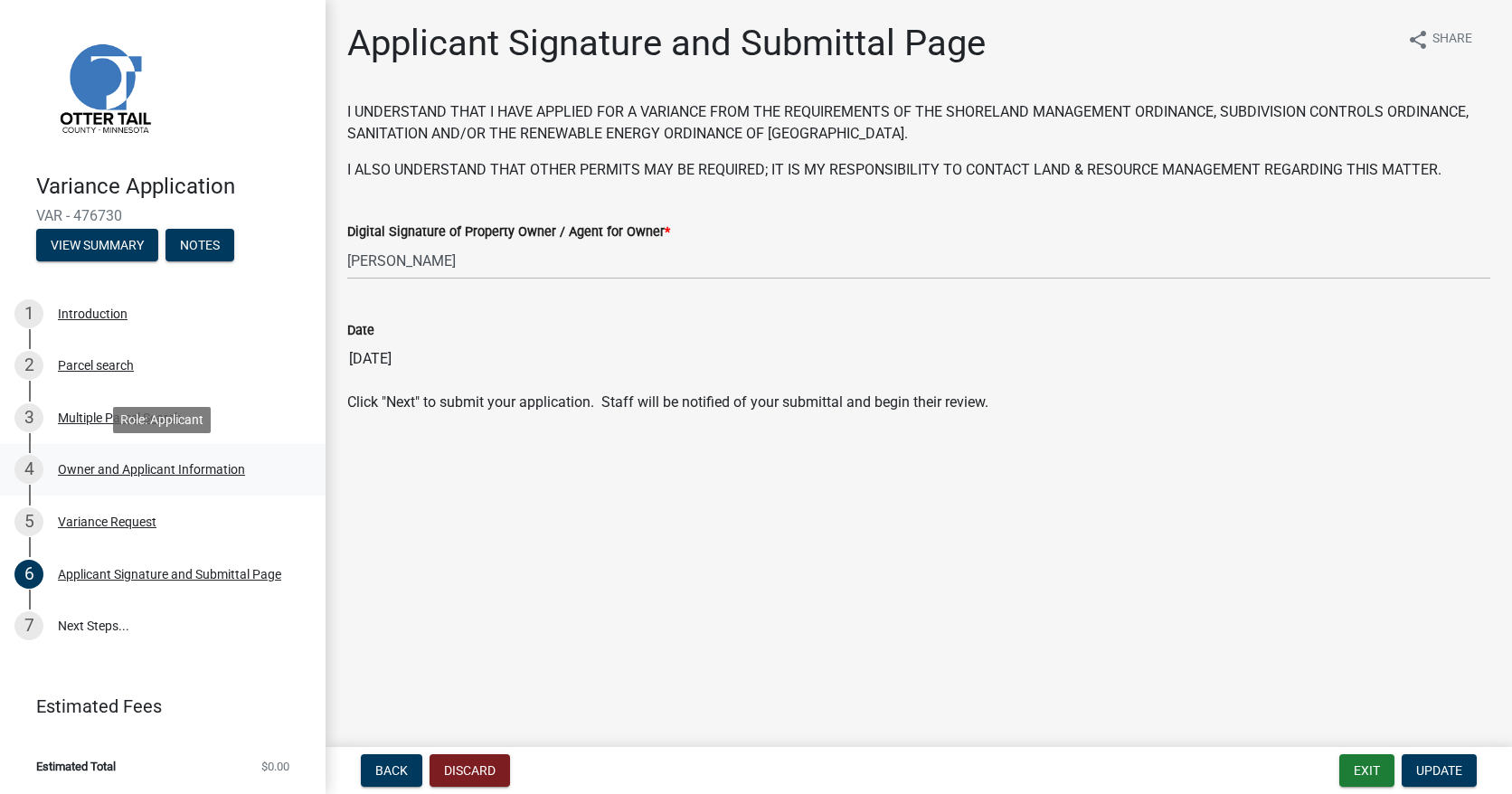
click at [122, 468] on div "Owner and Applicant Information" at bounding box center [151, 469] width 187 height 13
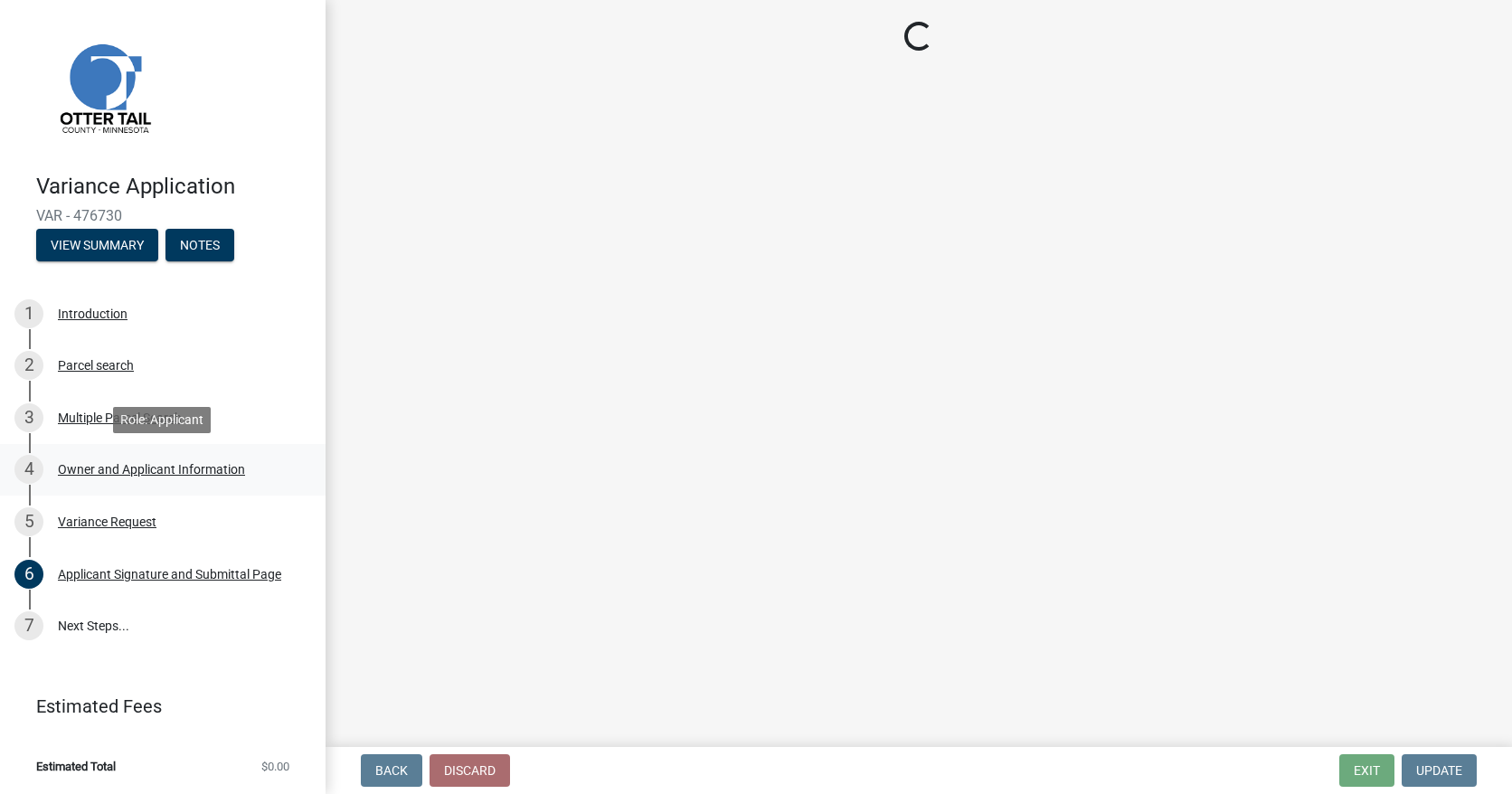
select select "ebef668c-e666-4f0f-b24a-d79aaee39ebe"
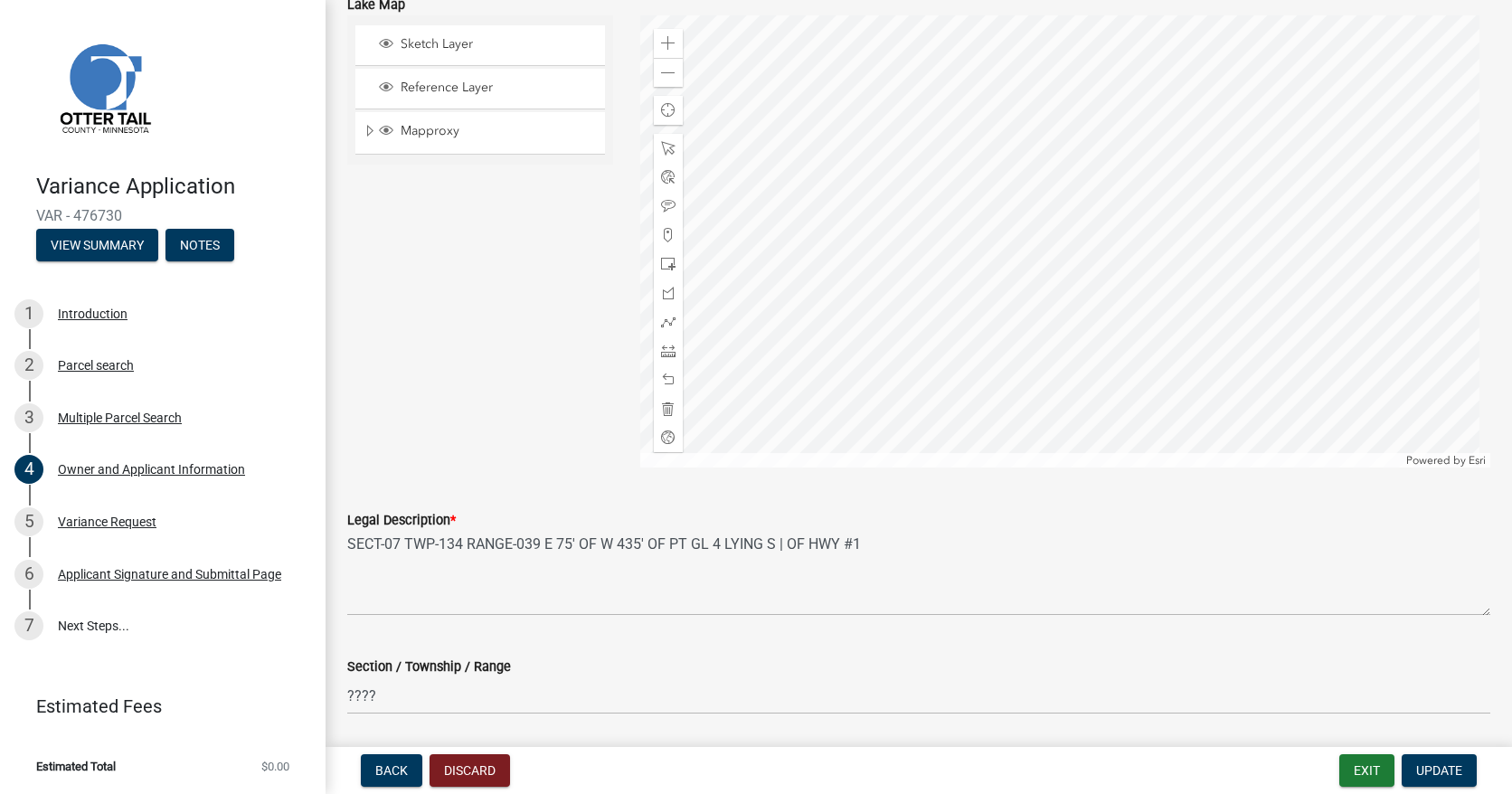
scroll to position [1681, 0]
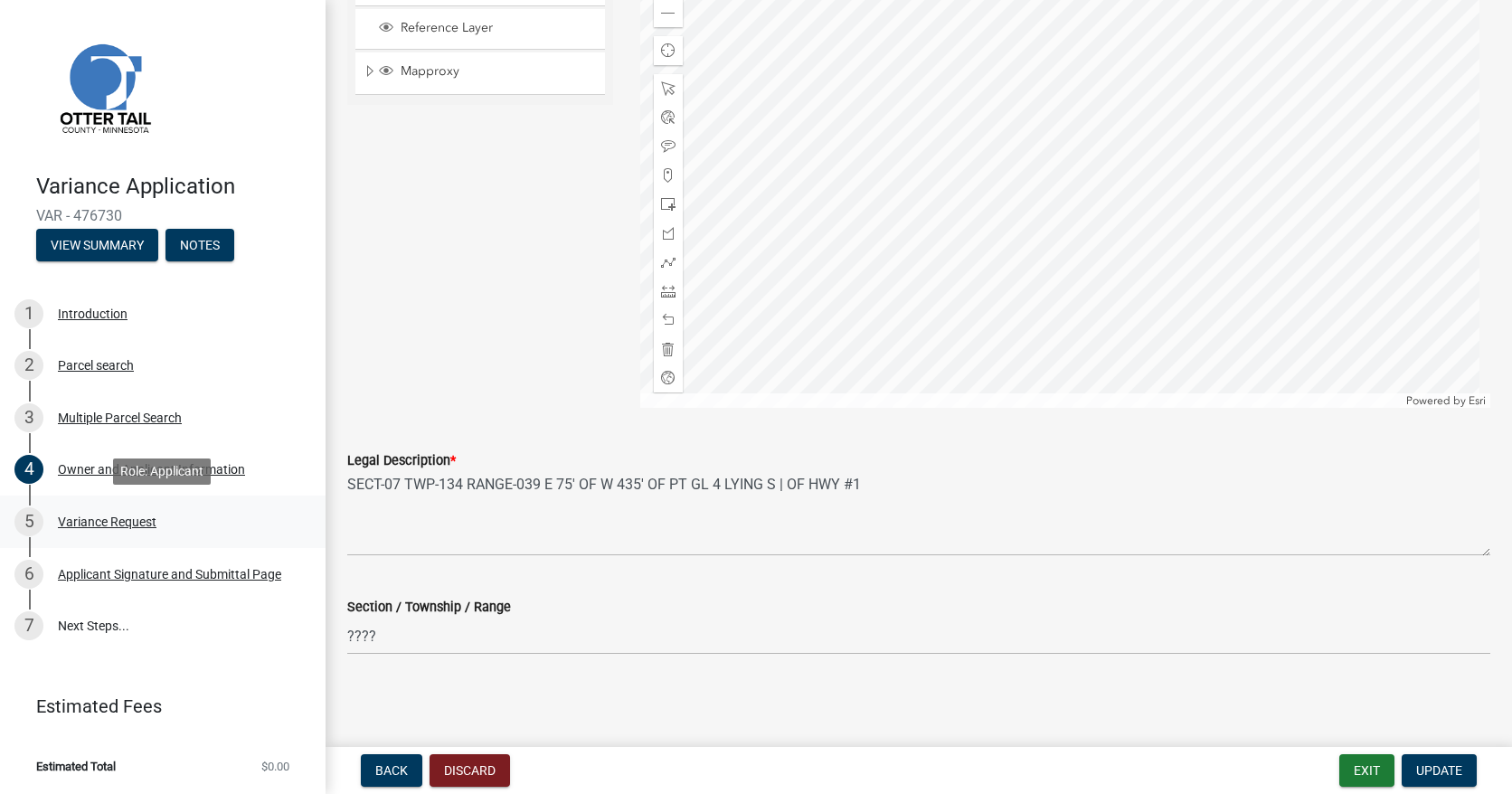
click at [117, 521] on div "Variance Request" at bounding box center [107, 521] width 99 height 13
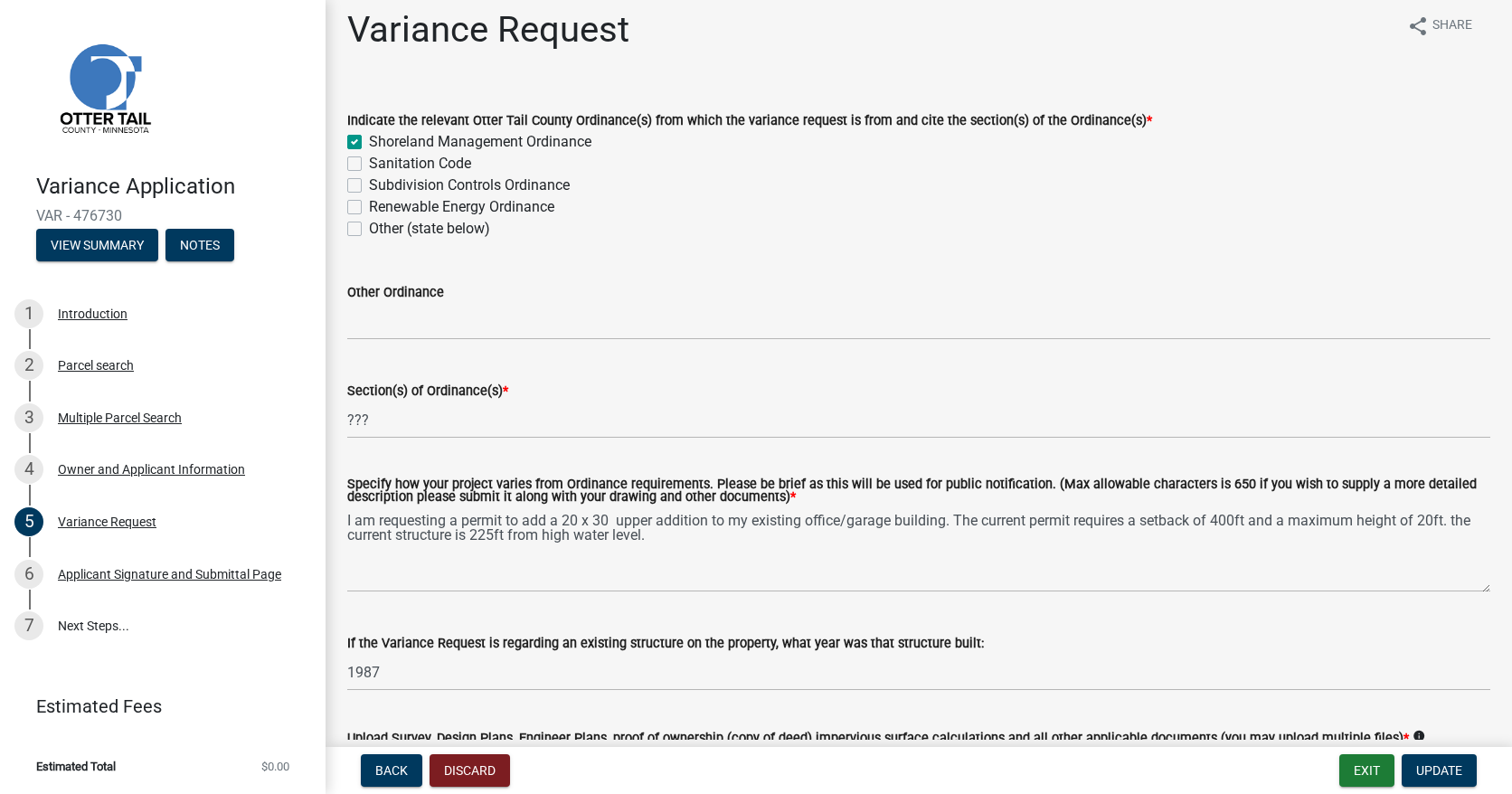
scroll to position [0, 0]
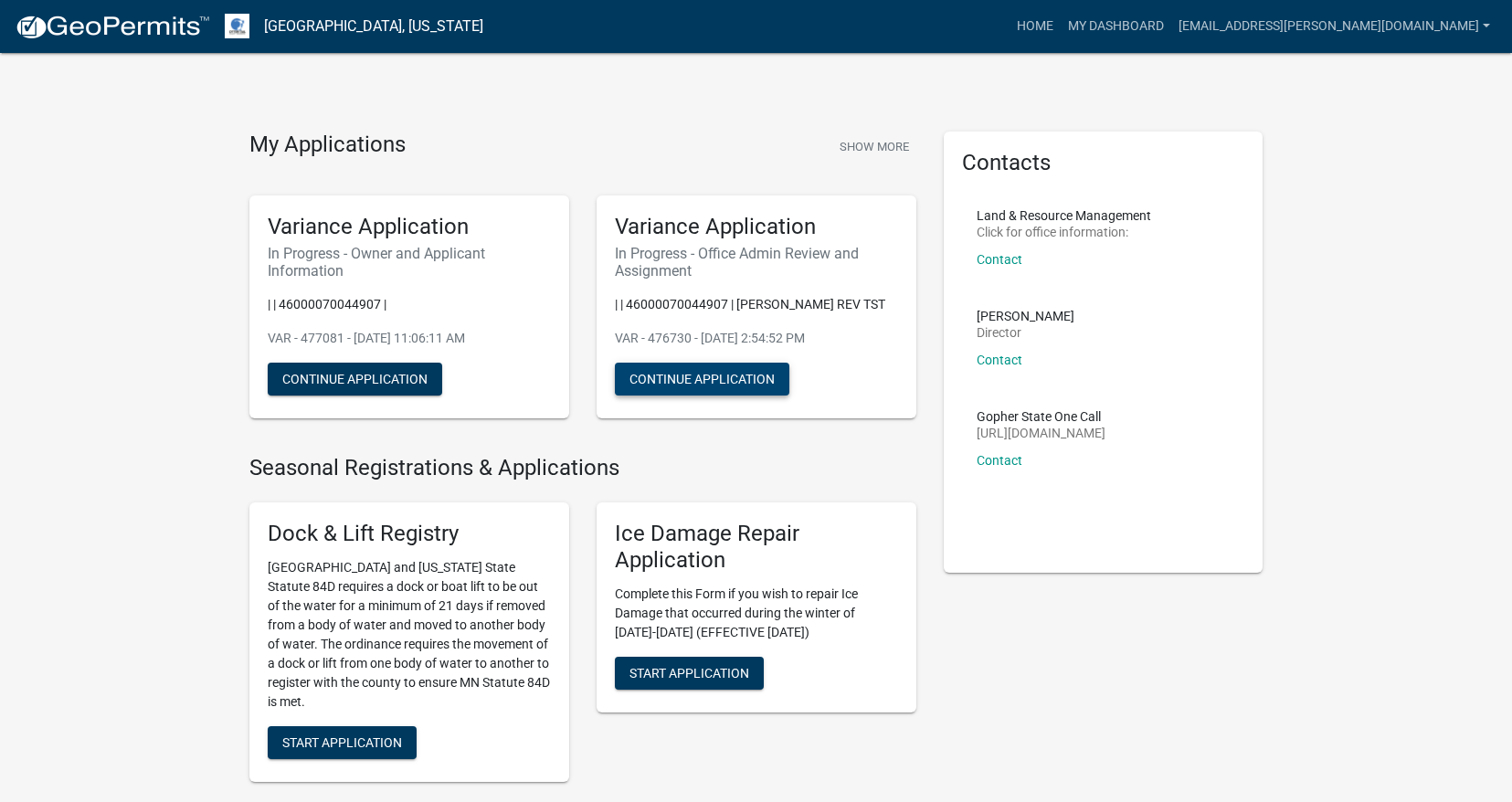
click at [667, 396] on button "Continue Application" at bounding box center [702, 379] width 175 height 33
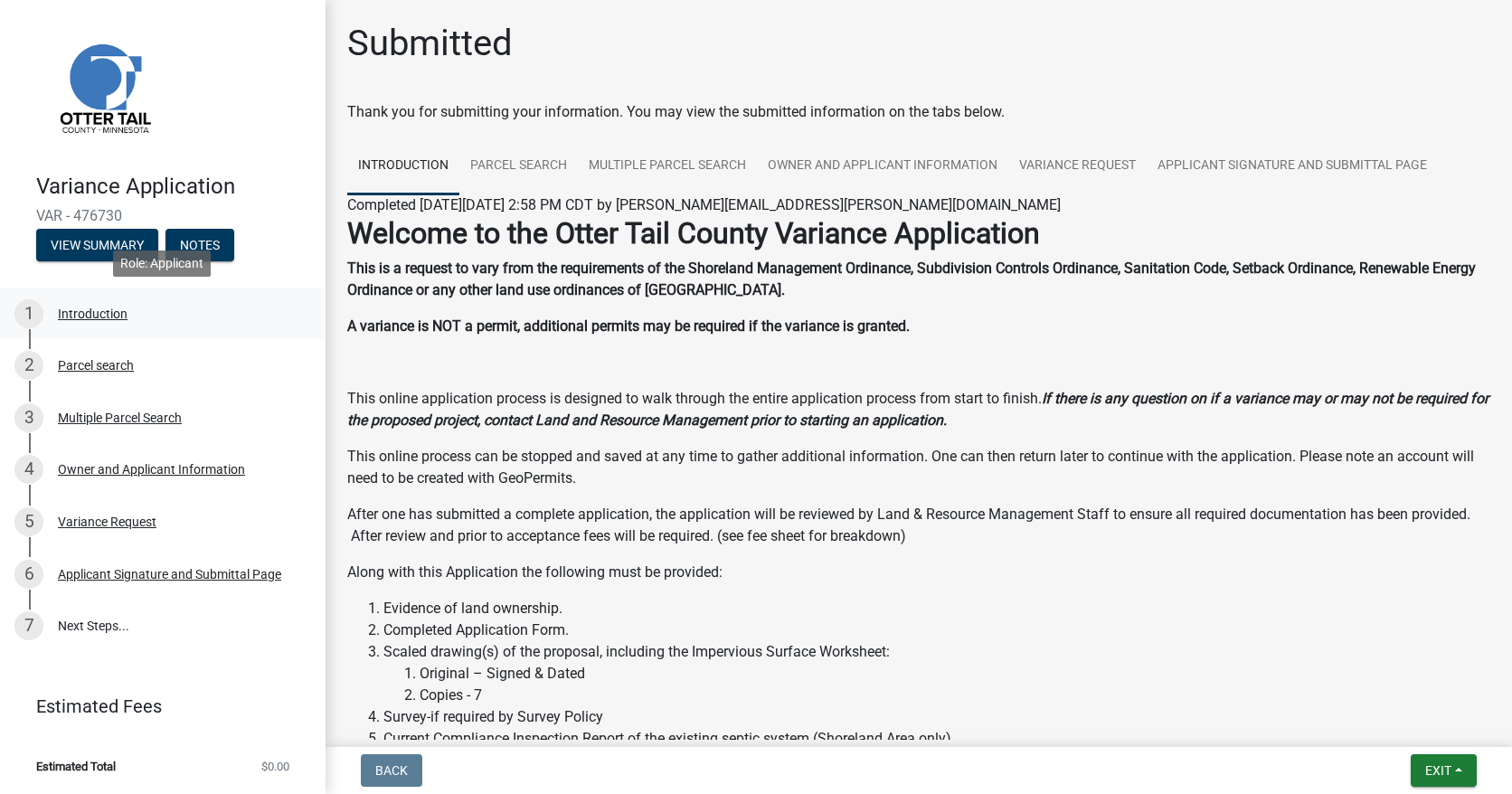
click at [102, 314] on div "Introduction" at bounding box center [93, 313] width 70 height 13
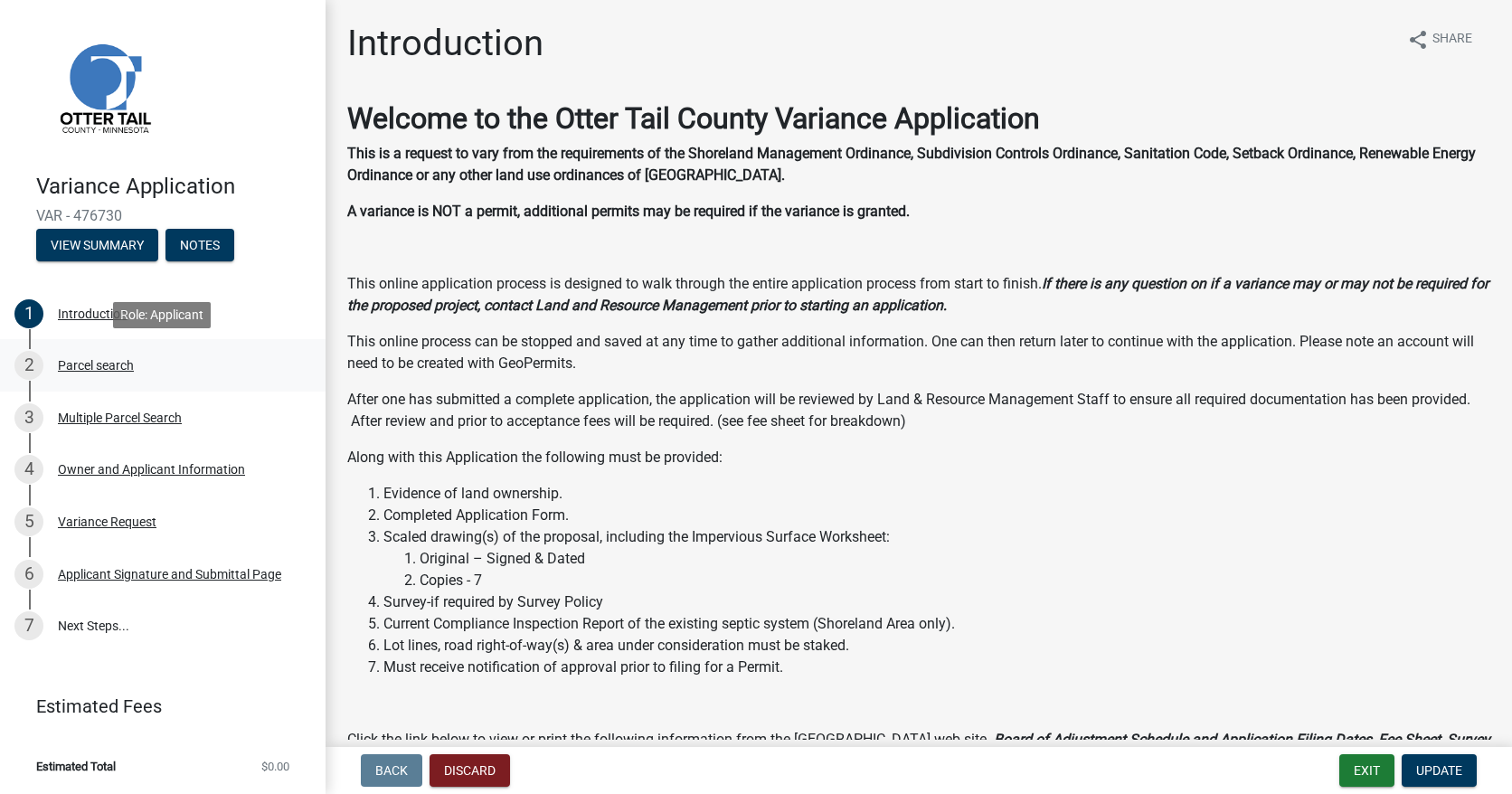
click at [79, 367] on div "Parcel search" at bounding box center [96, 365] width 76 height 13
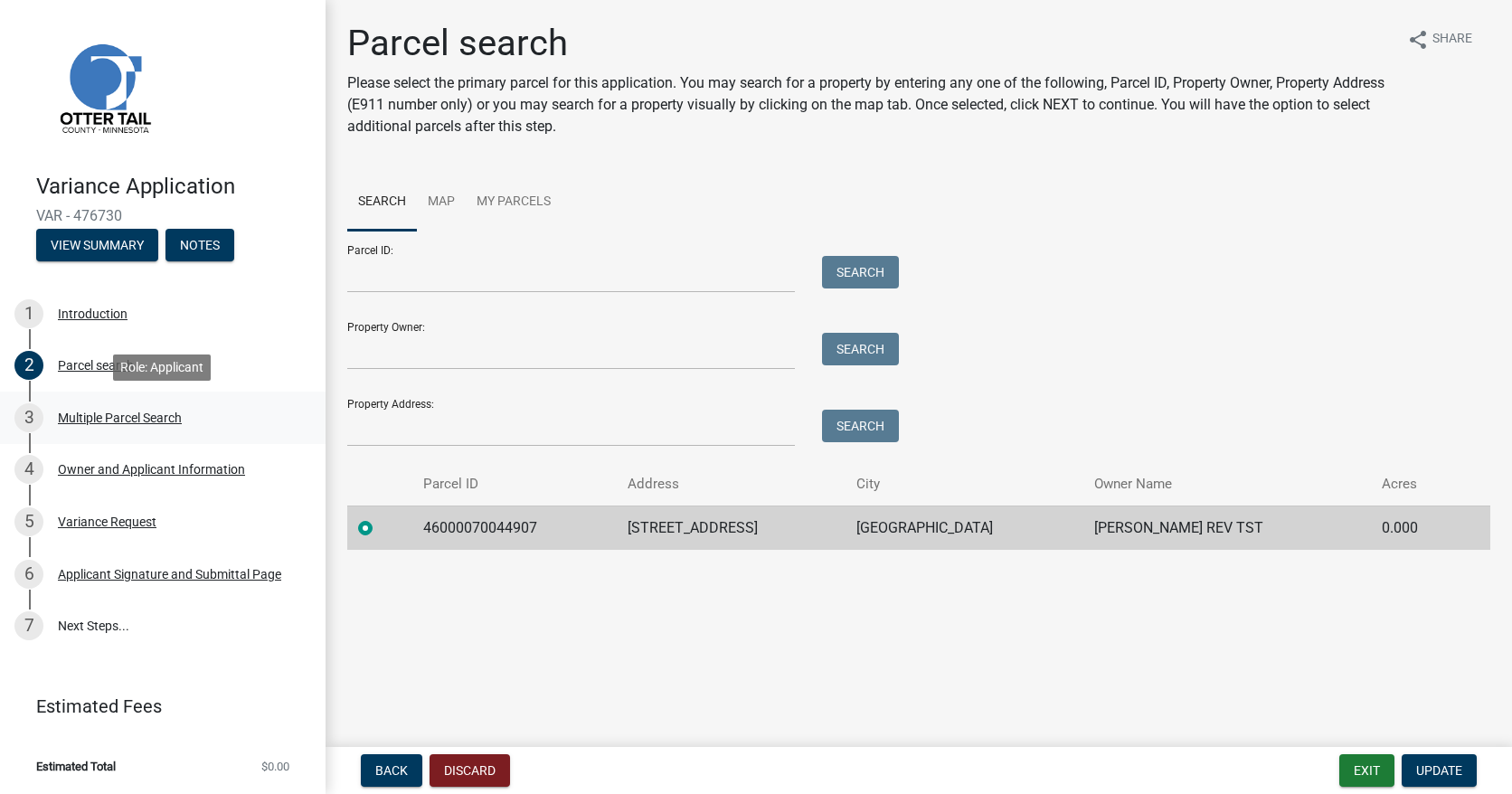
click at [112, 422] on div "Multiple Parcel Search" at bounding box center [120, 417] width 124 height 13
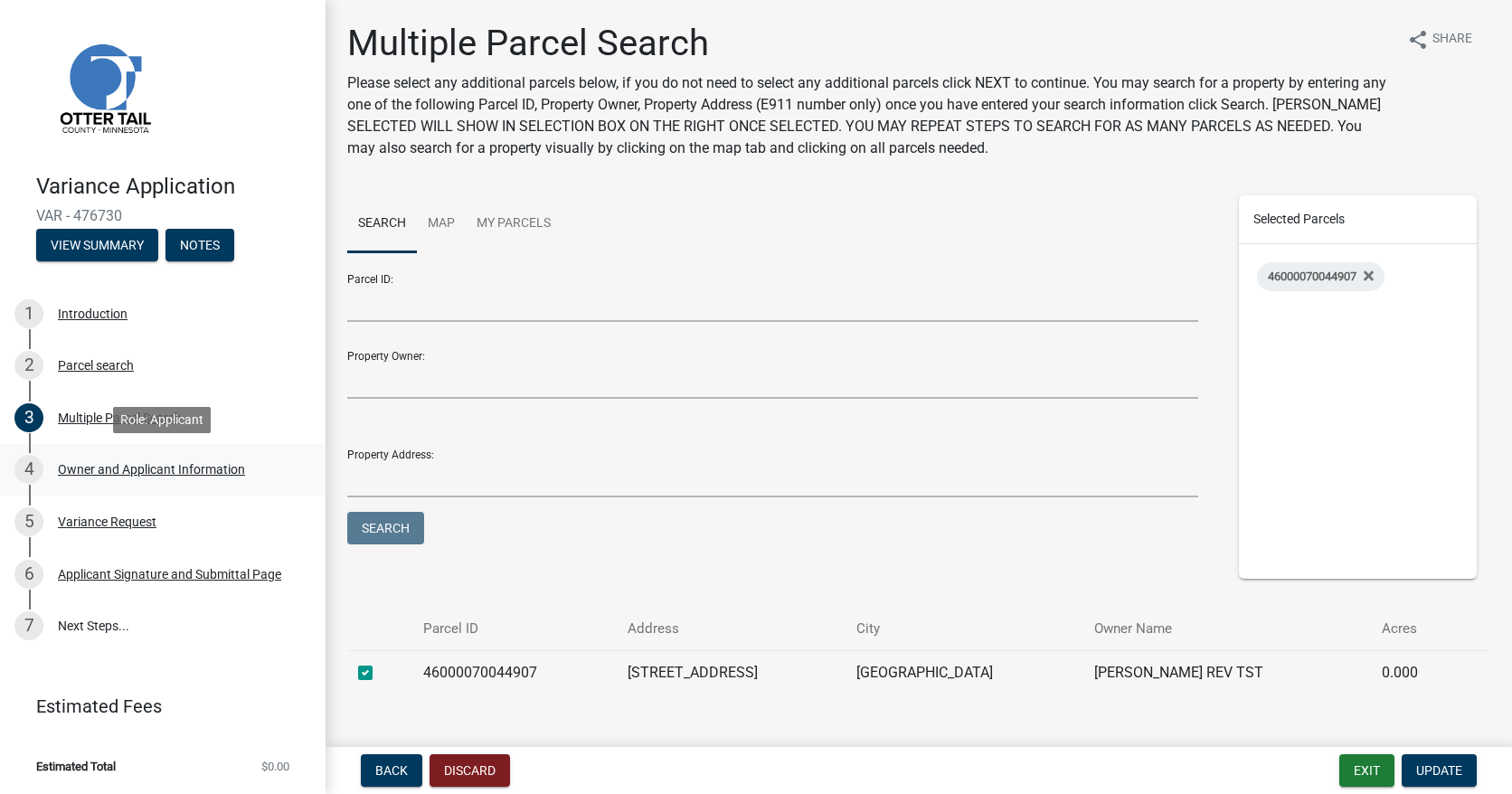
click at [126, 466] on div "Owner and Applicant Information" at bounding box center [151, 469] width 187 height 13
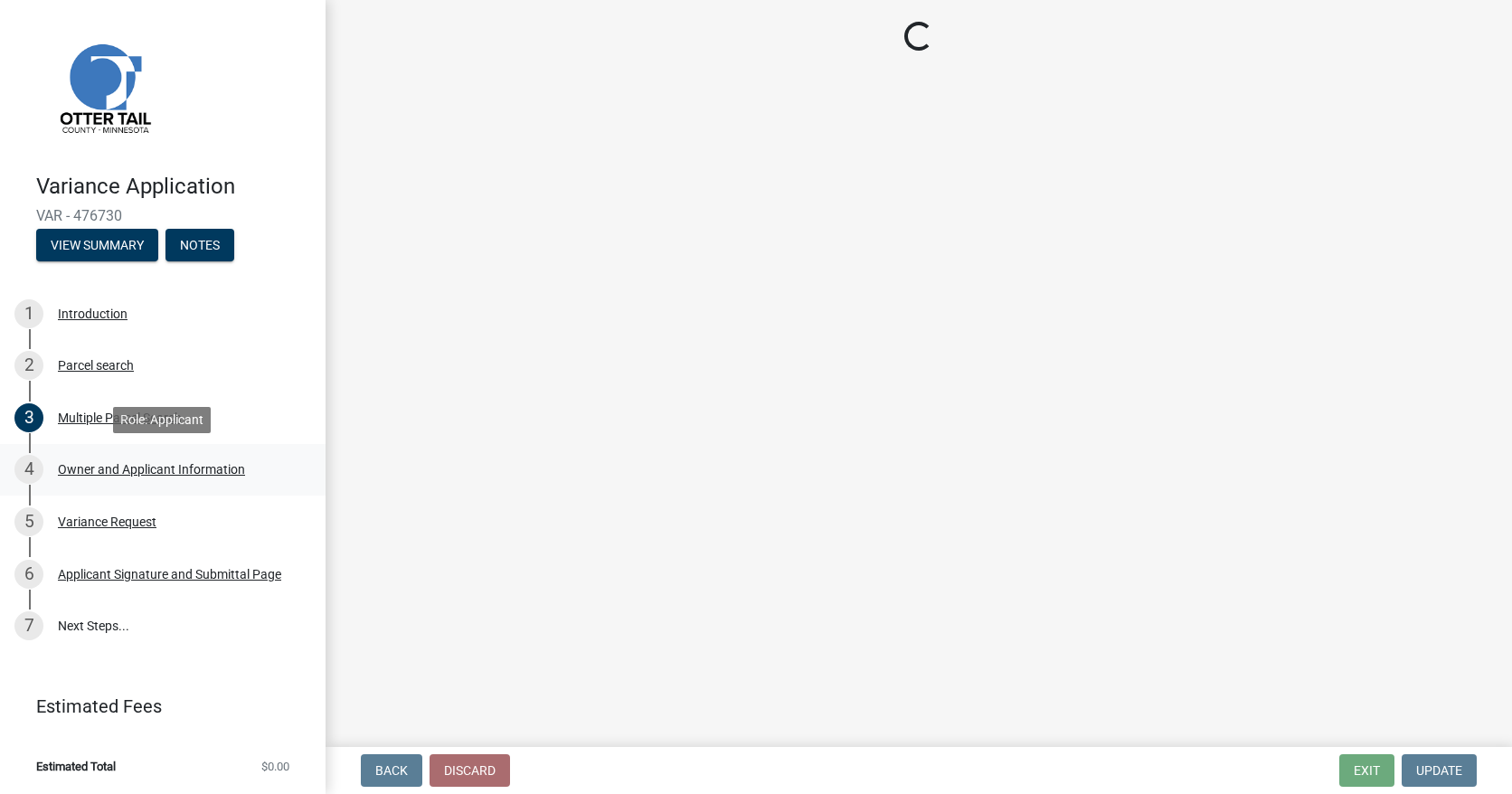
select select "ebef668c-e666-4f0f-b24a-d79aaee39ebe"
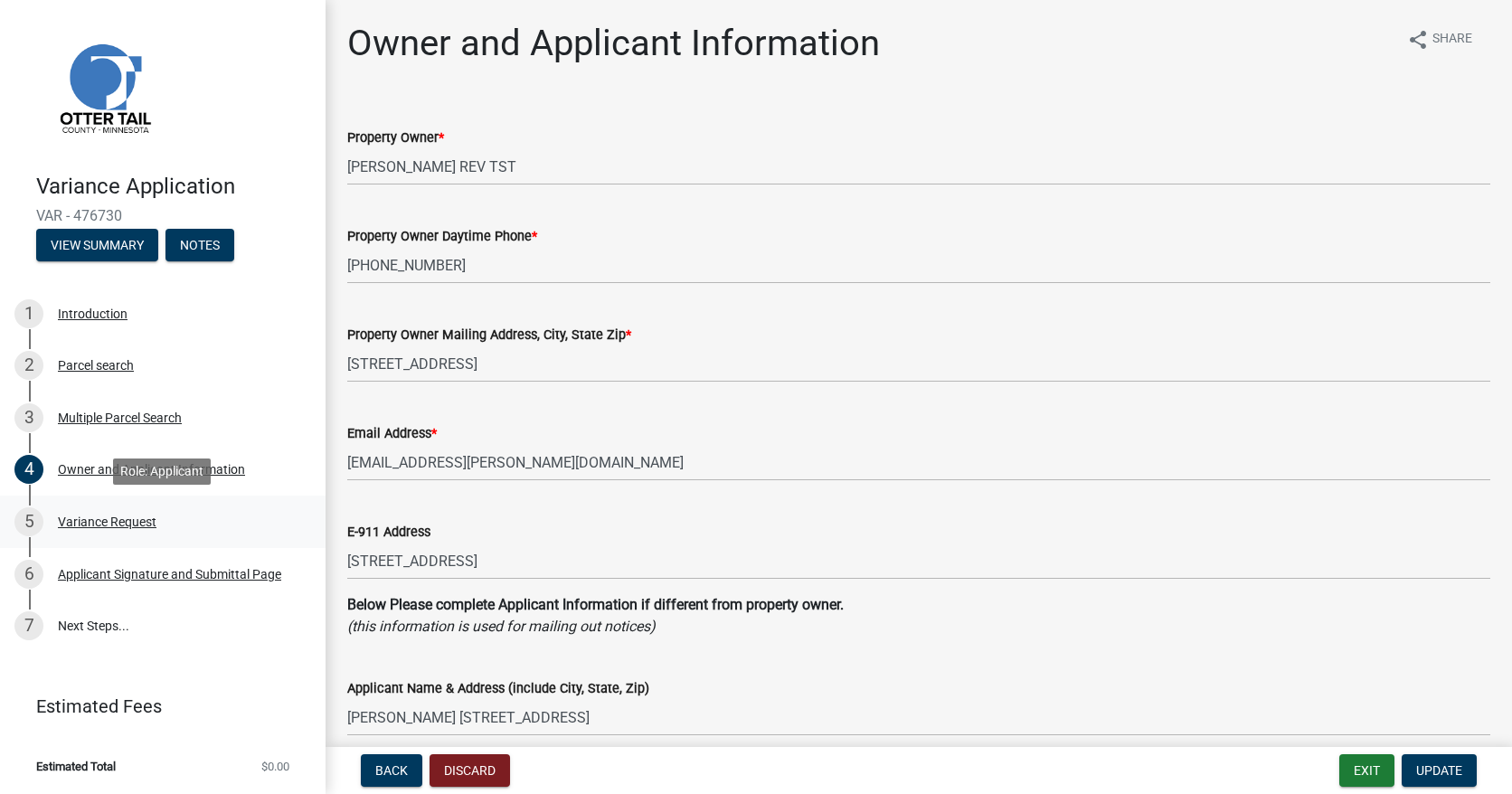
click at [126, 523] on div "Variance Request" at bounding box center [107, 521] width 99 height 13
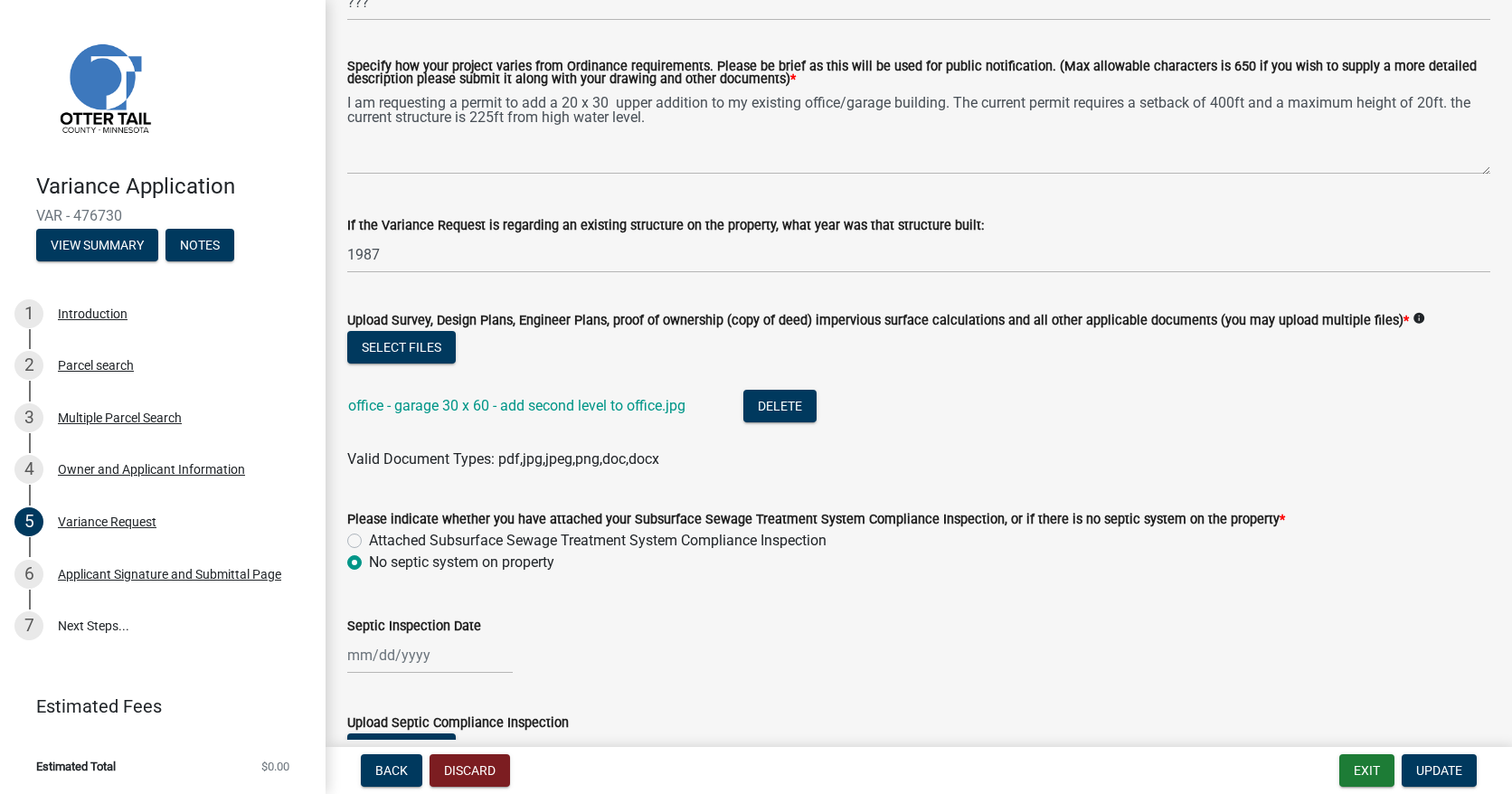
scroll to position [452, 0]
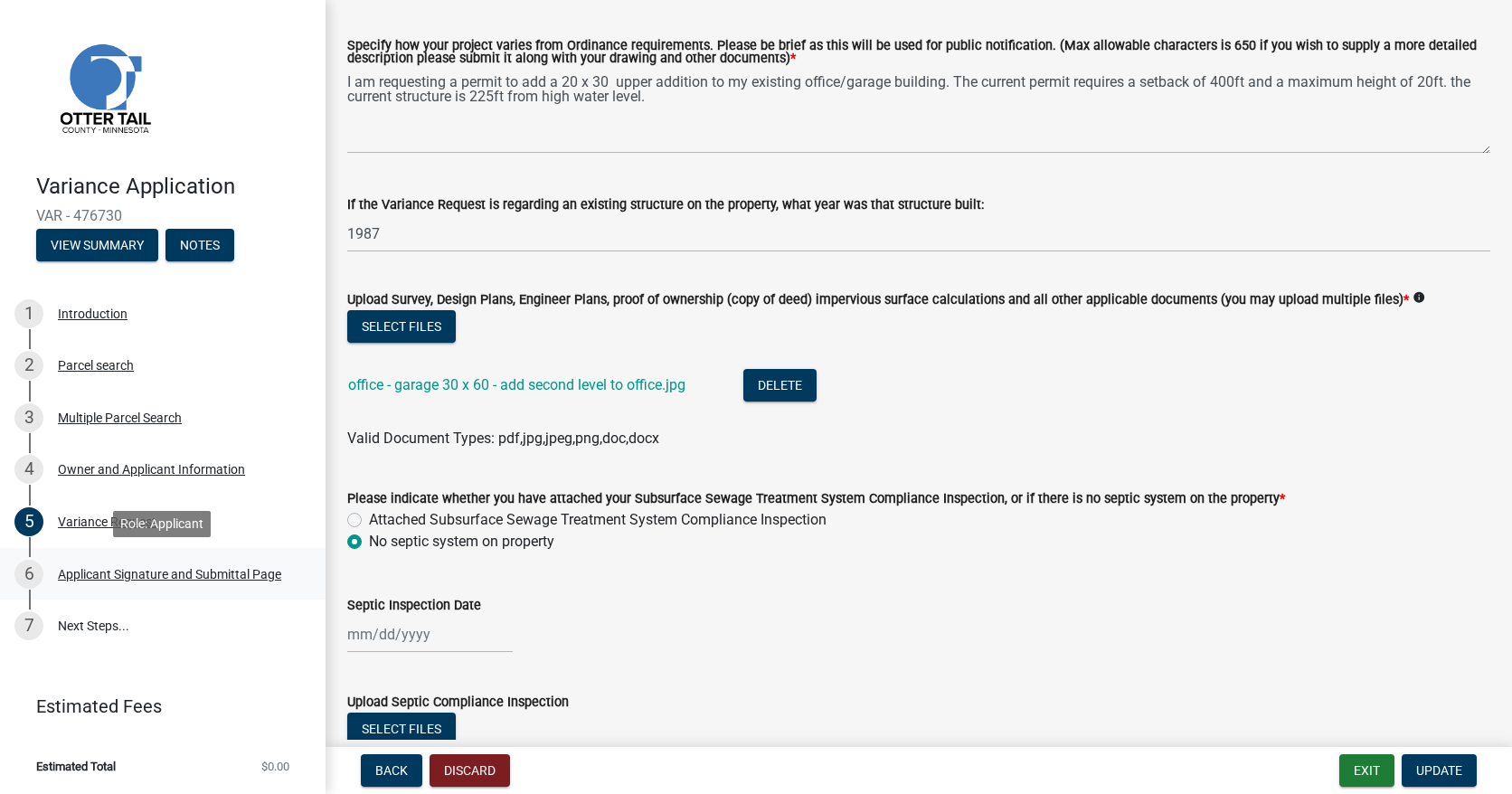
click at [213, 574] on div "Applicant Signature and Submittal Page" at bounding box center [169, 573] width 223 height 13
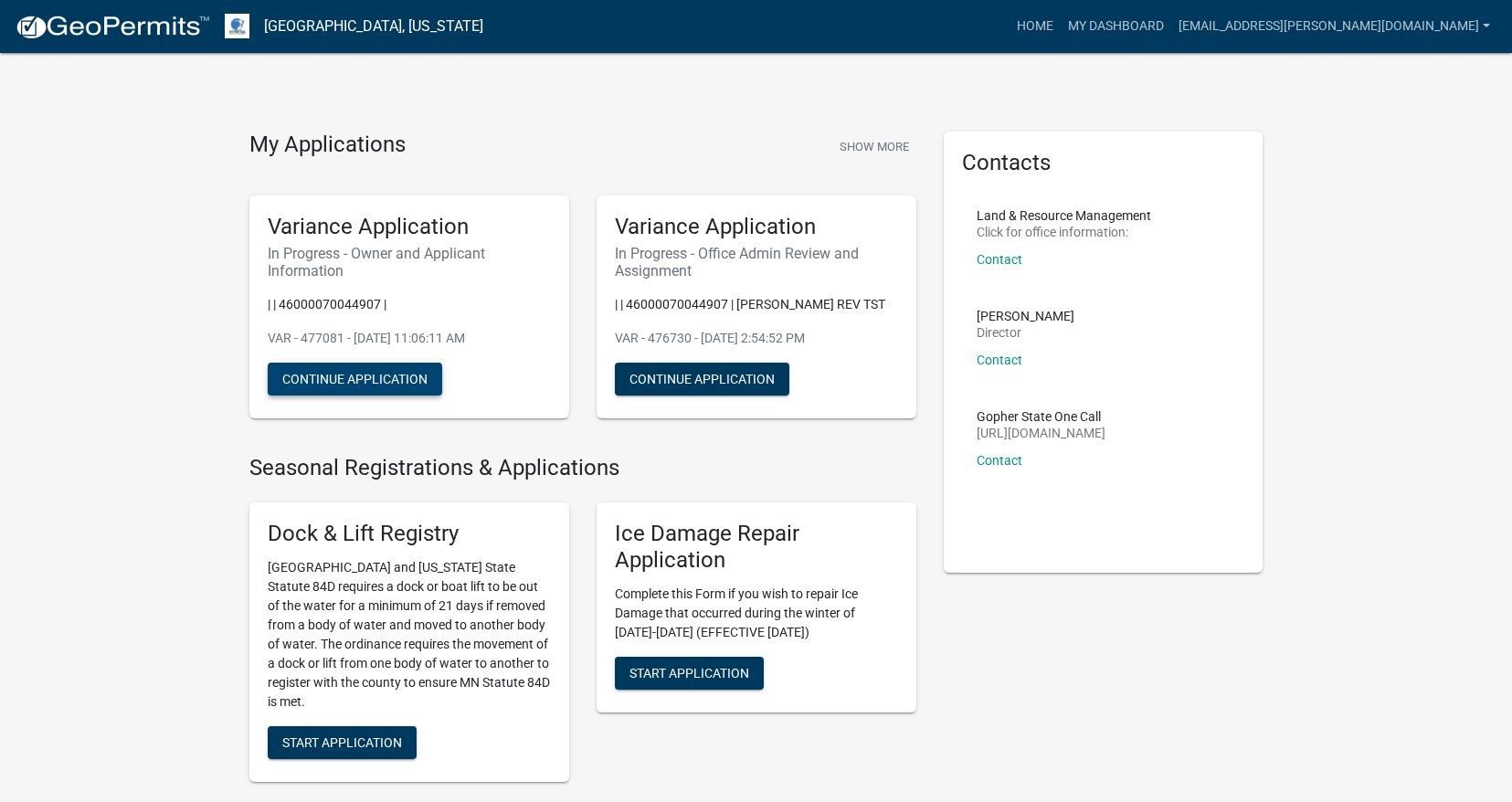
click at [372, 386] on button "Continue Application" at bounding box center [355, 379] width 175 height 33
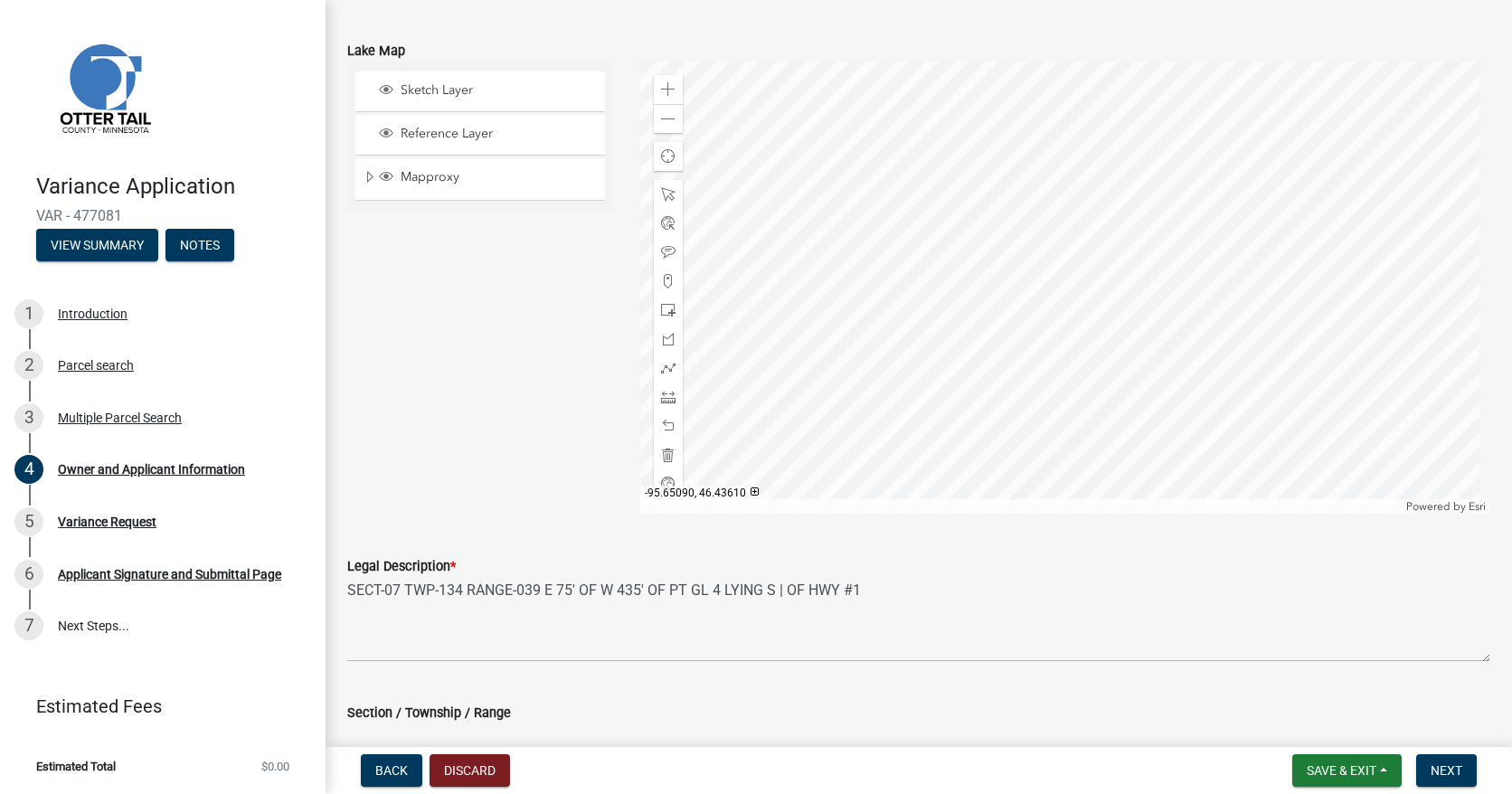
scroll to position [1681, 0]
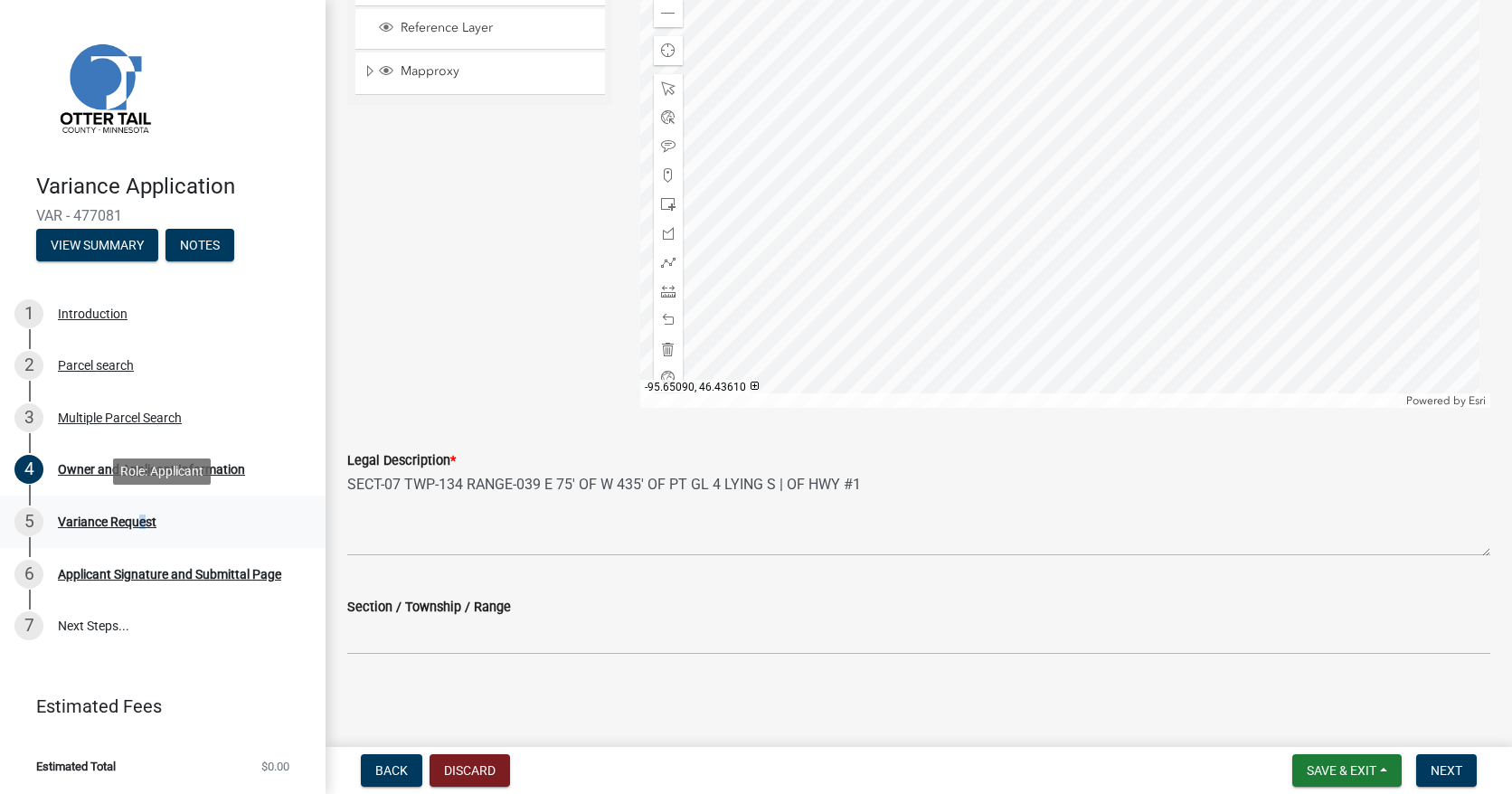
click at [135, 521] on div "Variance Request" at bounding box center [107, 521] width 99 height 13
click at [128, 524] on div "Variance Request" at bounding box center [107, 521] width 99 height 13
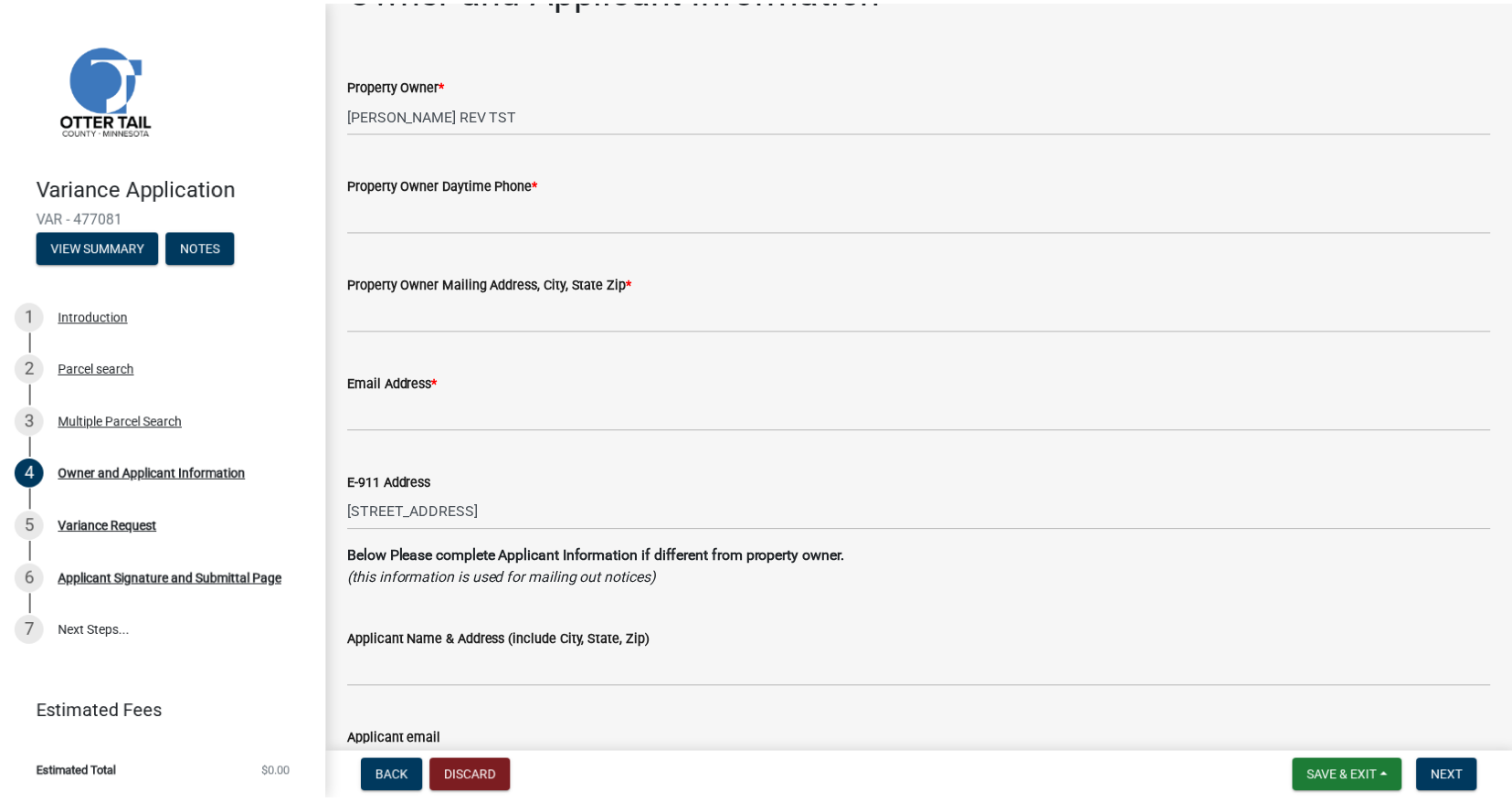
scroll to position [0, 0]
